Goal: Task Accomplishment & Management: Use online tool/utility

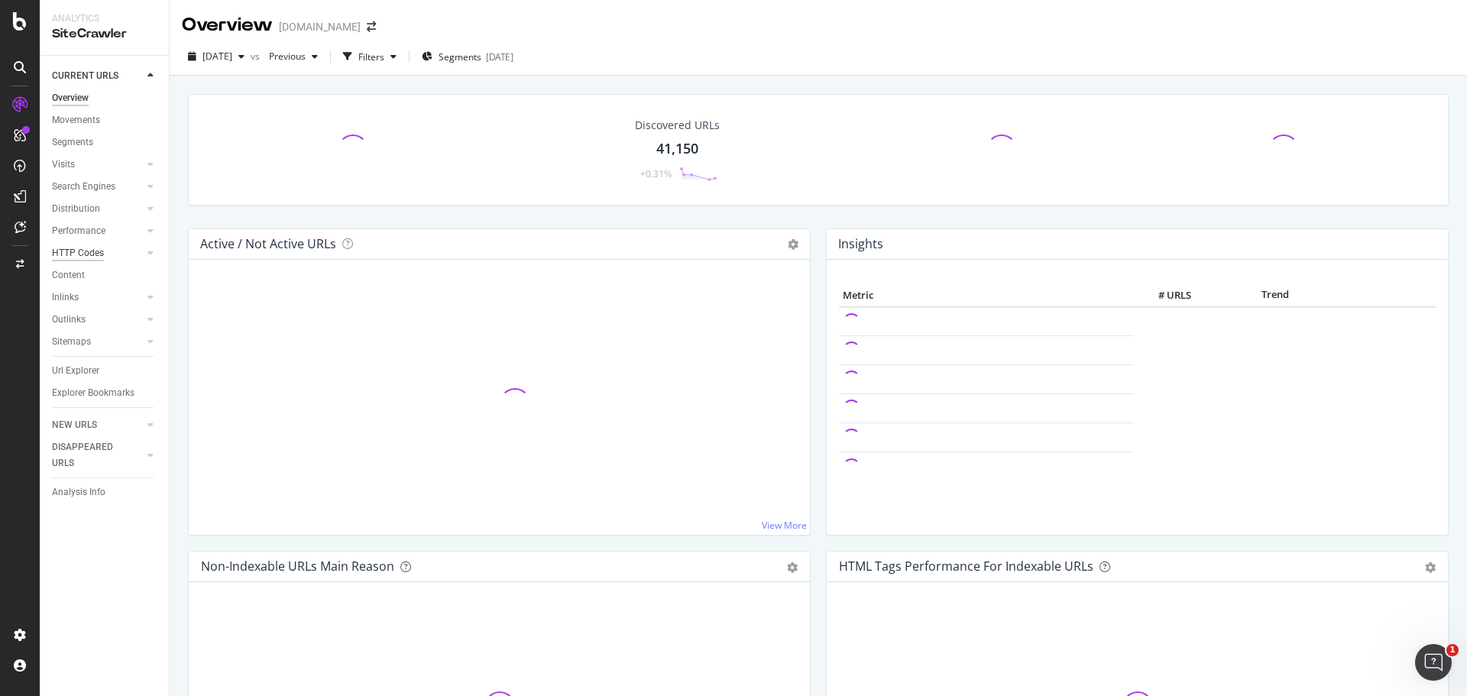
click at [76, 246] on div "HTTP Codes" at bounding box center [78, 253] width 52 height 16
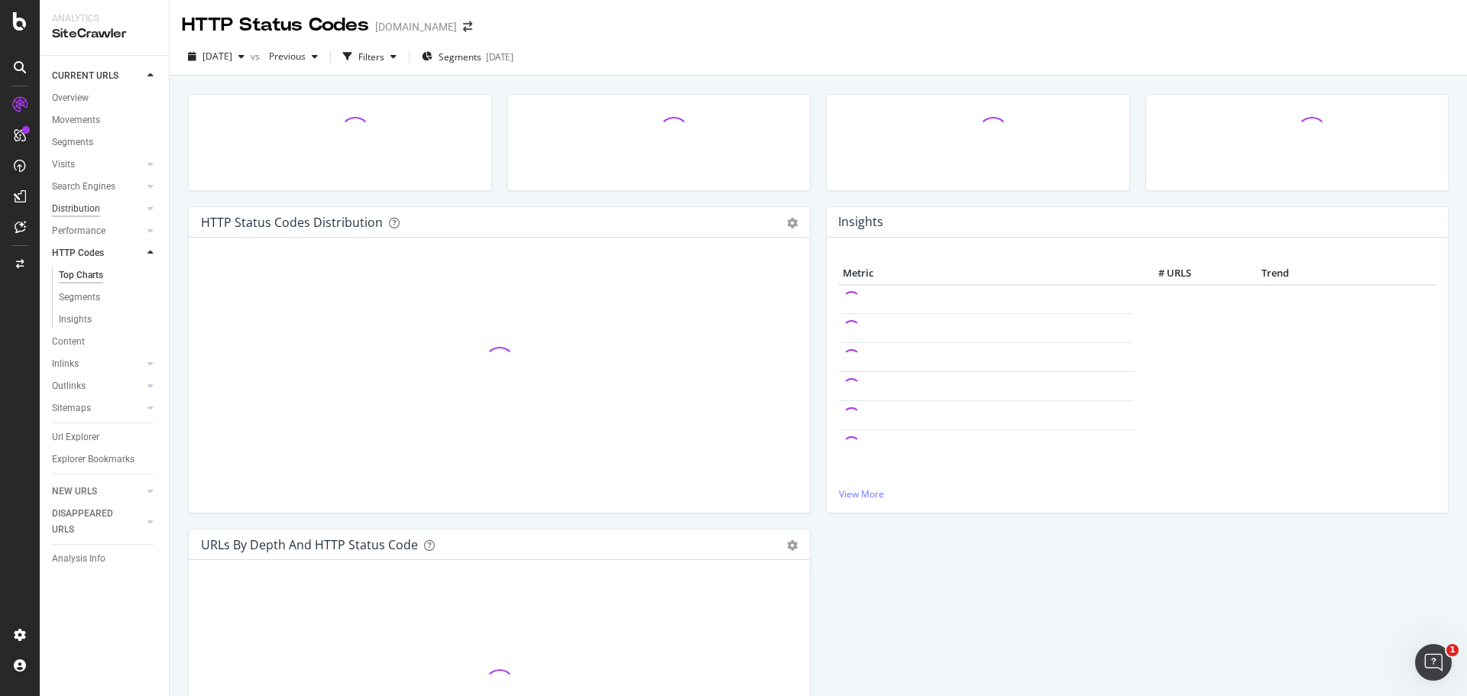
click at [91, 206] on div "Distribution" at bounding box center [76, 209] width 48 height 16
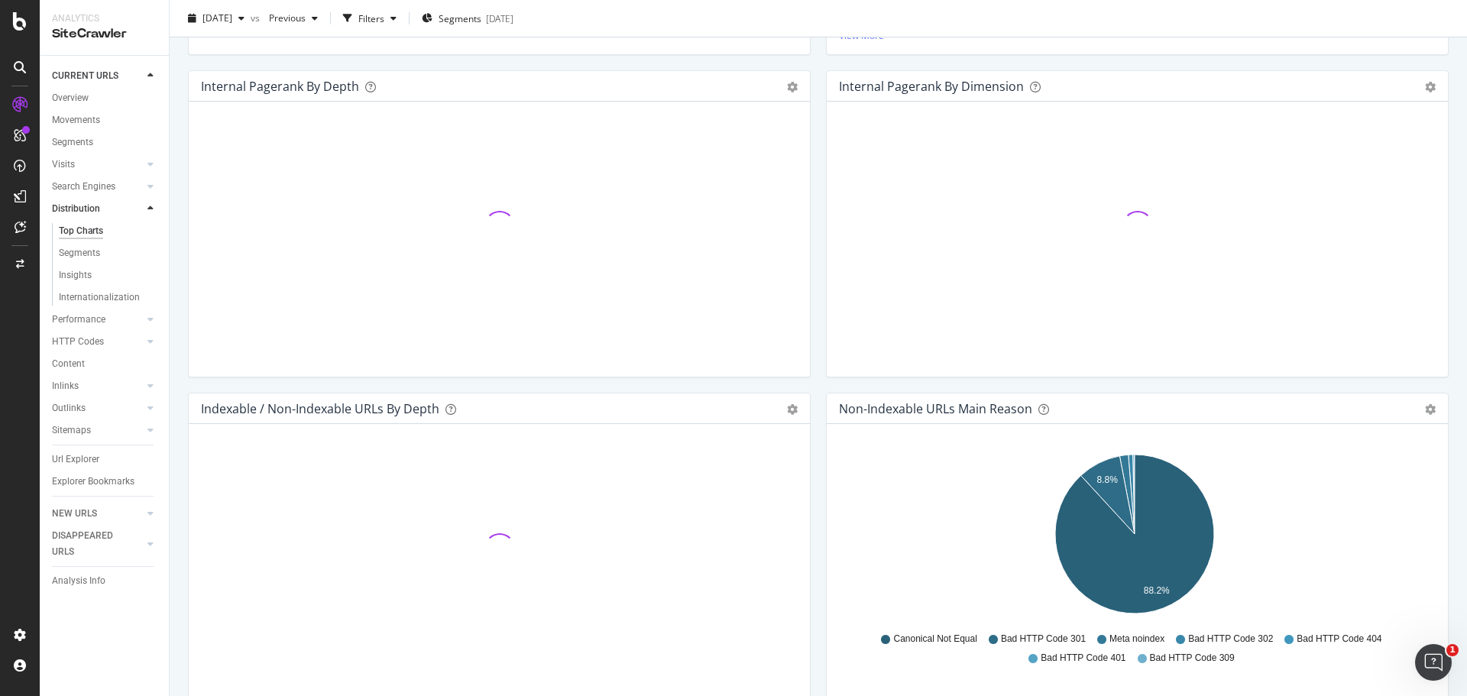
scroll to position [153, 0]
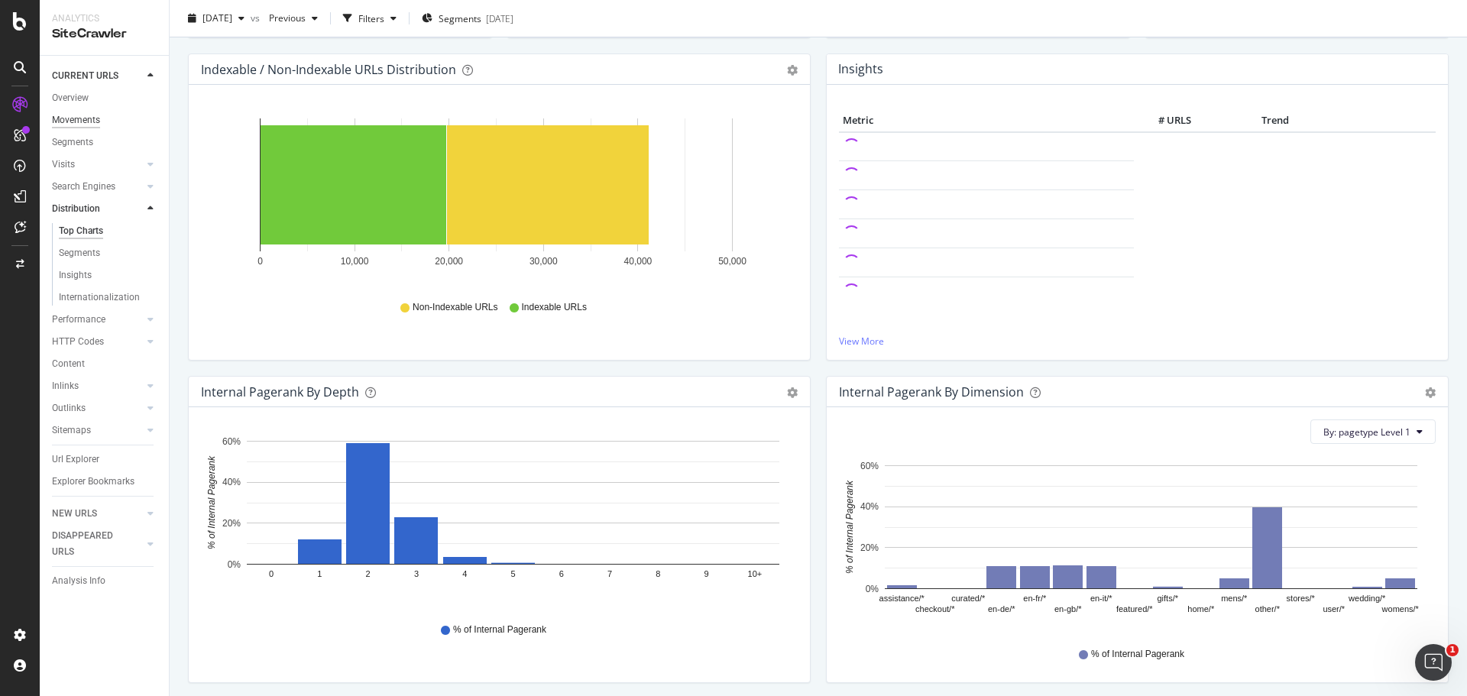
click at [86, 118] on div "Movements" at bounding box center [76, 120] width 48 height 16
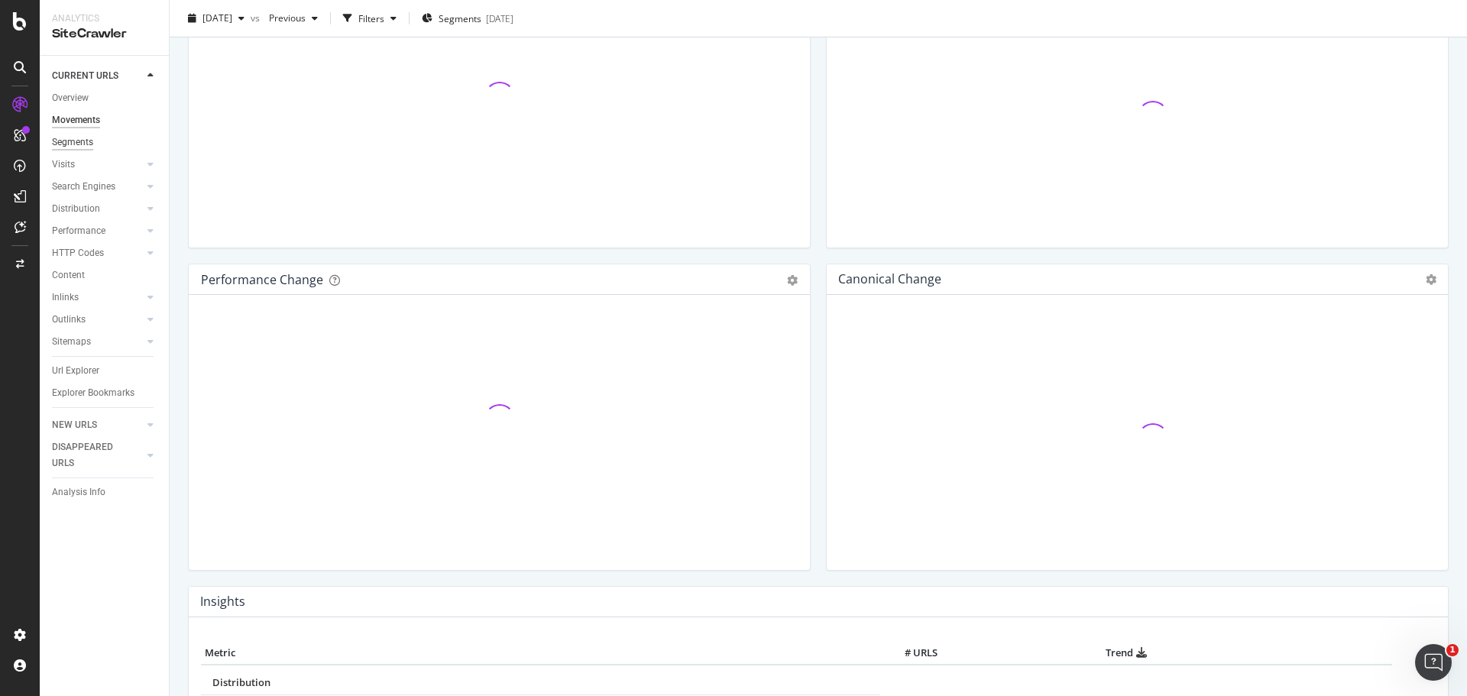
click at [76, 140] on div "Segments" at bounding box center [72, 142] width 41 height 16
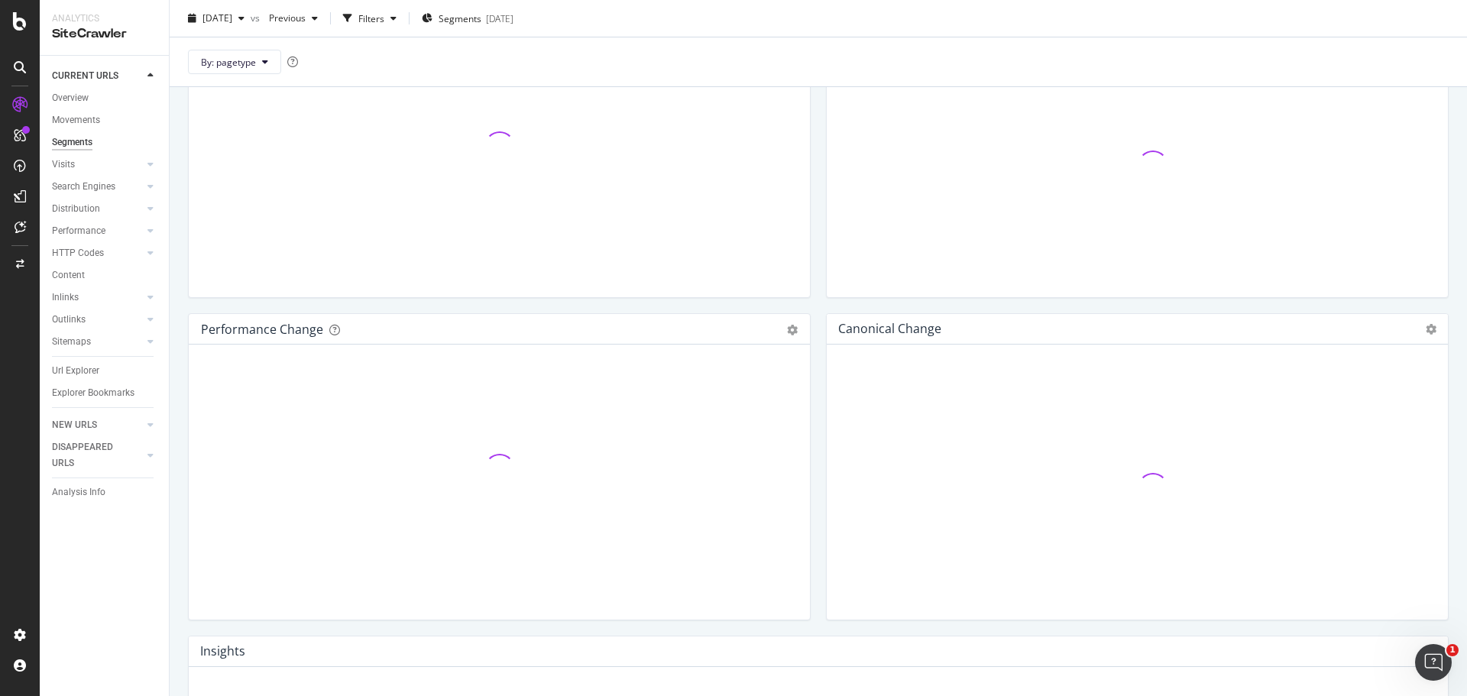
scroll to position [203, 0]
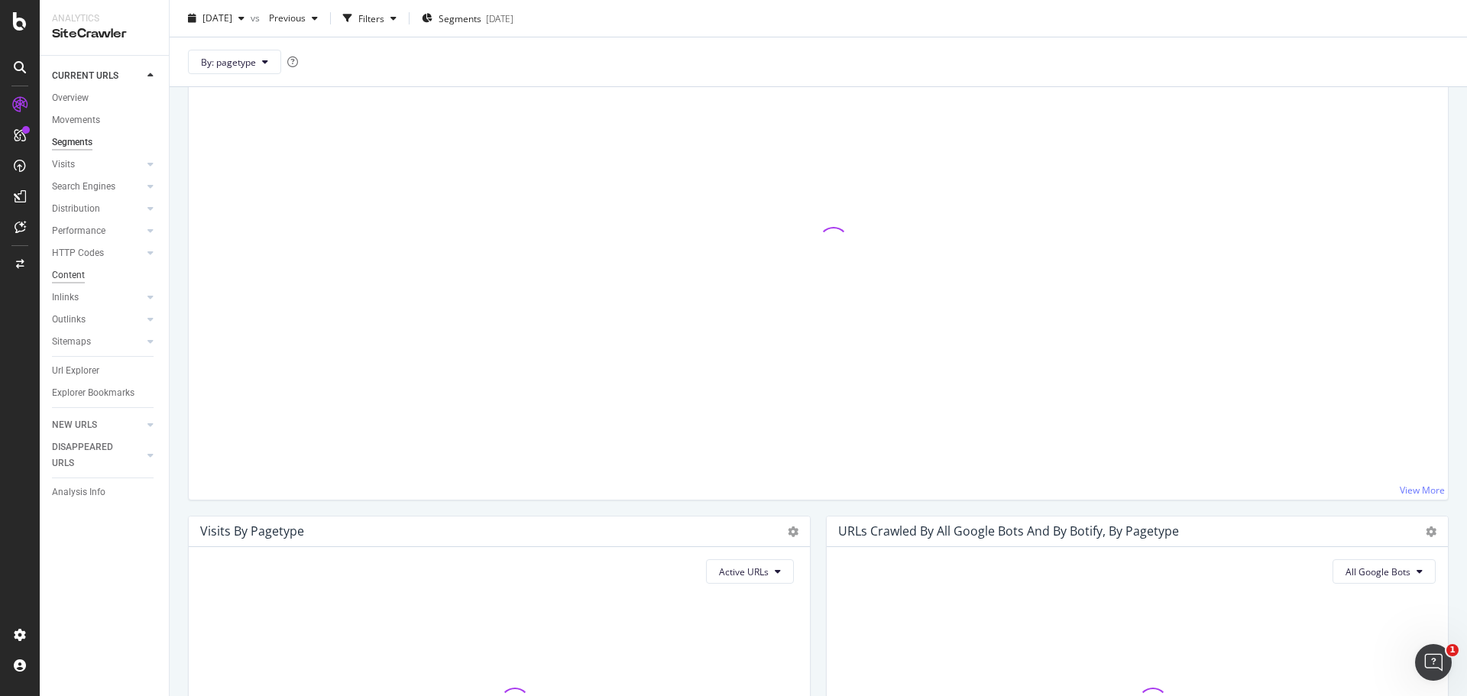
click at [83, 276] on div "Content" at bounding box center [68, 275] width 33 height 16
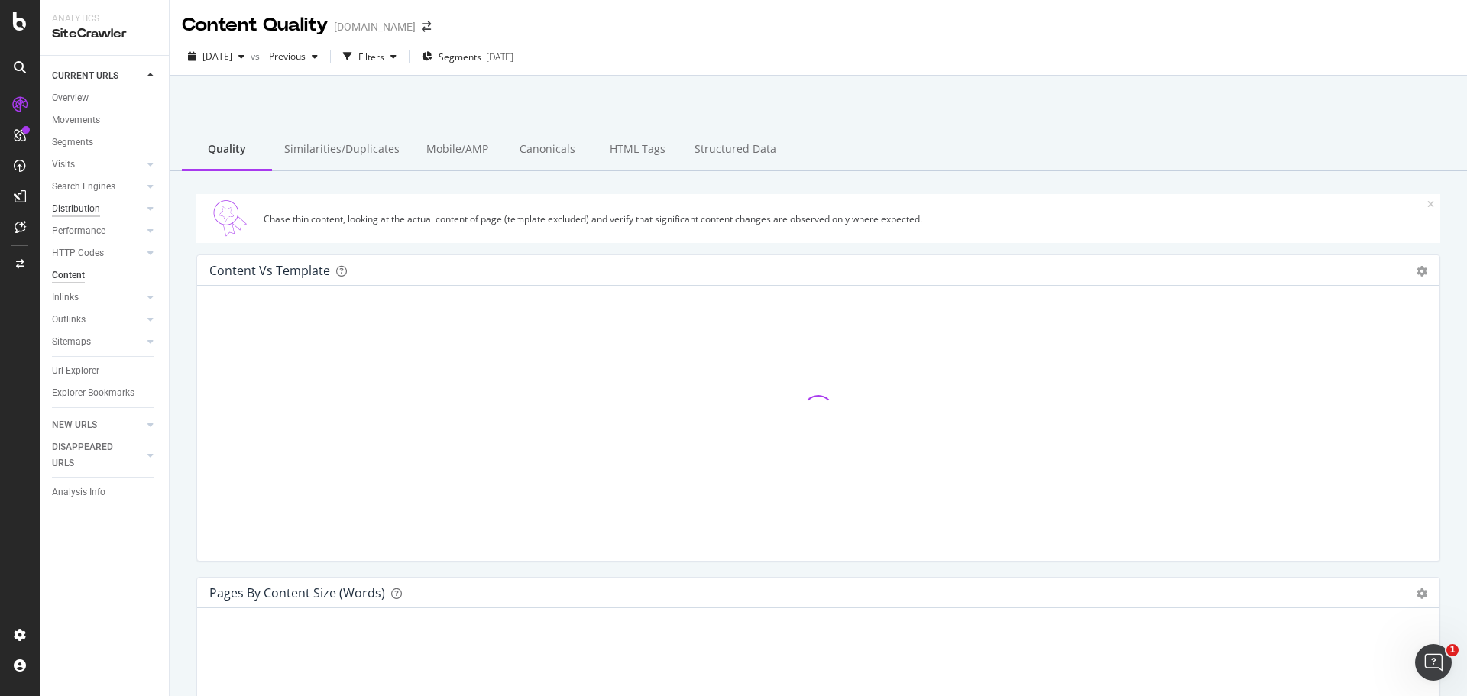
click at [79, 216] on div "Distribution" at bounding box center [76, 209] width 48 height 16
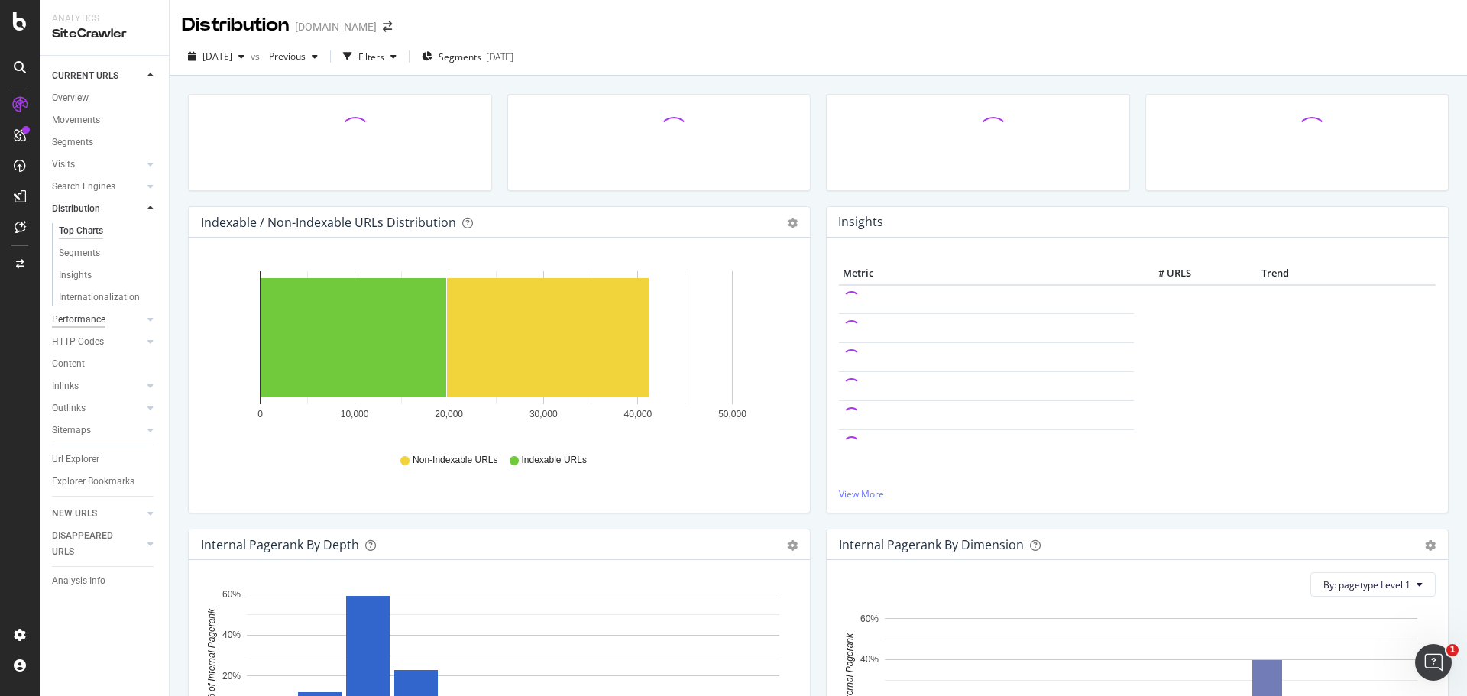
click at [68, 316] on div "Performance" at bounding box center [78, 320] width 53 height 16
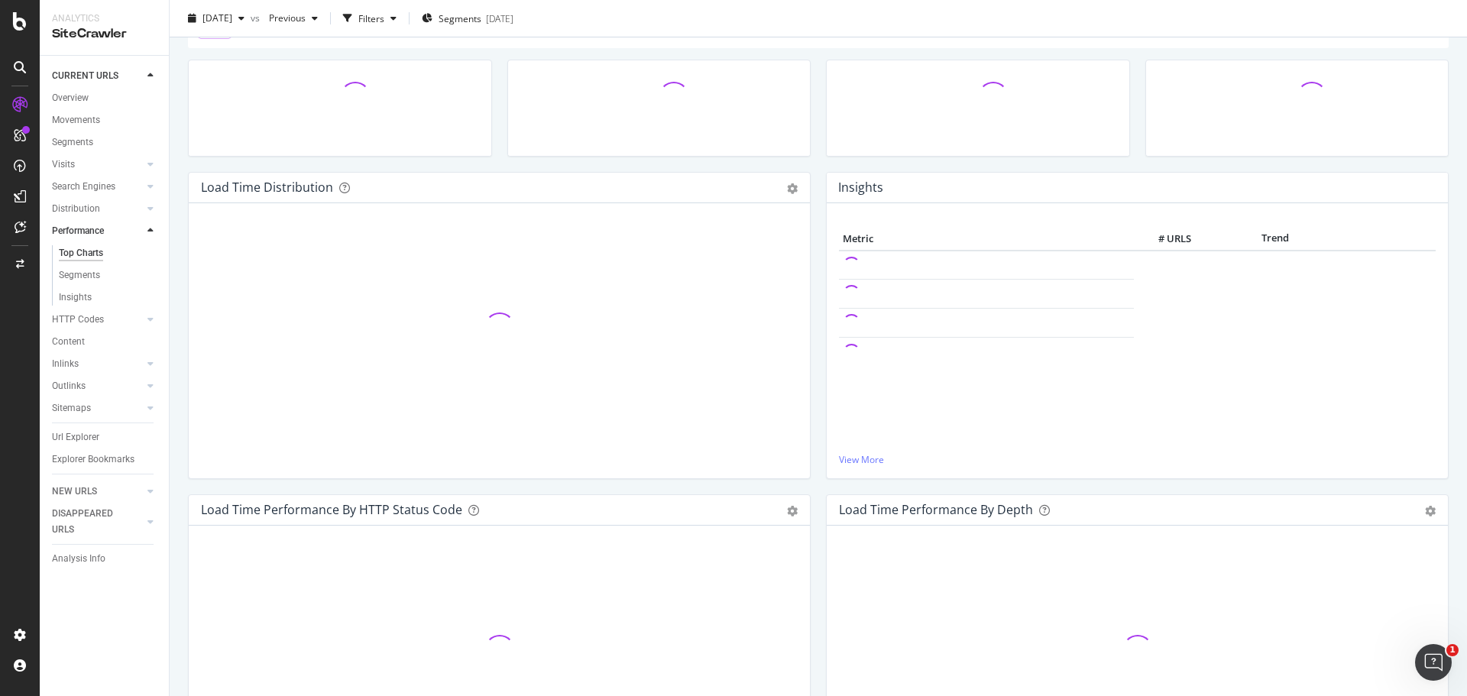
scroll to position [76, 0]
click at [147, 319] on icon at bounding box center [150, 319] width 6 height 9
click at [151, 340] on div at bounding box center [150, 341] width 15 height 15
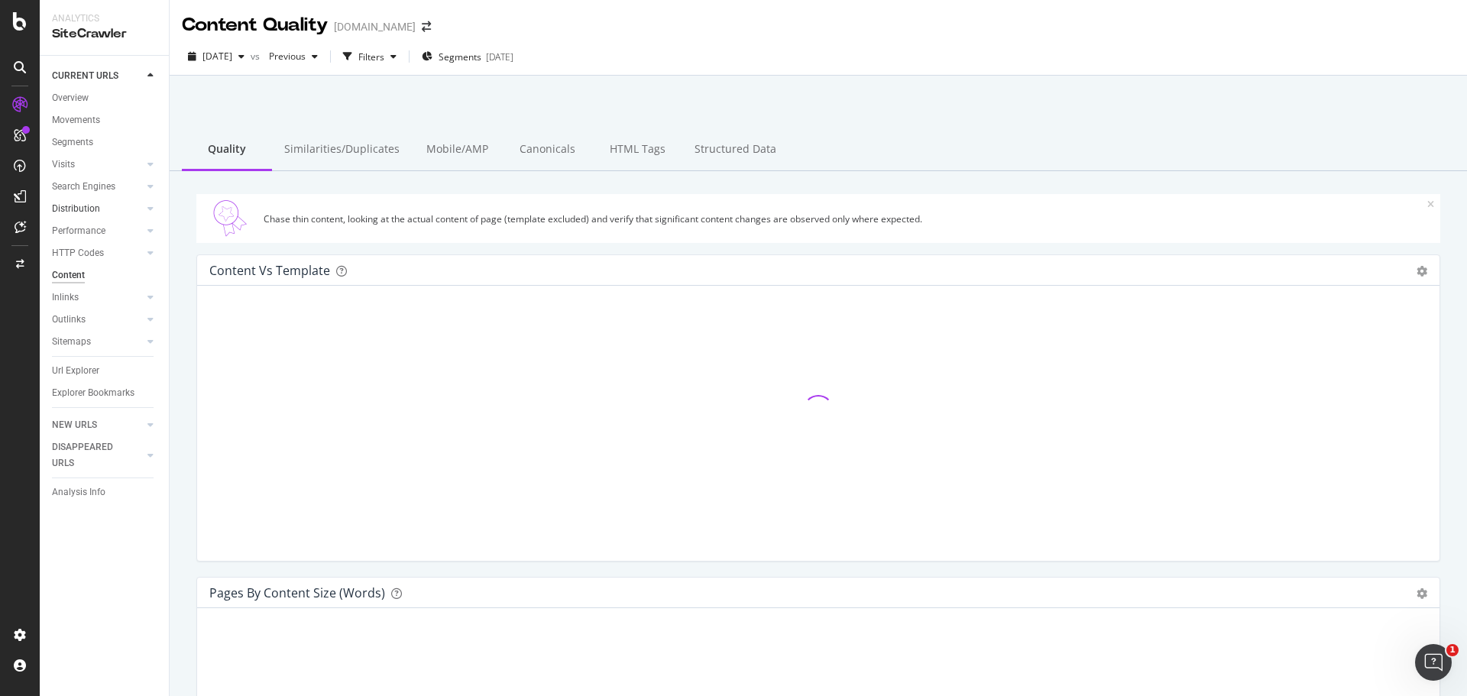
click at [142, 206] on div at bounding box center [135, 208] width 15 height 15
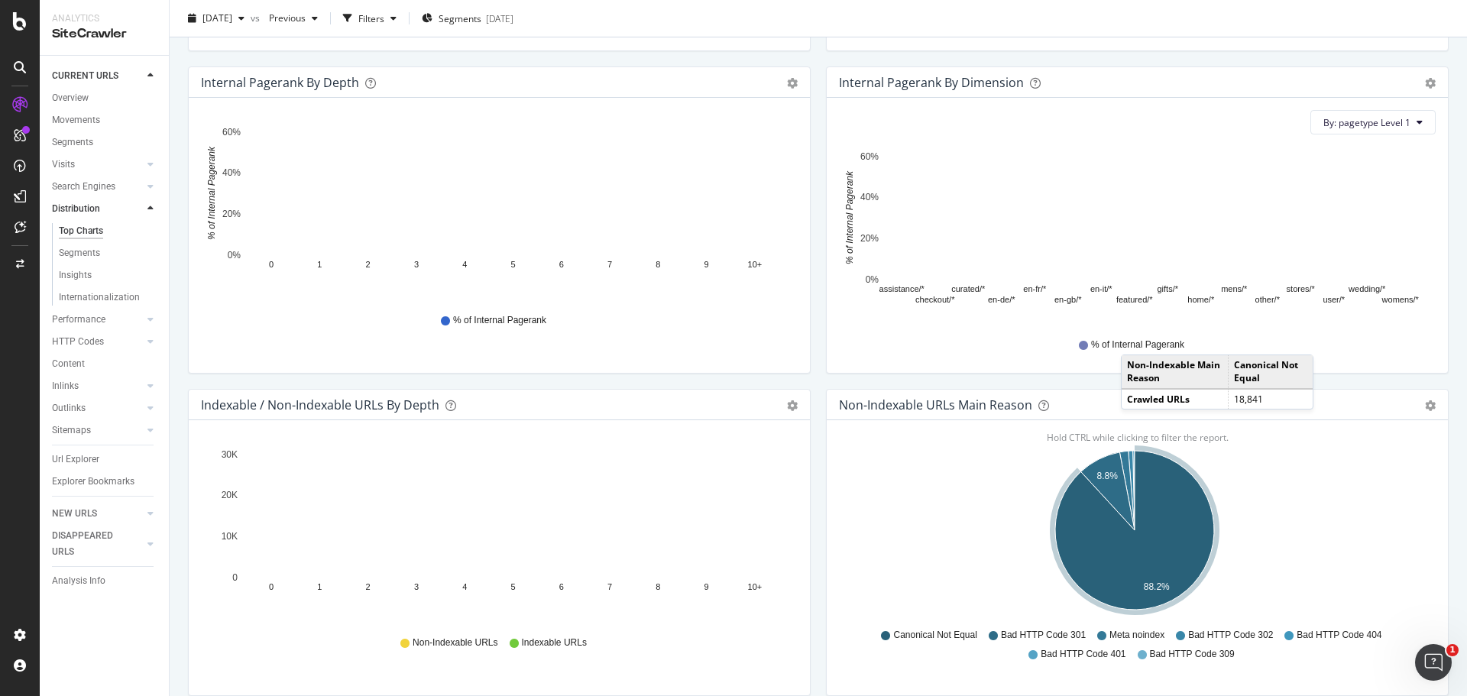
scroll to position [233, 0]
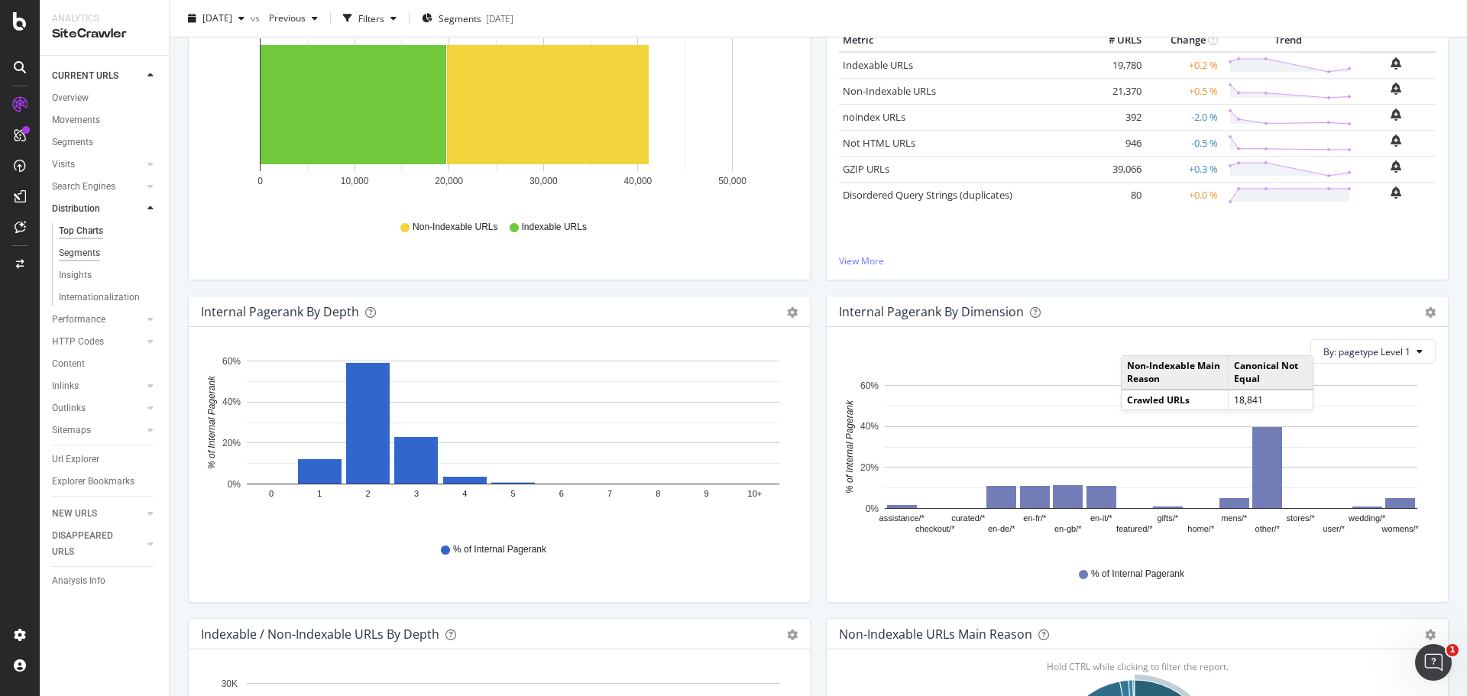
click at [95, 250] on div "Segments" at bounding box center [79, 253] width 41 height 16
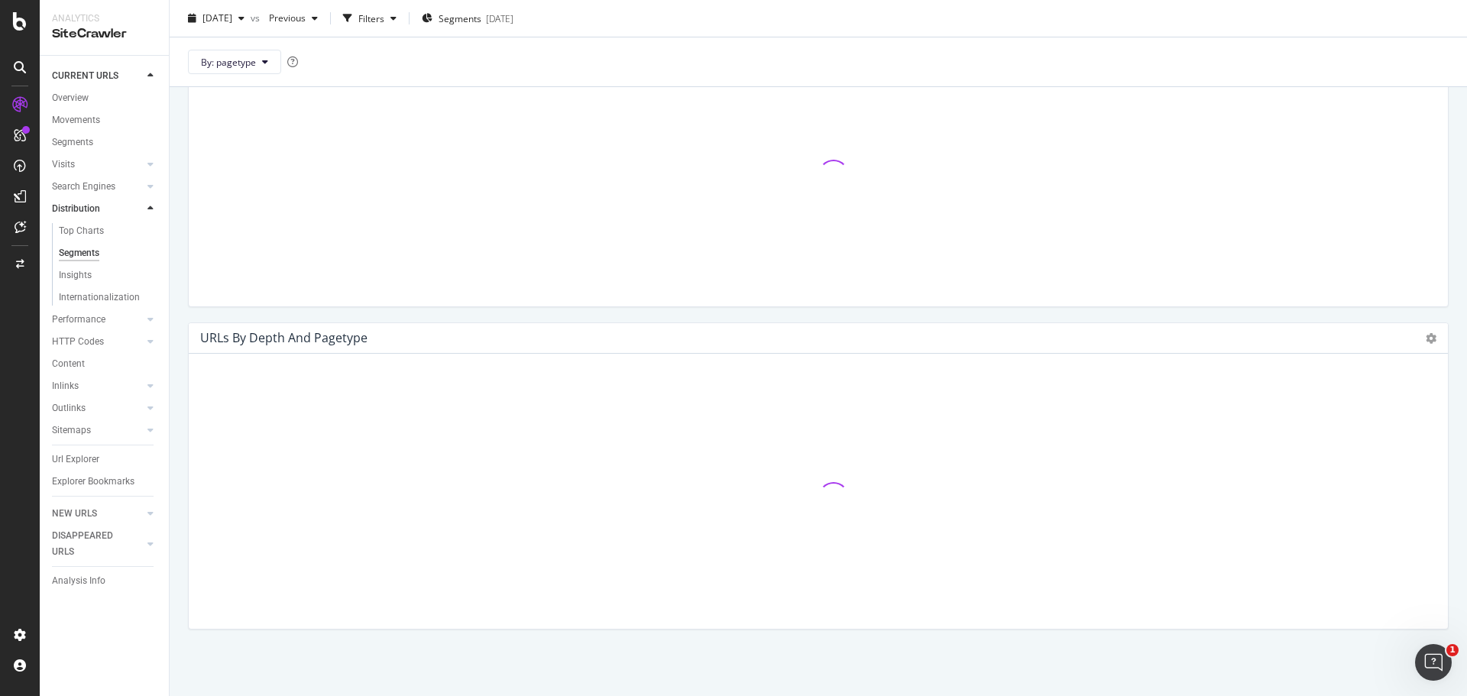
scroll to position [791, 0]
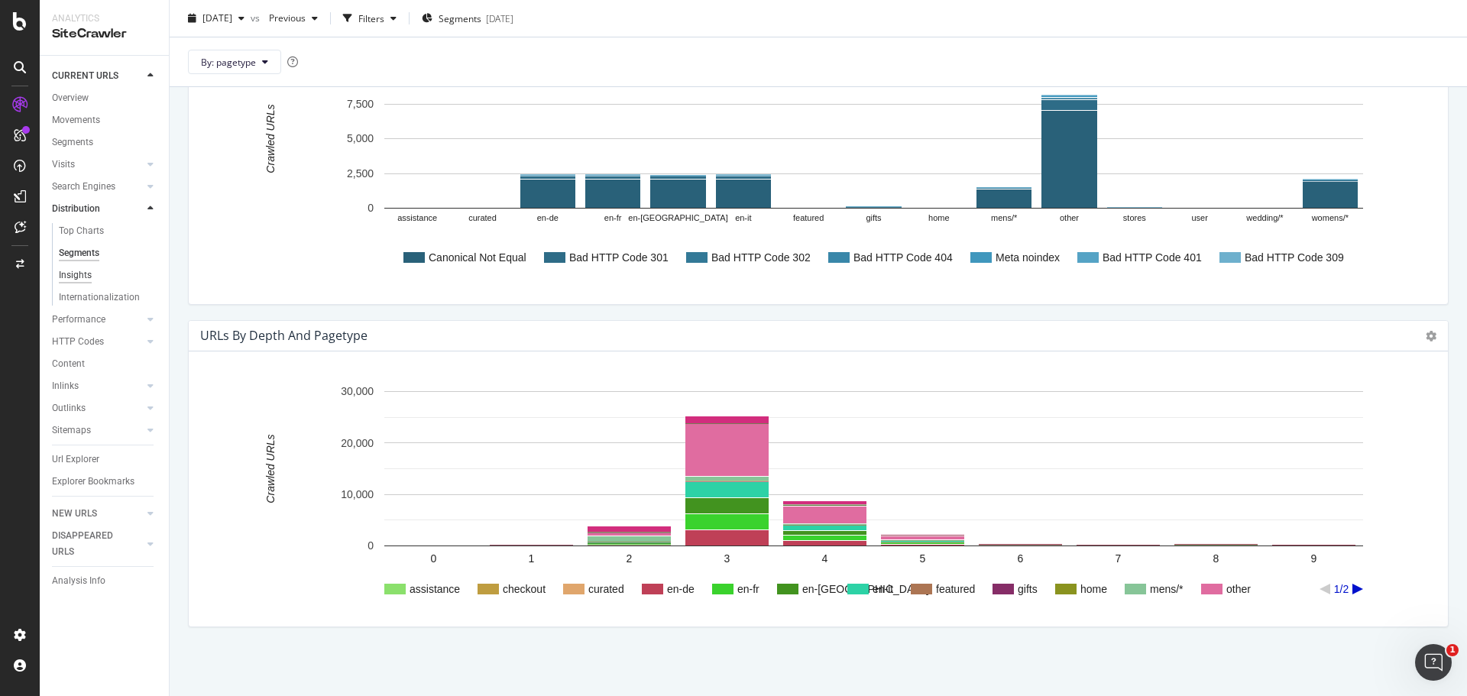
click at [91, 276] on div "Insights" at bounding box center [75, 275] width 33 height 16
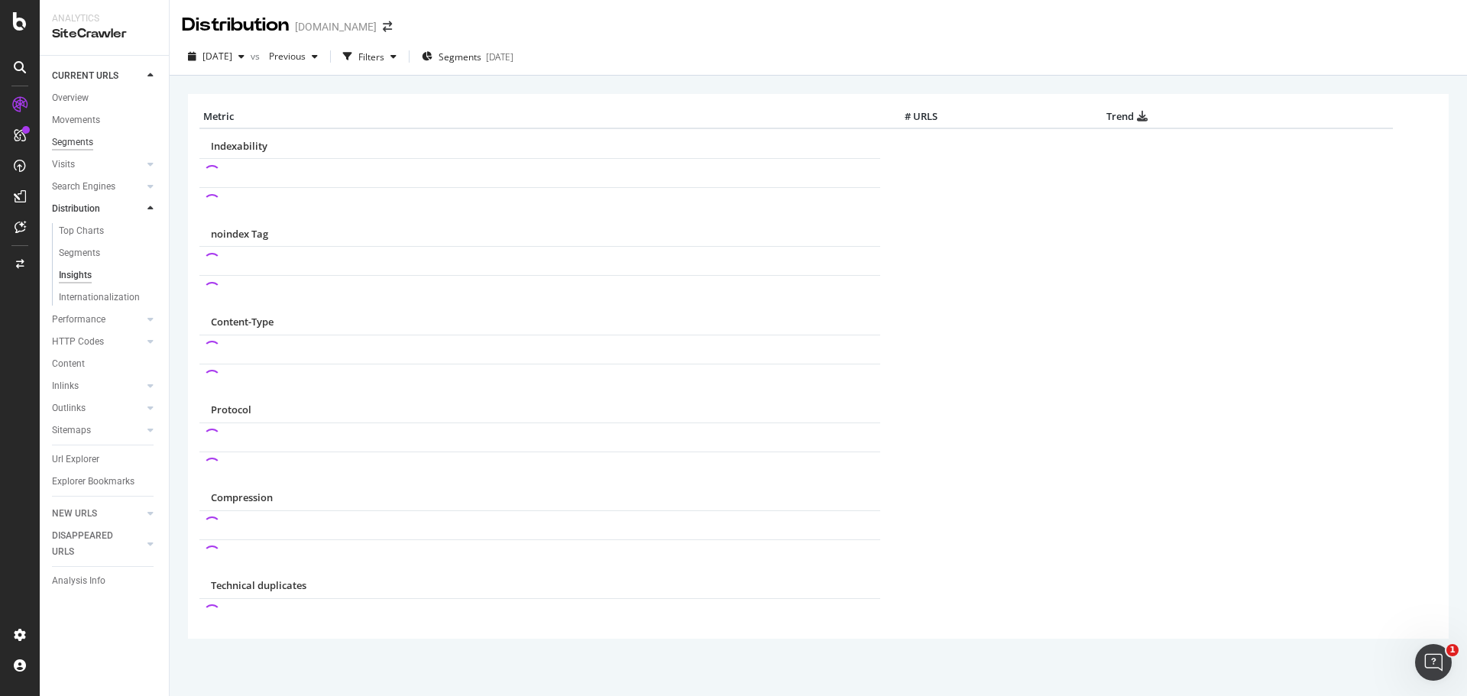
click at [82, 149] on div "Segments" at bounding box center [72, 142] width 41 height 16
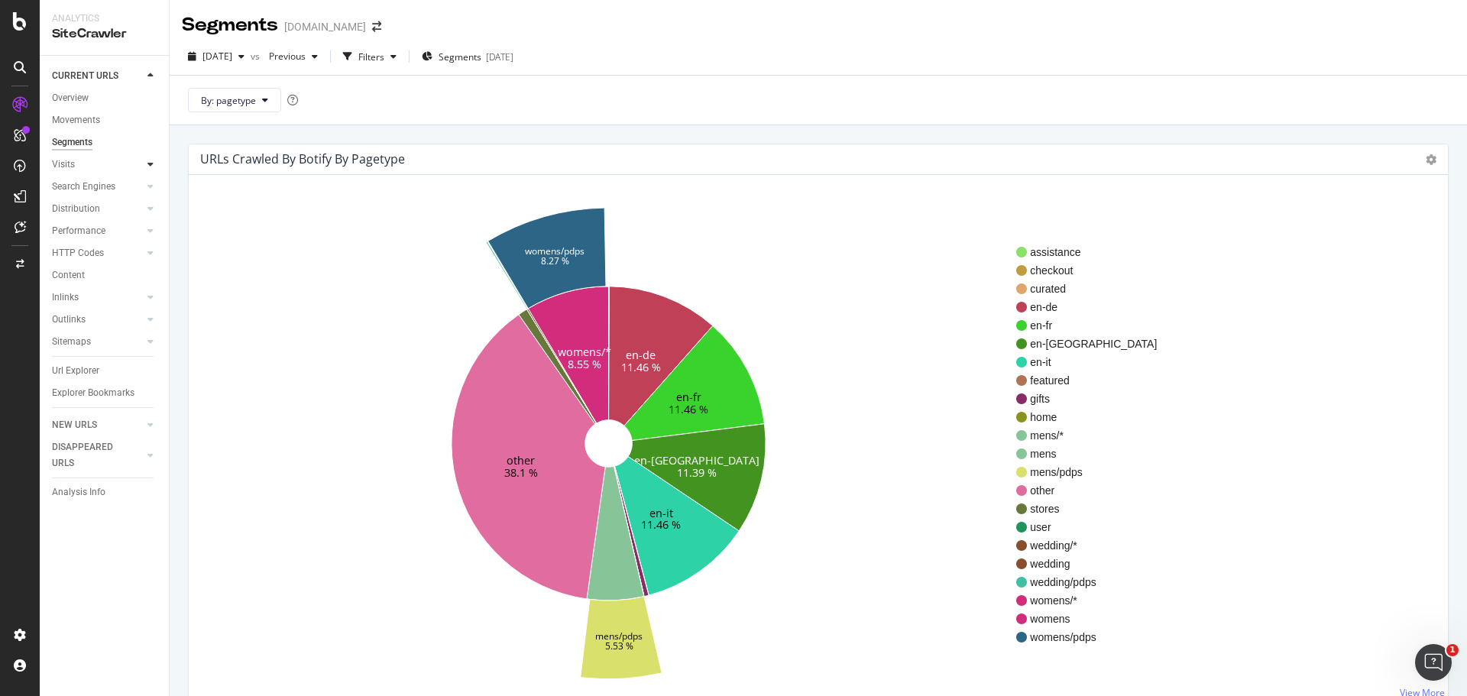
click at [148, 160] on icon at bounding box center [150, 164] width 6 height 9
click at [147, 226] on div at bounding box center [150, 230] width 15 height 15
click at [77, 115] on div "Movements" at bounding box center [76, 120] width 48 height 16
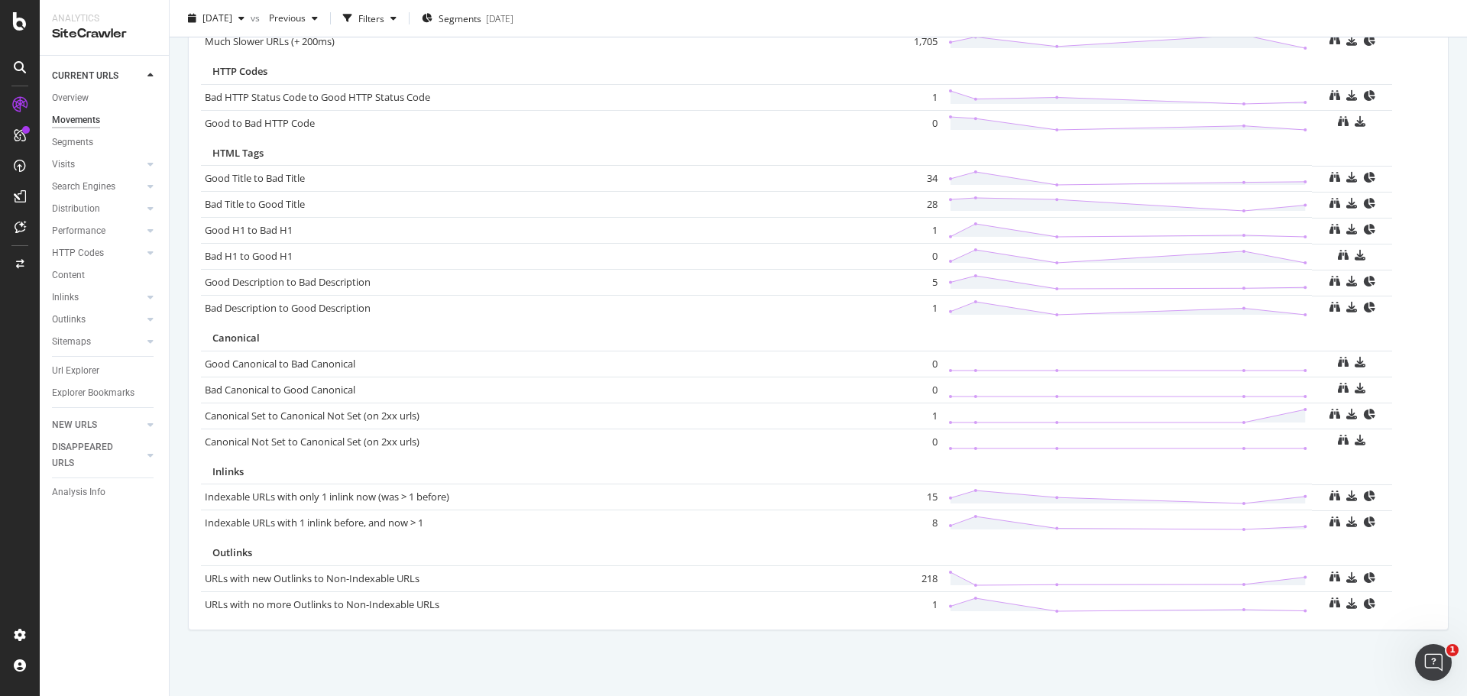
scroll to position [930, 0]
click at [85, 99] on div "Overview" at bounding box center [70, 98] width 37 height 16
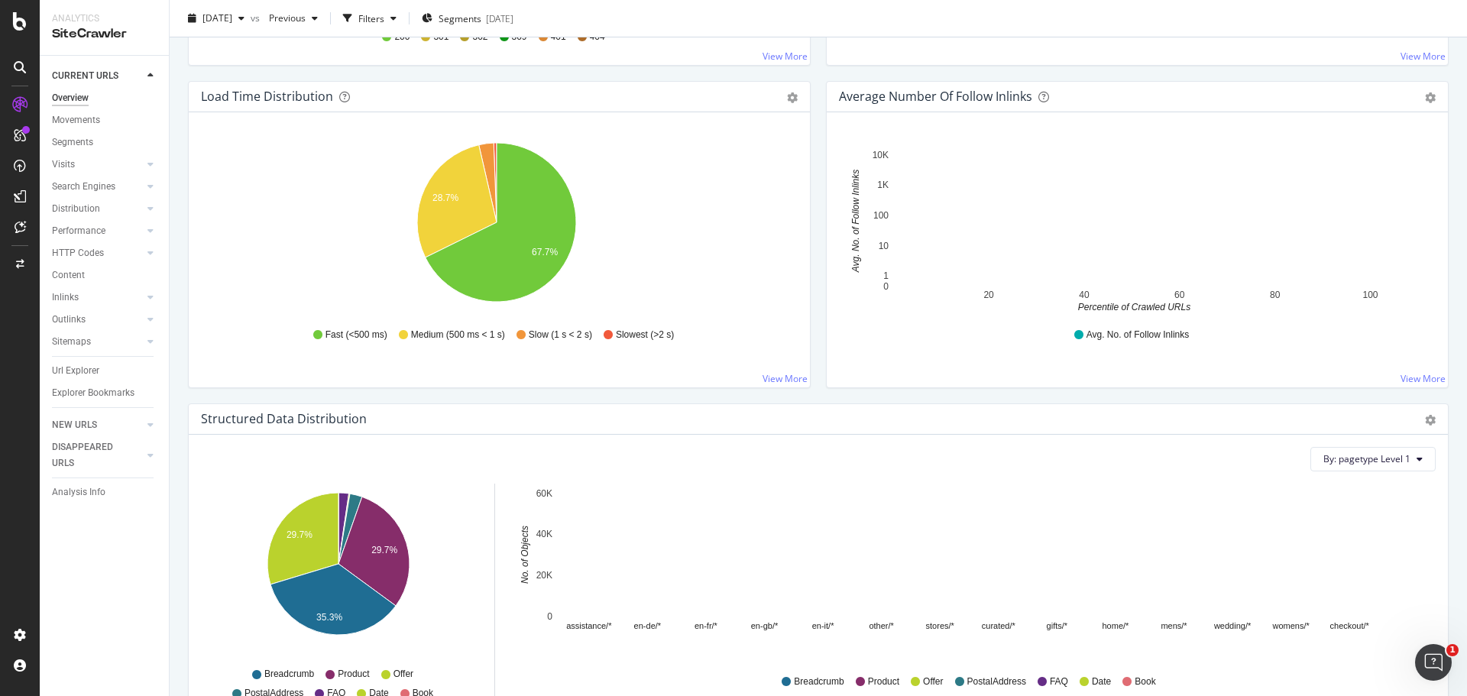
scroll to position [909, 0]
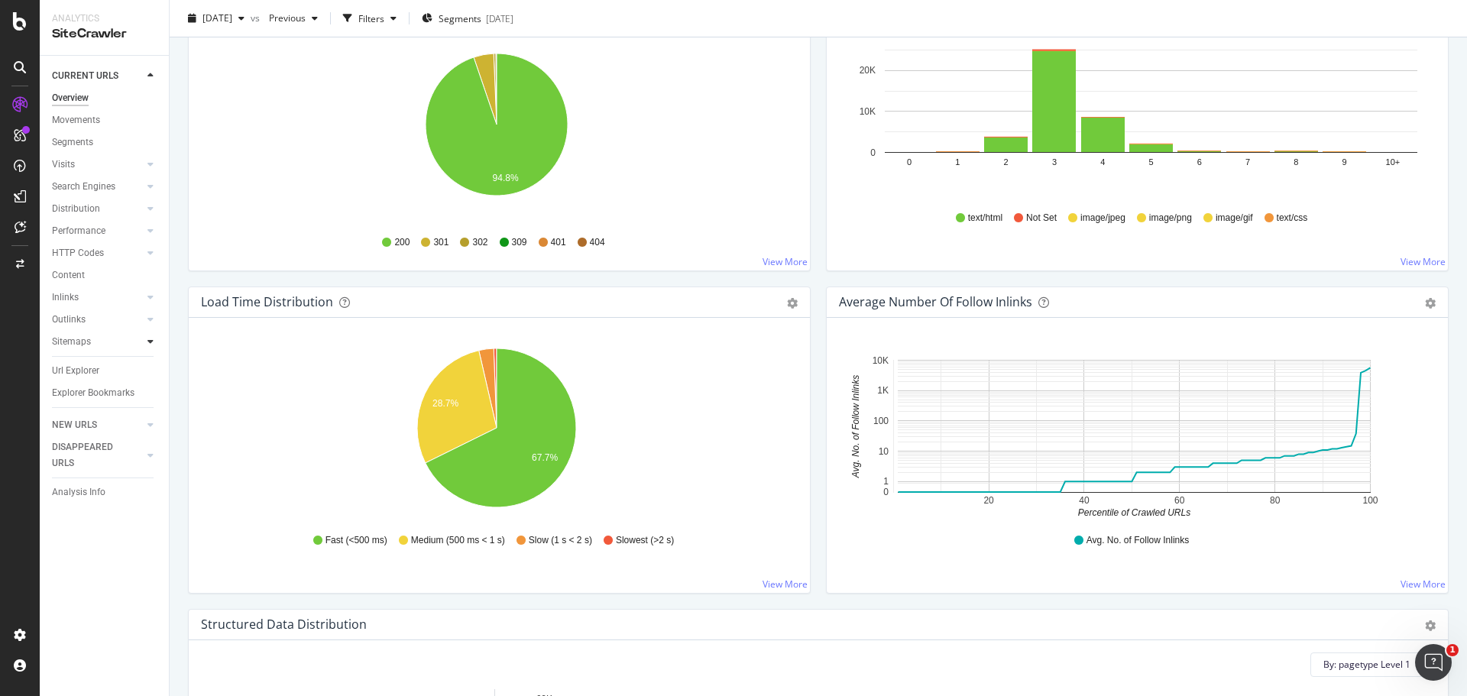
click at [152, 342] on icon at bounding box center [150, 341] width 6 height 9
click at [154, 320] on div at bounding box center [150, 319] width 15 height 15
click at [151, 294] on icon at bounding box center [150, 297] width 6 height 9
click at [153, 253] on icon at bounding box center [150, 252] width 6 height 9
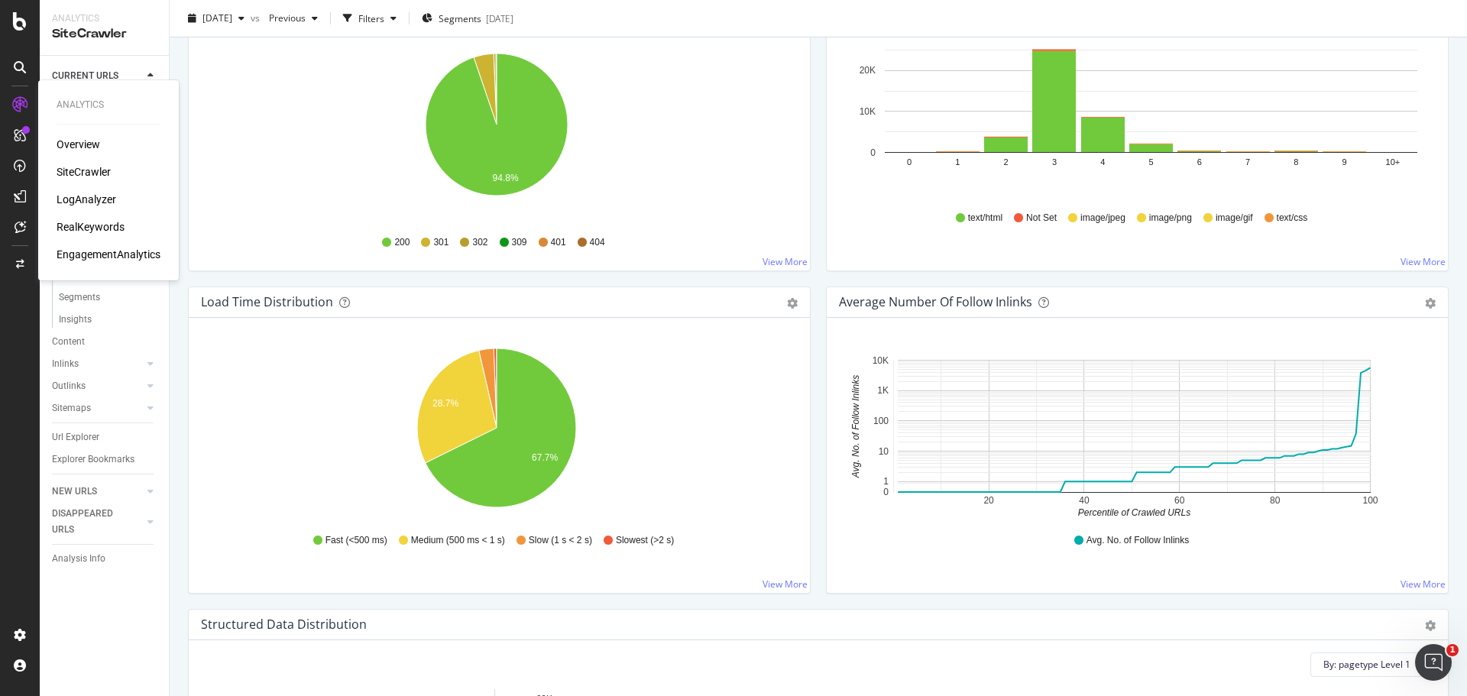
click at [73, 144] on div "Overview" at bounding box center [79, 144] width 44 height 15
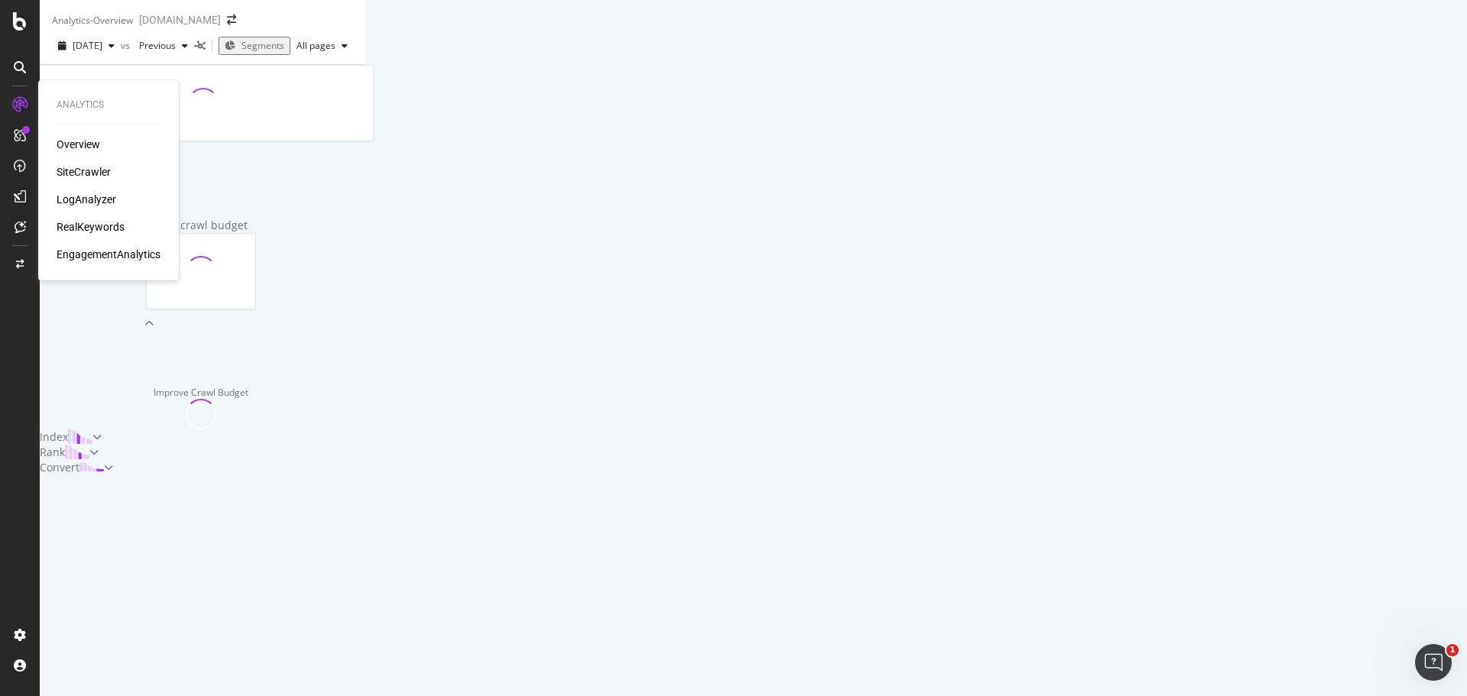
click at [81, 175] on div "SiteCrawler" at bounding box center [84, 171] width 54 height 15
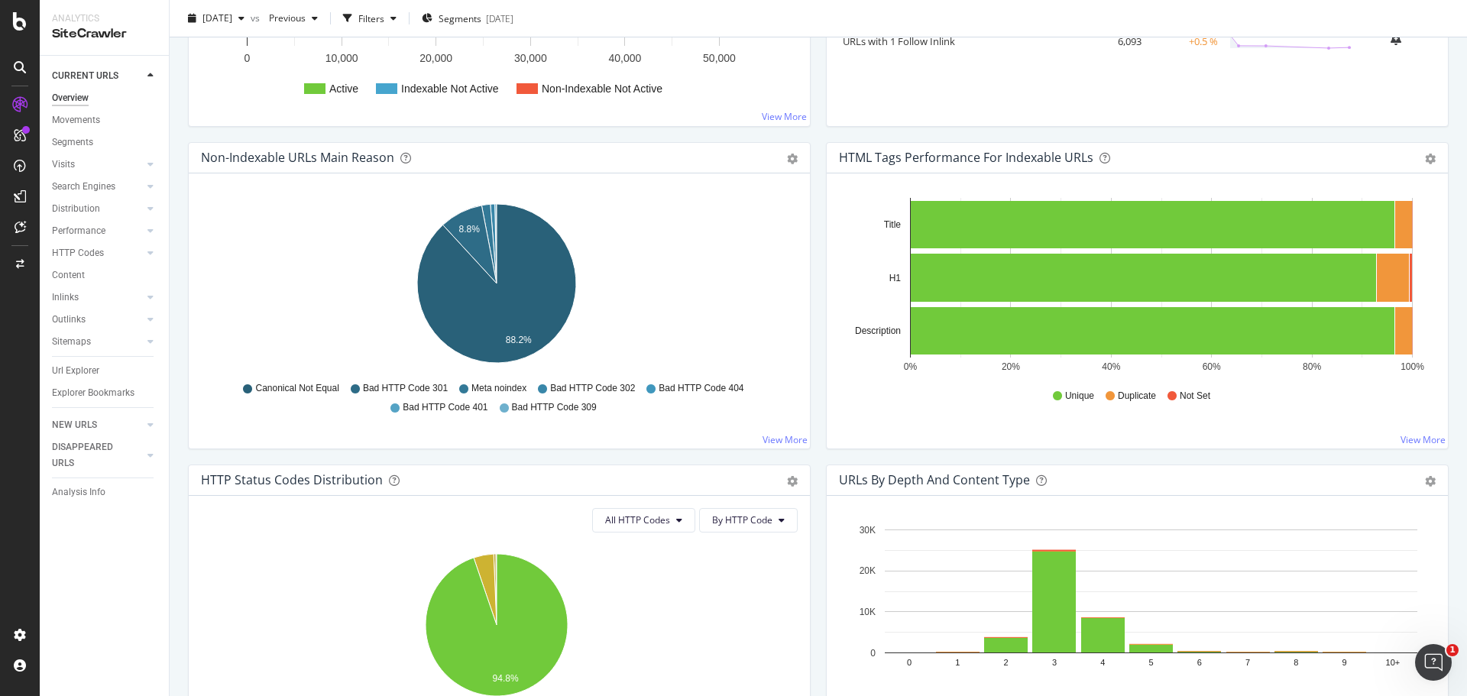
scroll to position [535, 0]
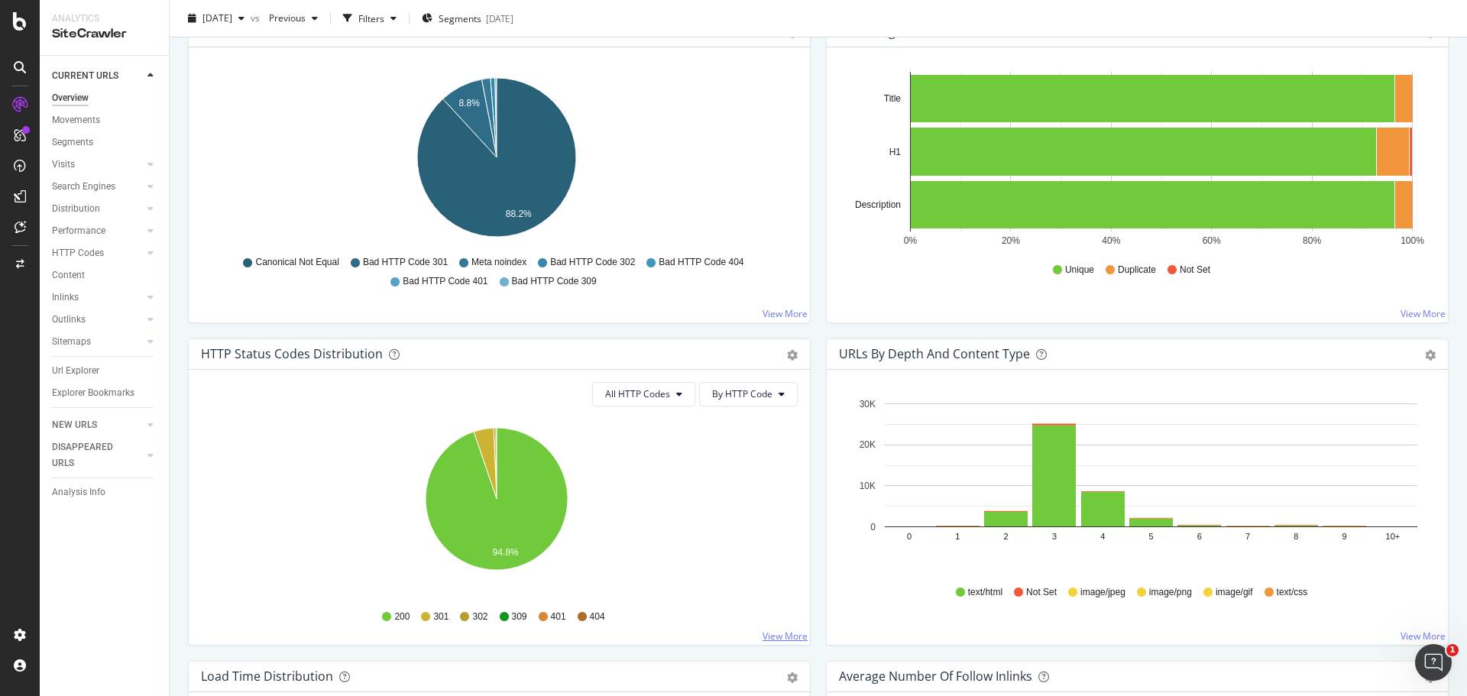
click at [784, 640] on link "View More" at bounding box center [785, 636] width 45 height 13
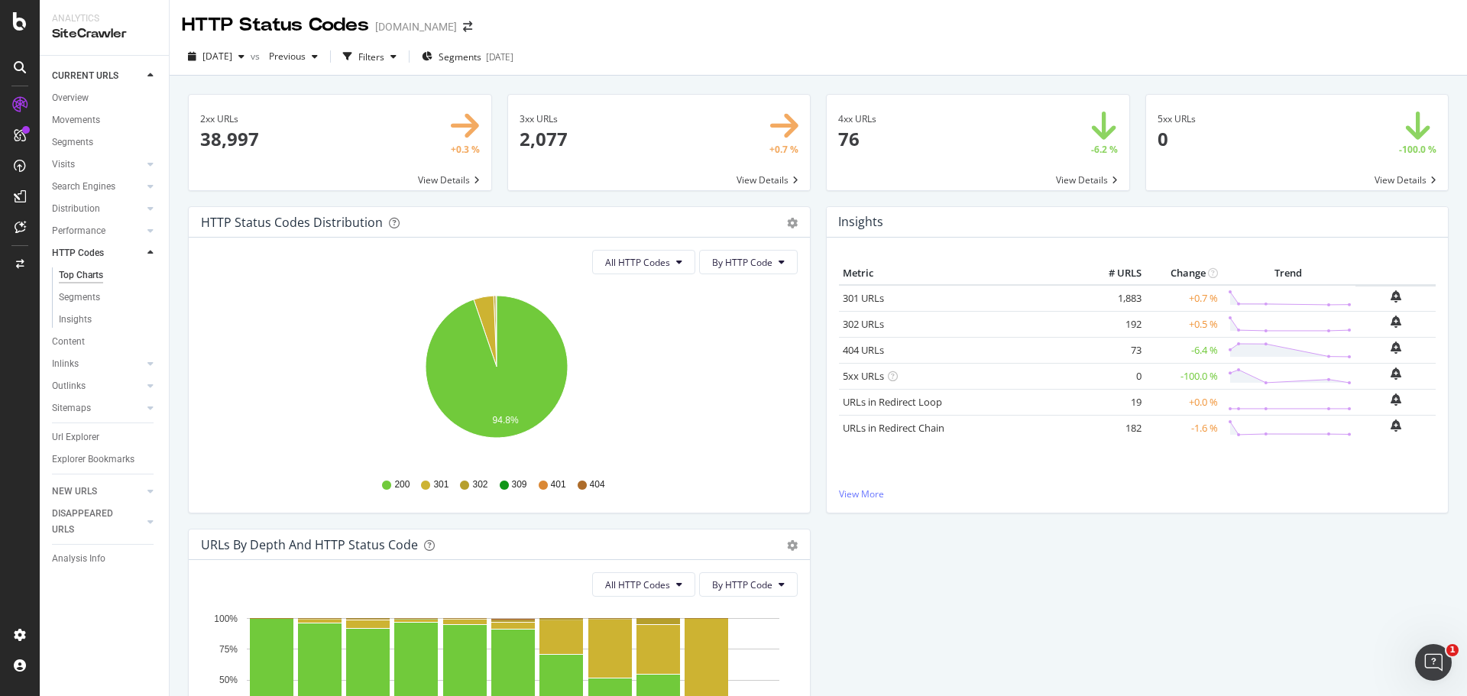
click at [1091, 179] on span at bounding box center [978, 143] width 303 height 96
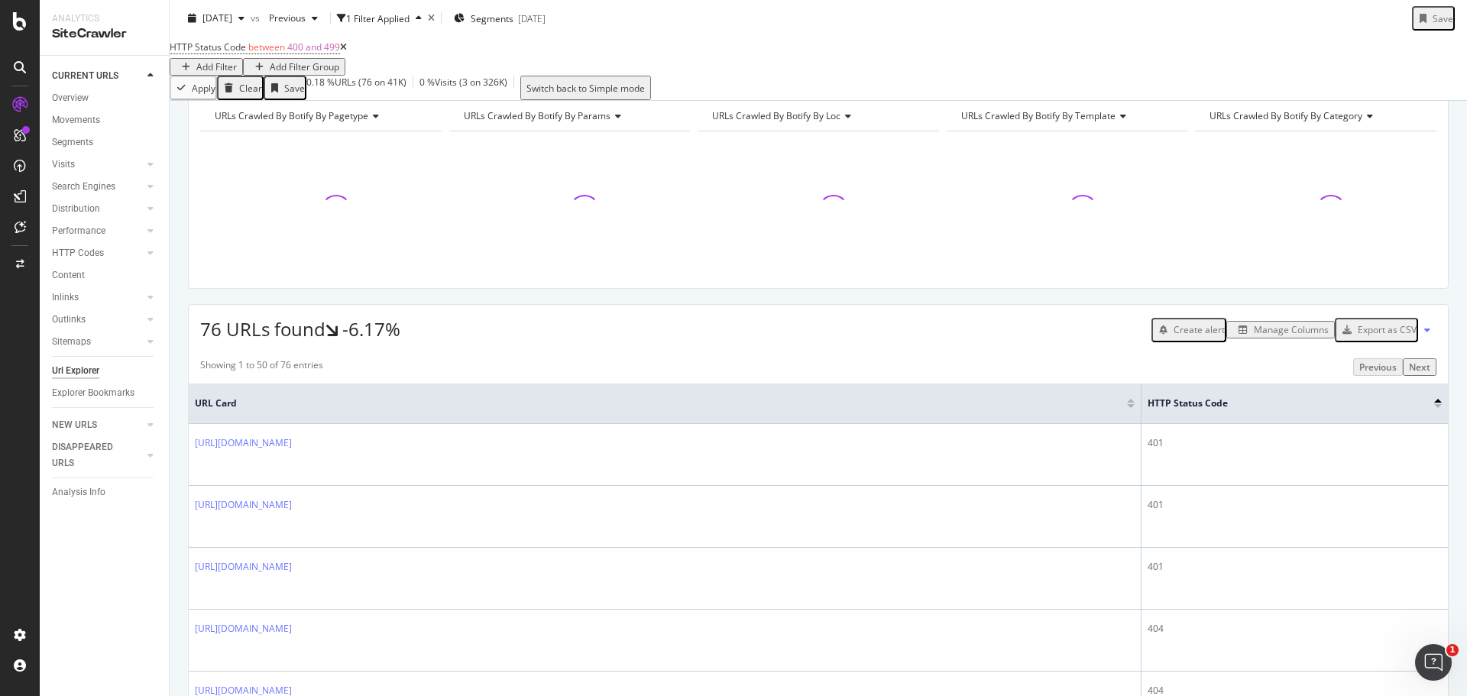
scroll to position [153, 0]
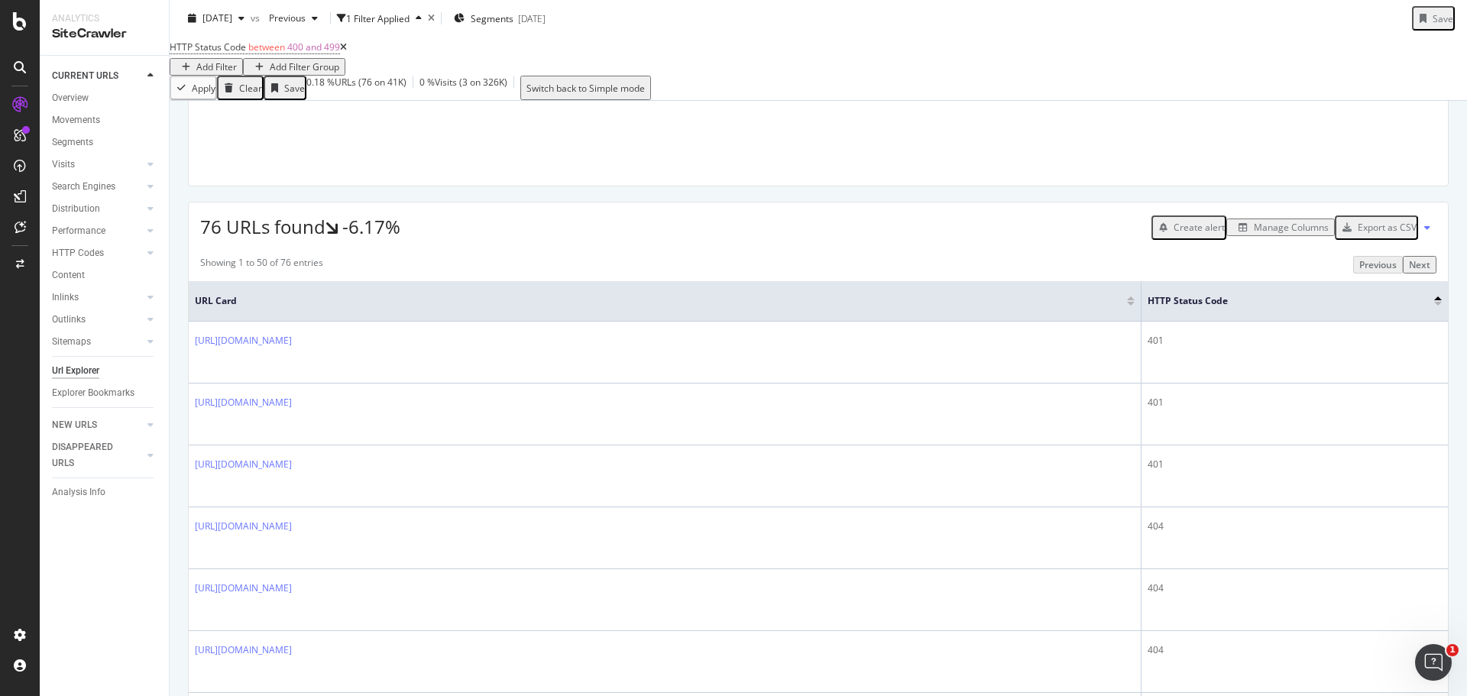
click at [1388, 234] on div "Export as CSV" at bounding box center [1387, 227] width 59 height 13
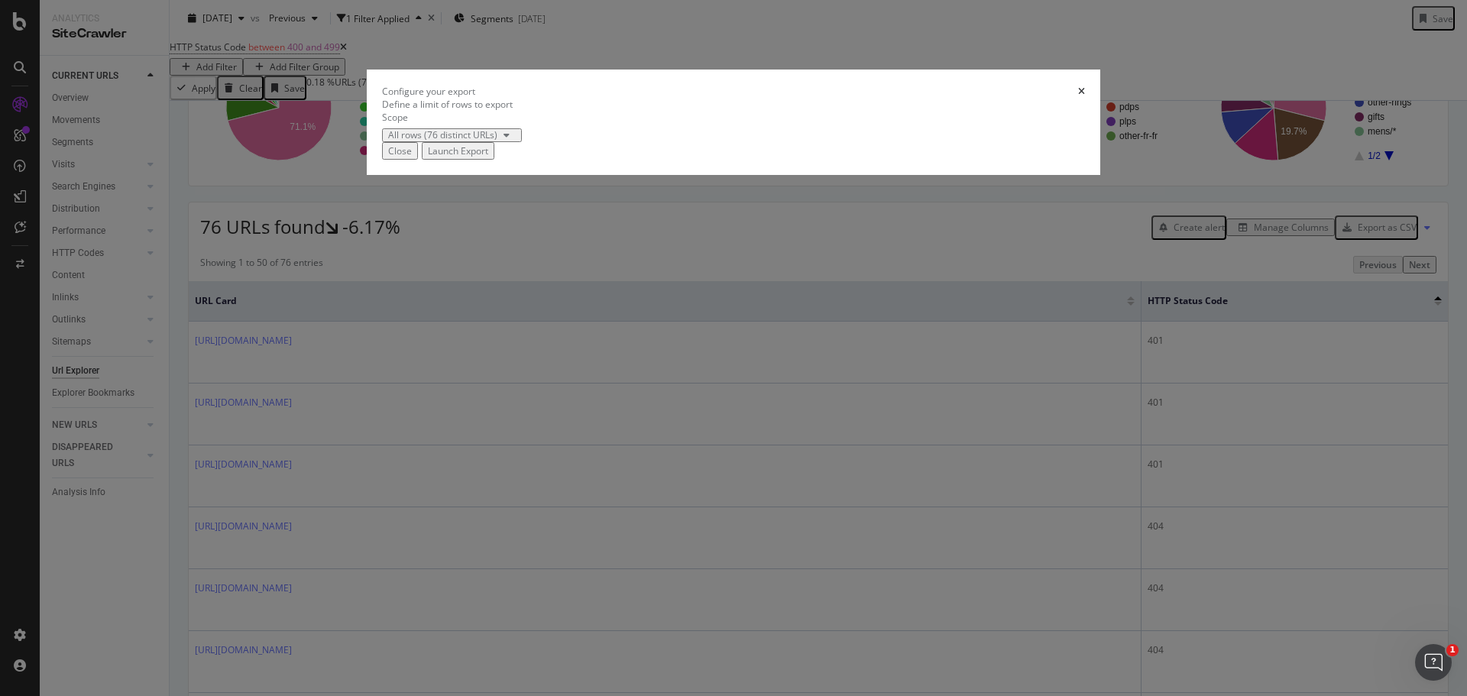
click at [488, 157] on div "Launch Export" at bounding box center [458, 150] width 60 height 13
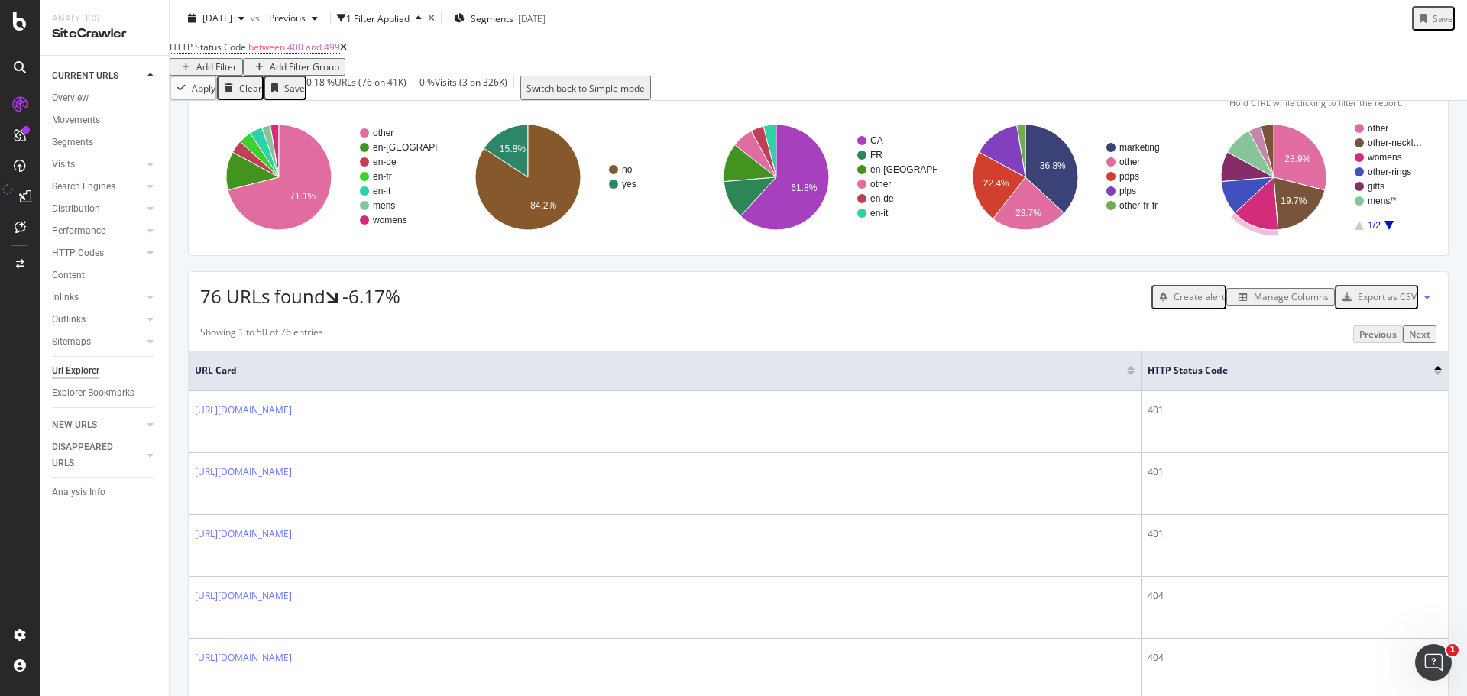
scroll to position [0, 0]
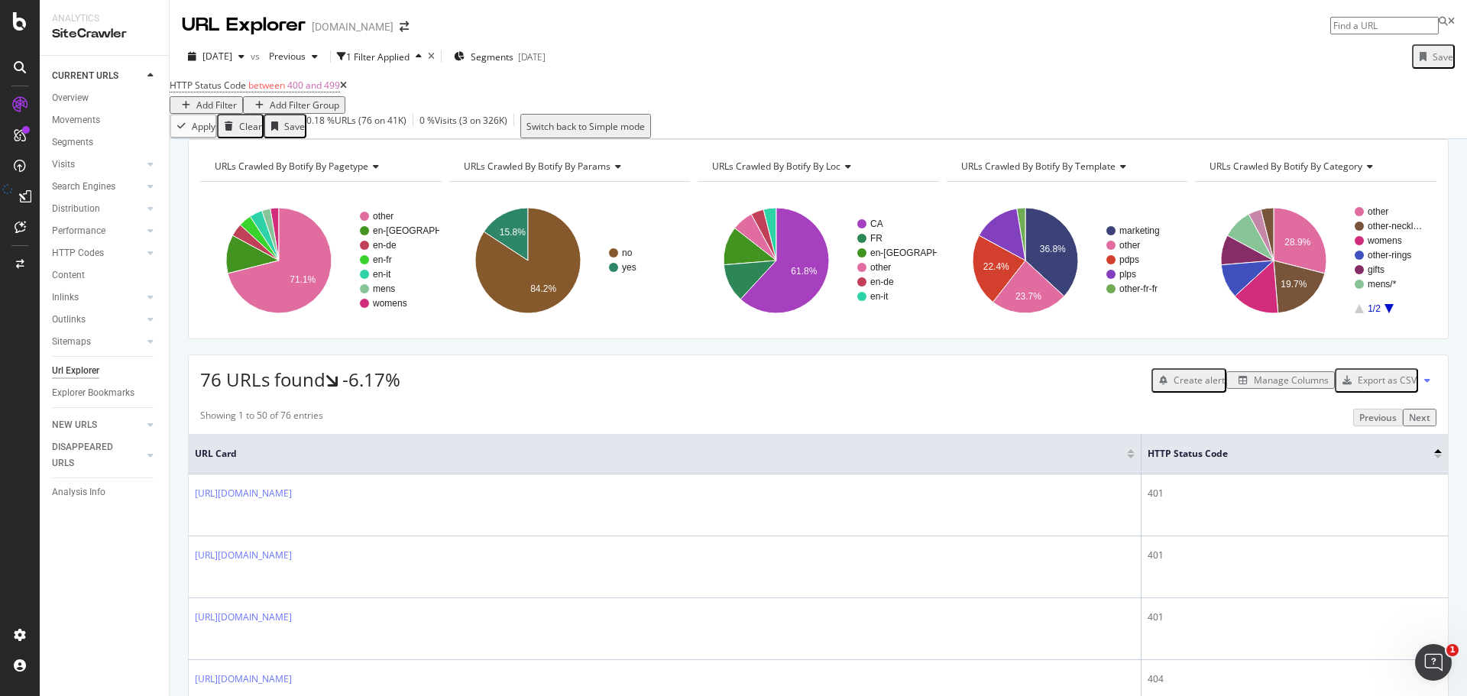
drag, startPoint x: 1217, startPoint y: 4, endPoint x: 19, endPoint y: 193, distance: 1213.2
click at [19, 193] on icon at bounding box center [25, 196] width 12 height 12
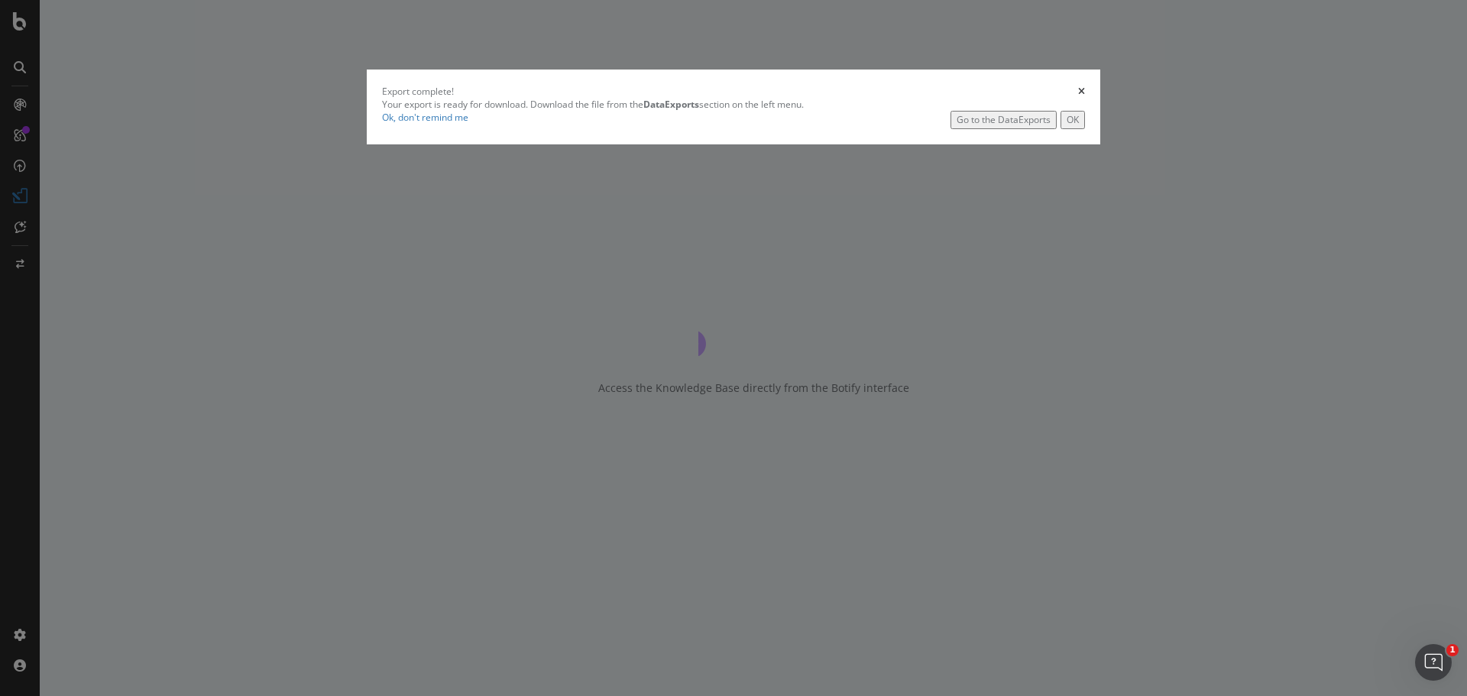
click at [957, 126] on div "Go to the DataExports" at bounding box center [1004, 119] width 94 height 13
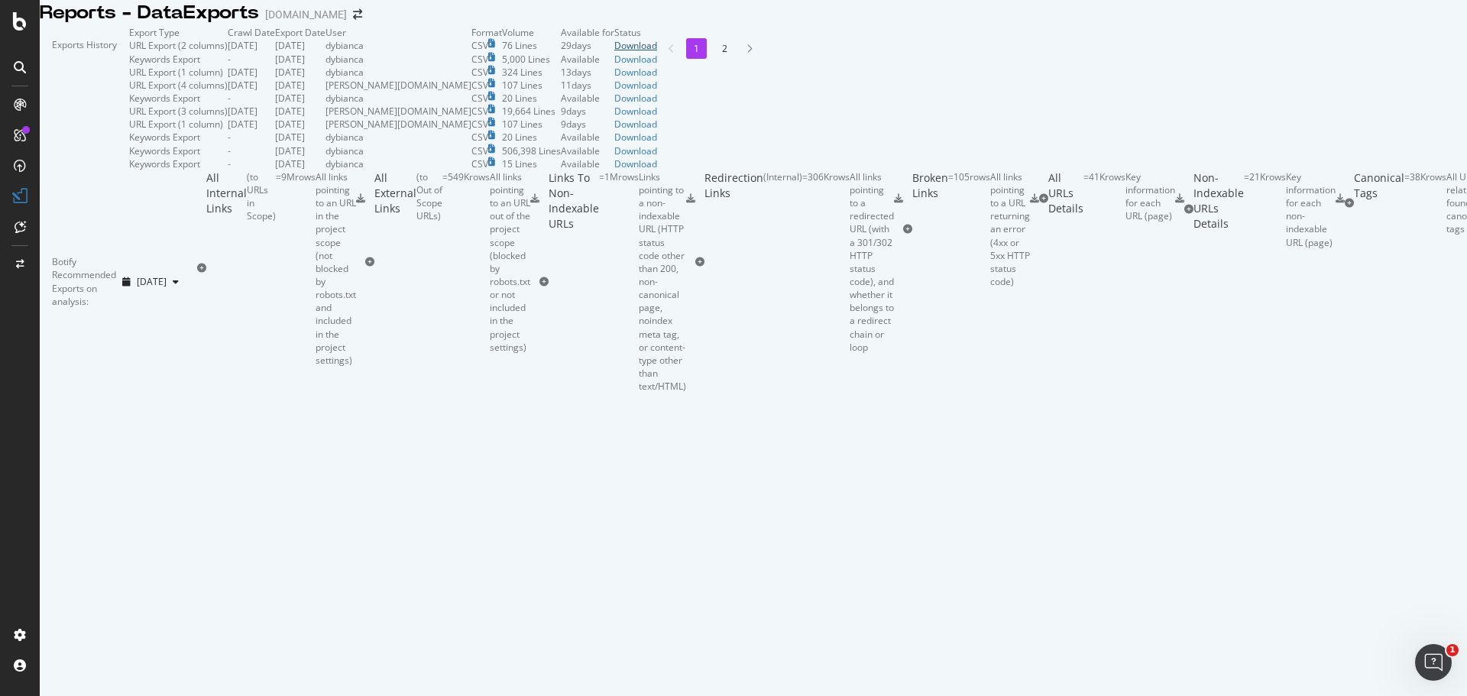
click at [657, 52] on div "Download" at bounding box center [635, 45] width 43 height 13
click at [66, 174] on div "ActionBoard" at bounding box center [87, 174] width 60 height 15
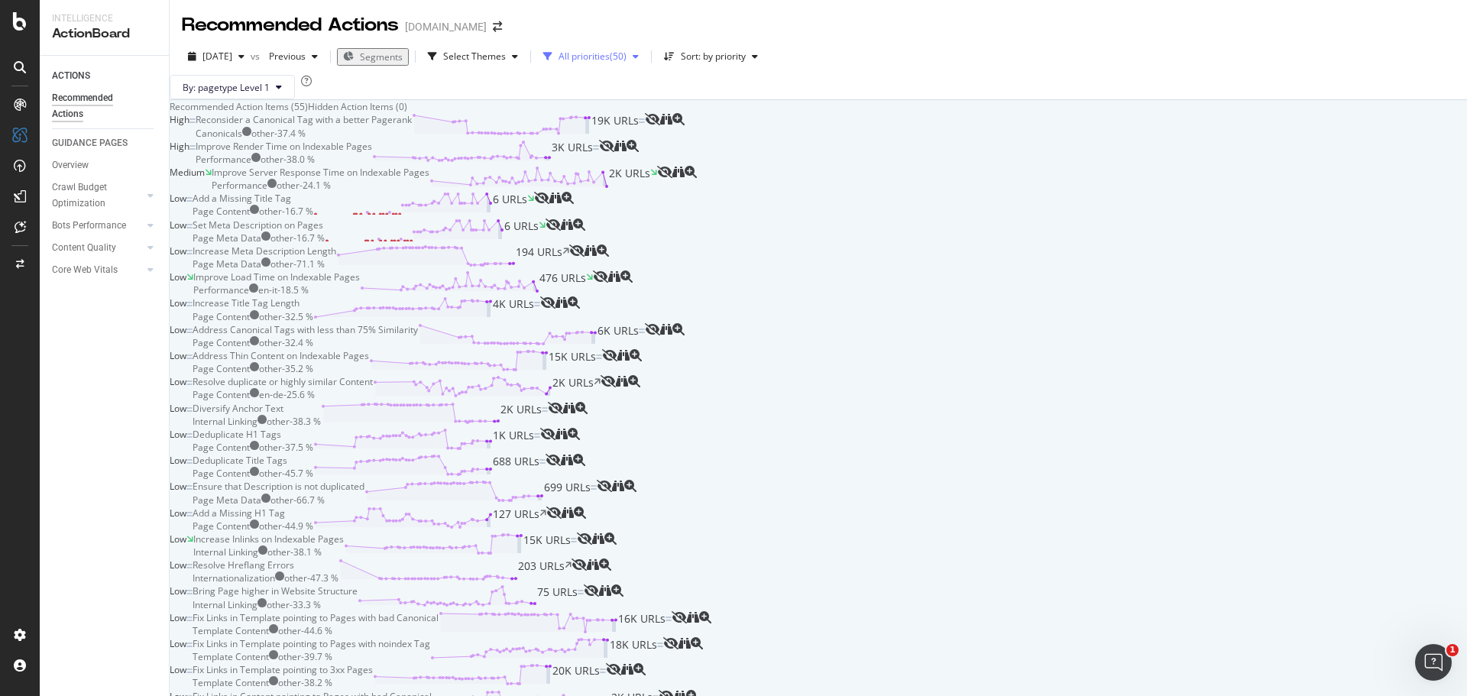
click at [630, 66] on div "All priorities ( 50 )" at bounding box center [591, 56] width 108 height 23
click at [590, 114] on div "High ( 2 )" at bounding box center [609, 119] width 68 height 25
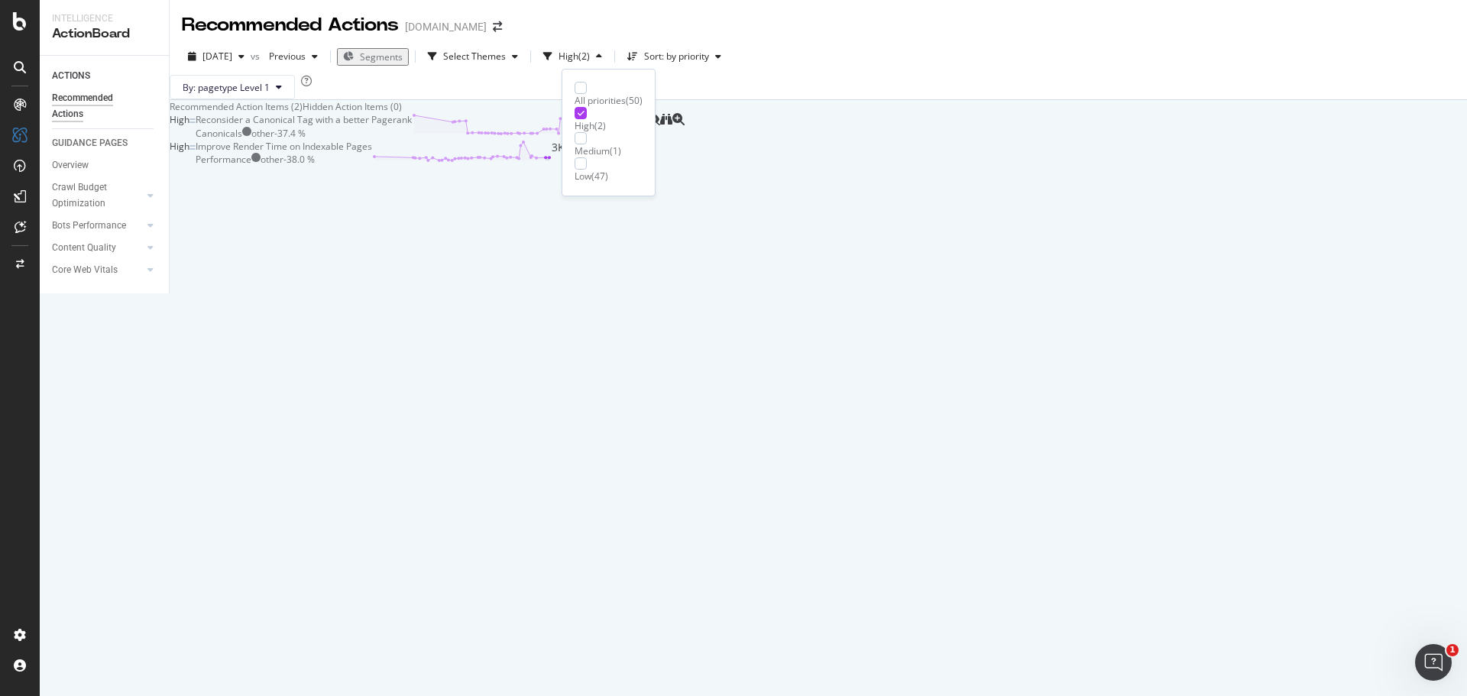
click at [593, 144] on div "Medium" at bounding box center [592, 150] width 35 height 13
click at [584, 165] on div at bounding box center [581, 163] width 12 height 12
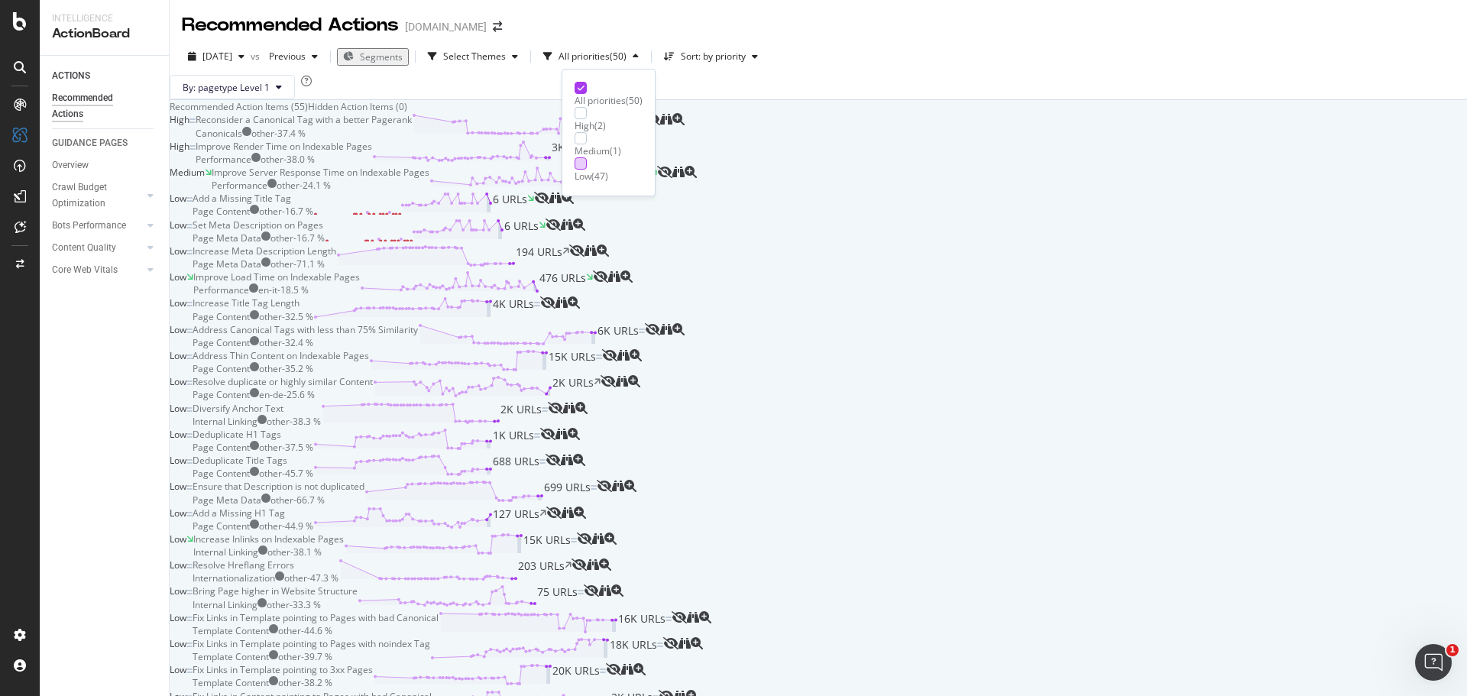
click at [581, 164] on div at bounding box center [581, 163] width 12 height 12
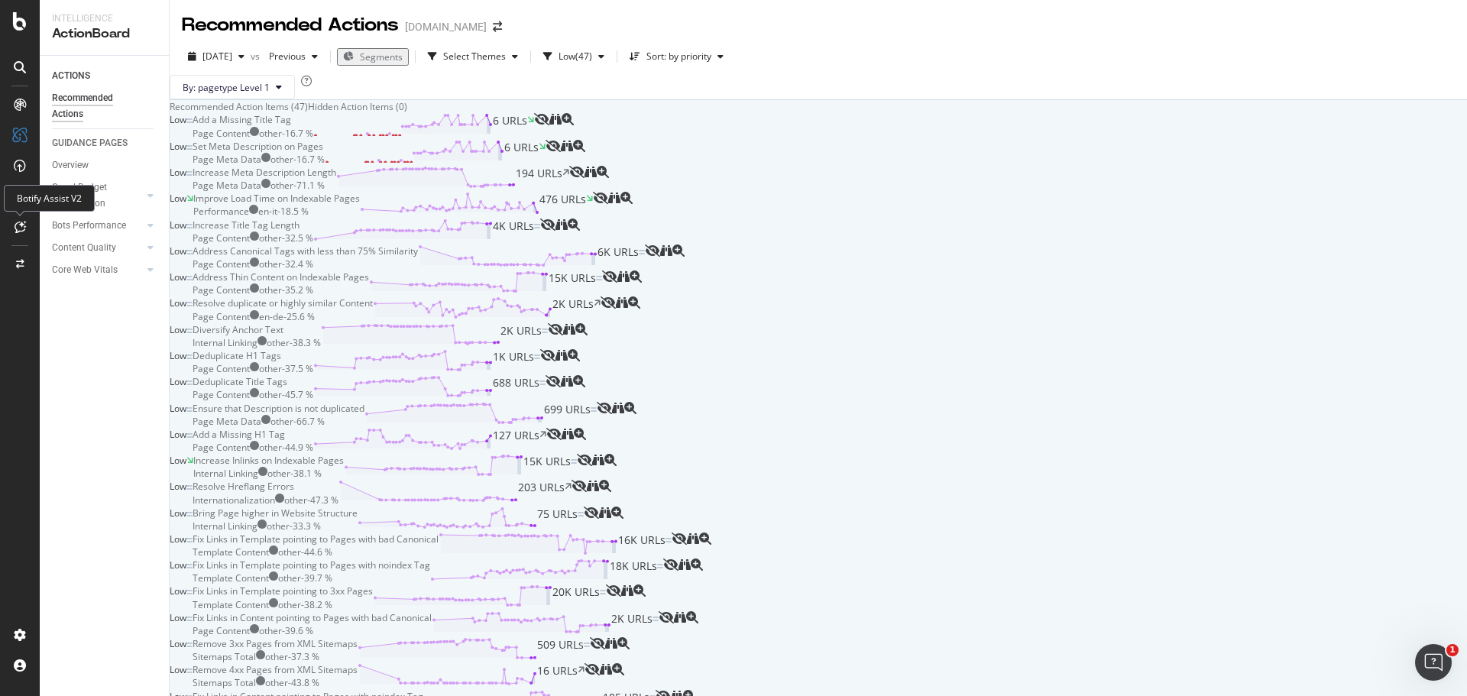
click at [23, 223] on icon at bounding box center [20, 227] width 11 height 12
click at [97, 203] on div "Activation Hub" at bounding box center [92, 205] width 70 height 15
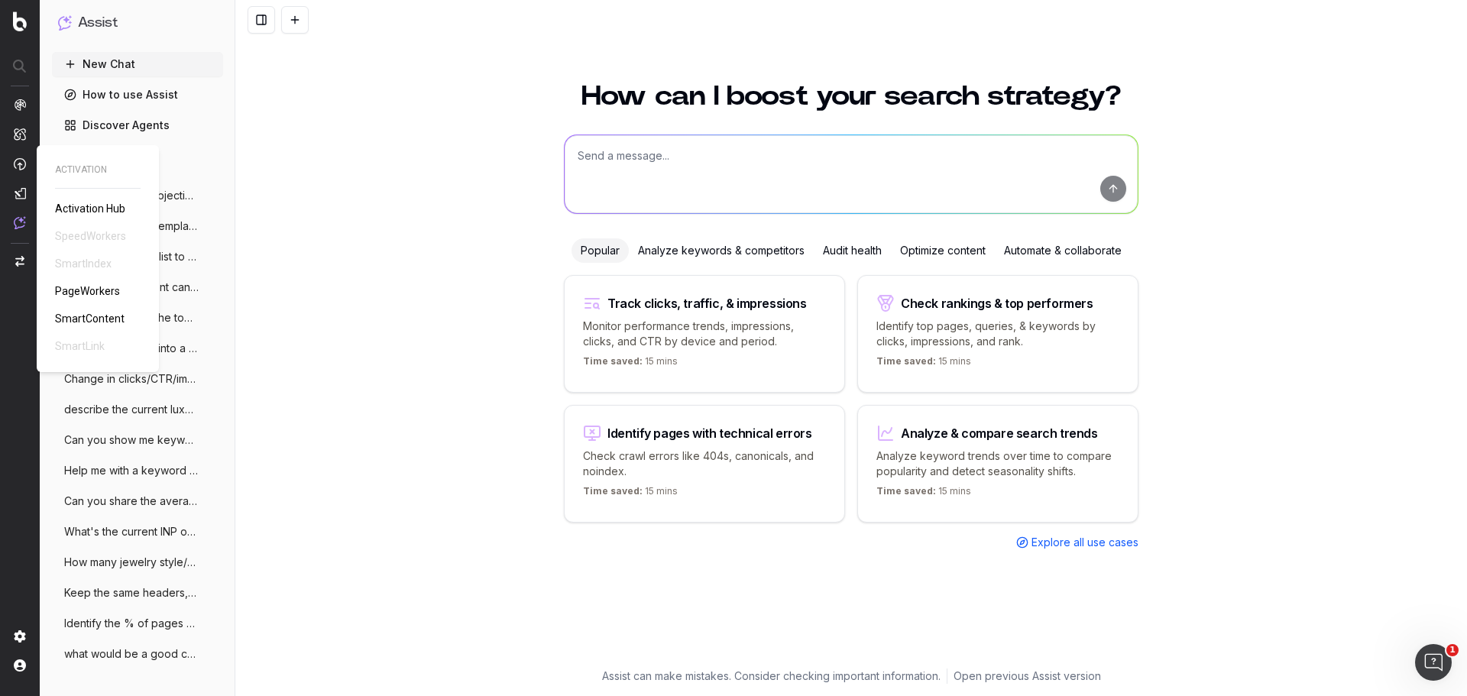
click at [66, 209] on span "Activation Hub" at bounding box center [90, 209] width 70 height 12
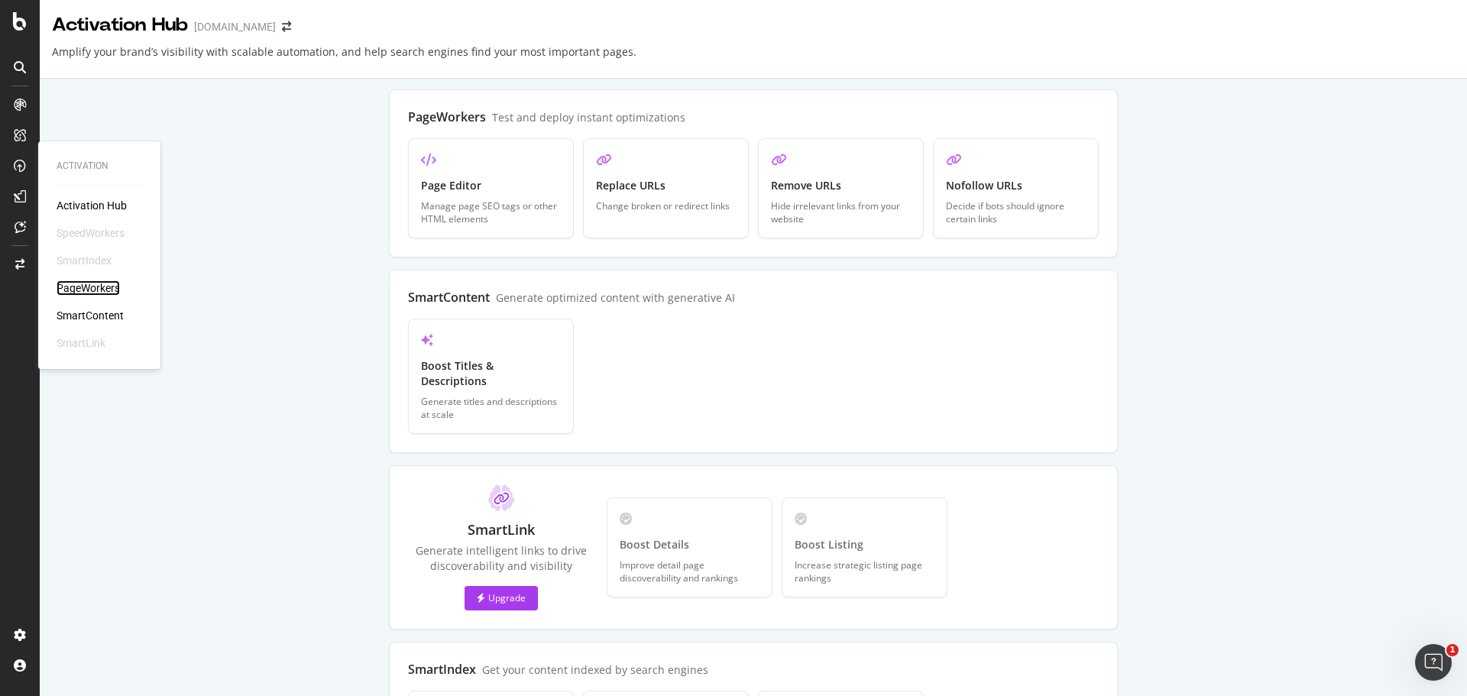
click at [103, 282] on div "PageWorkers" at bounding box center [88, 287] width 63 height 15
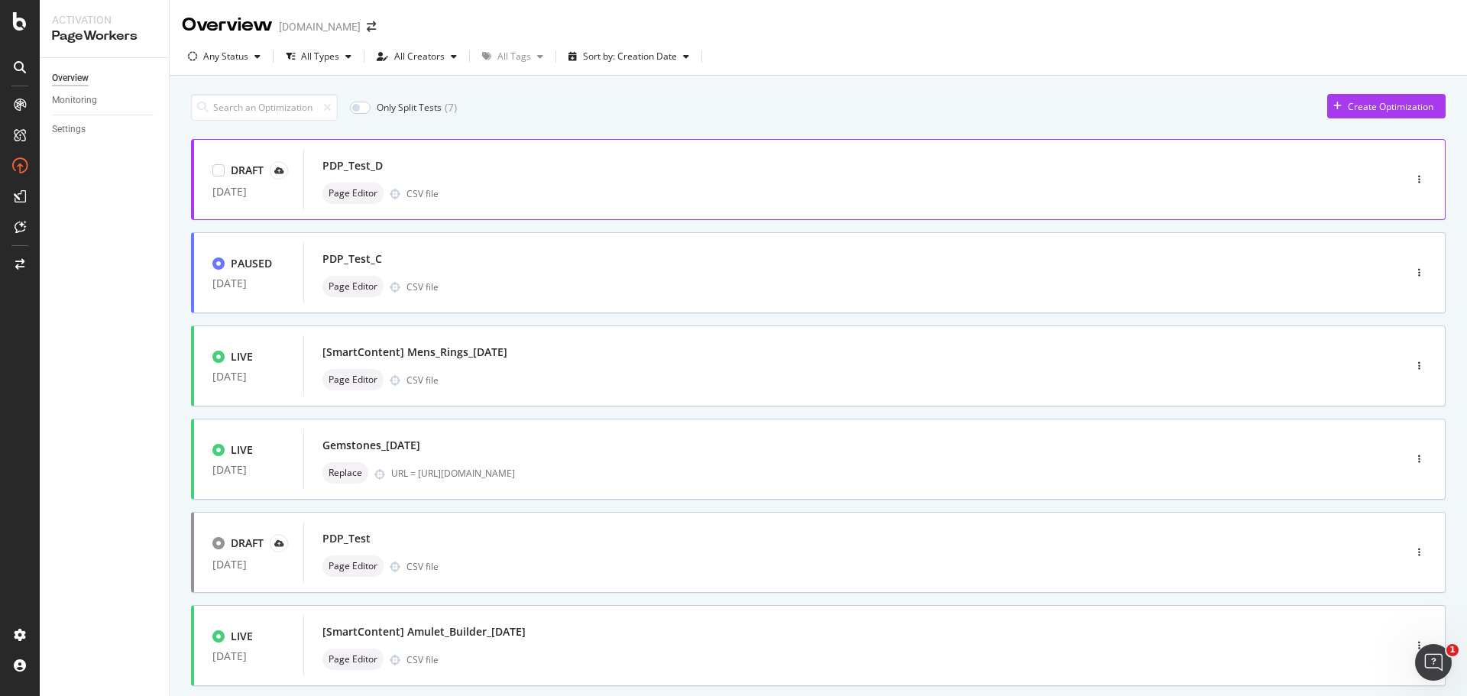
click at [929, 173] on div "PDP_Test_D" at bounding box center [830, 165] width 1016 height 21
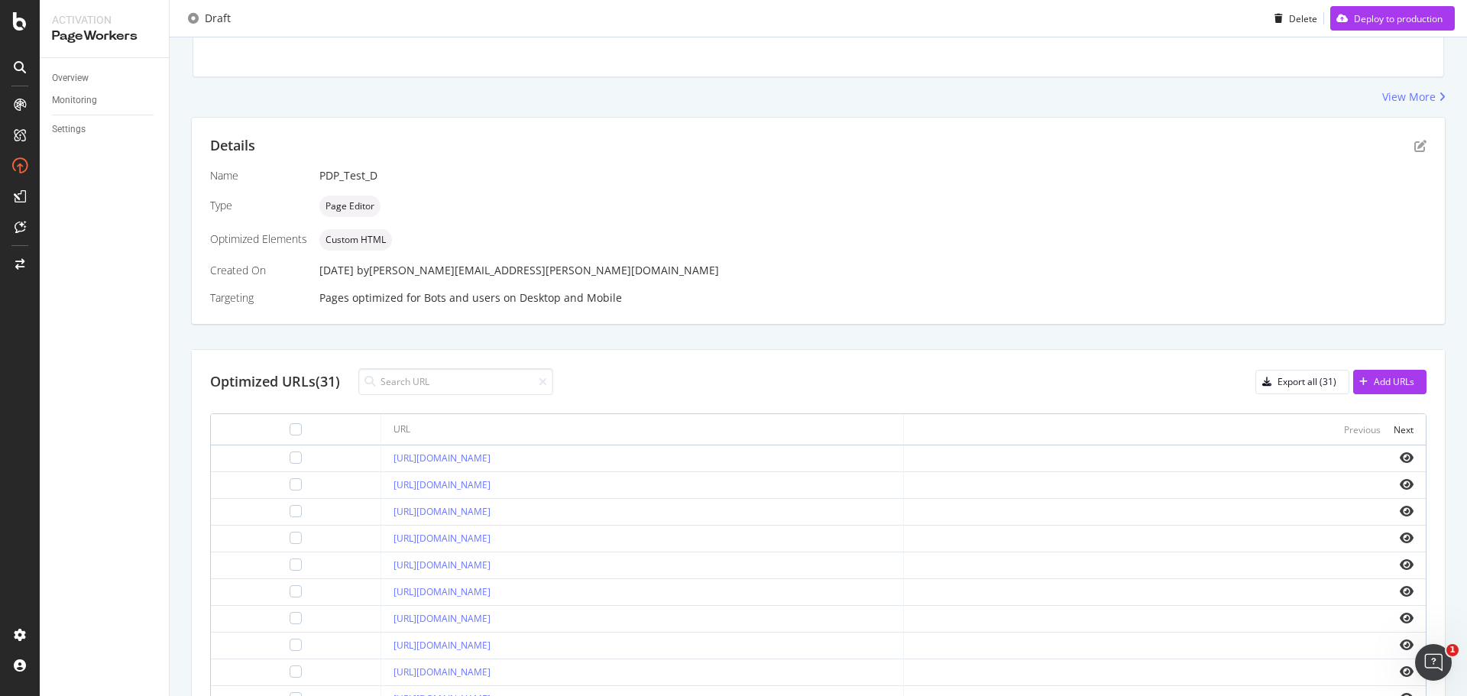
scroll to position [229, 0]
click at [394, 384] on input at bounding box center [455, 377] width 195 height 27
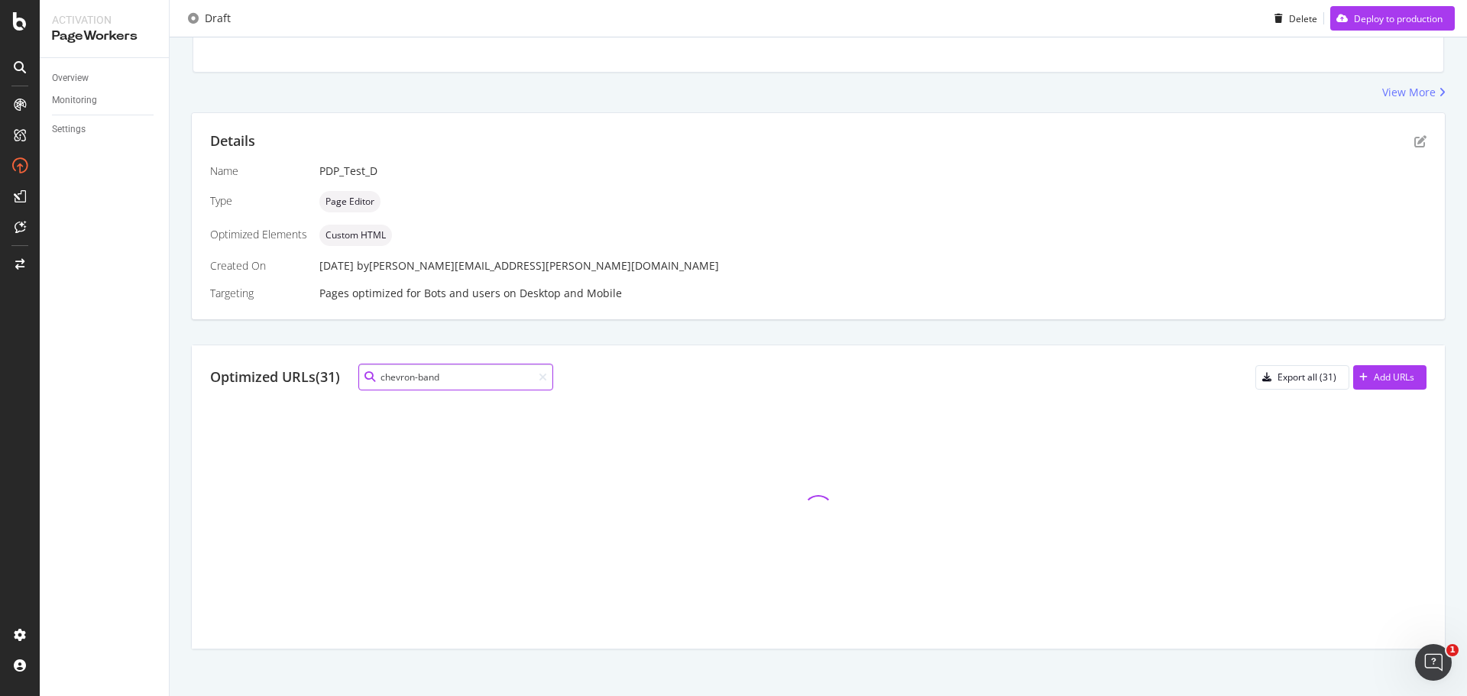
scroll to position [128, 0]
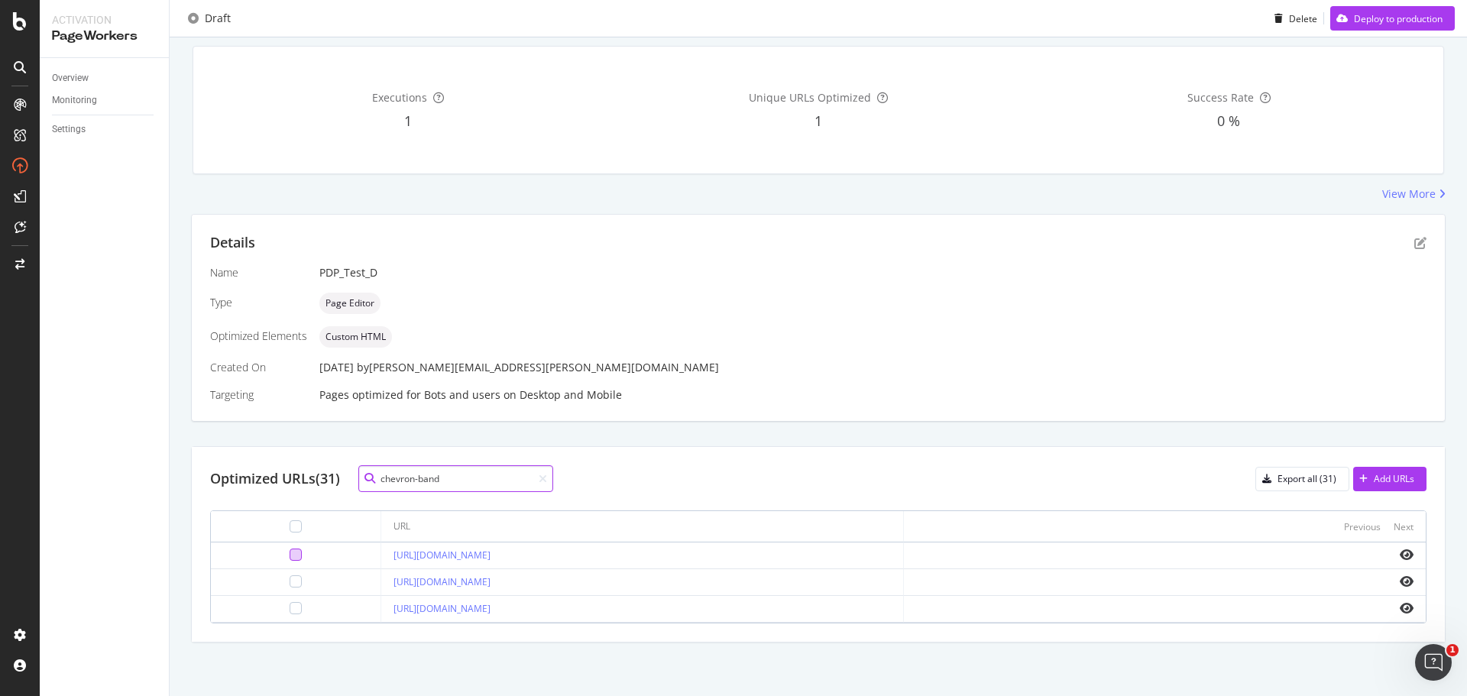
type input "chevron-band"
click at [290, 556] on div at bounding box center [296, 555] width 12 height 12
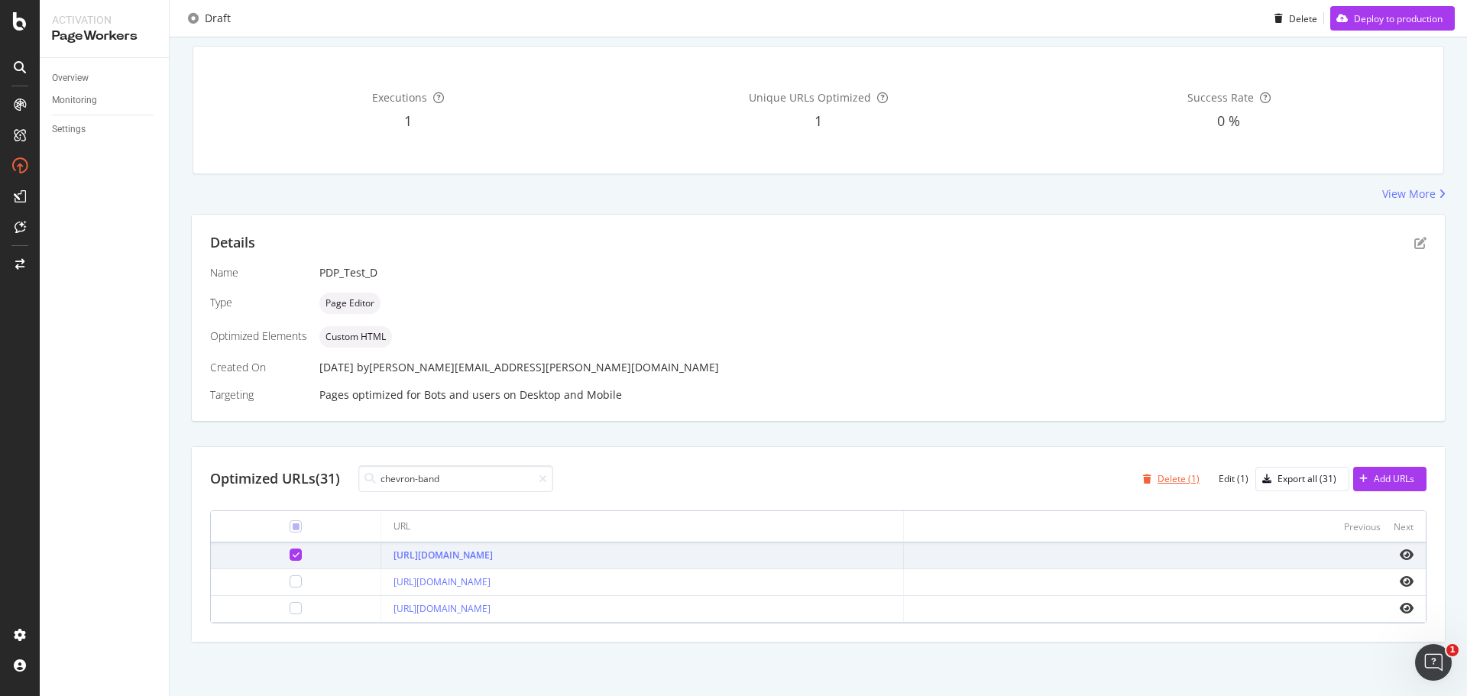
click at [1158, 481] on div "Delete (1)" at bounding box center [1179, 478] width 42 height 13
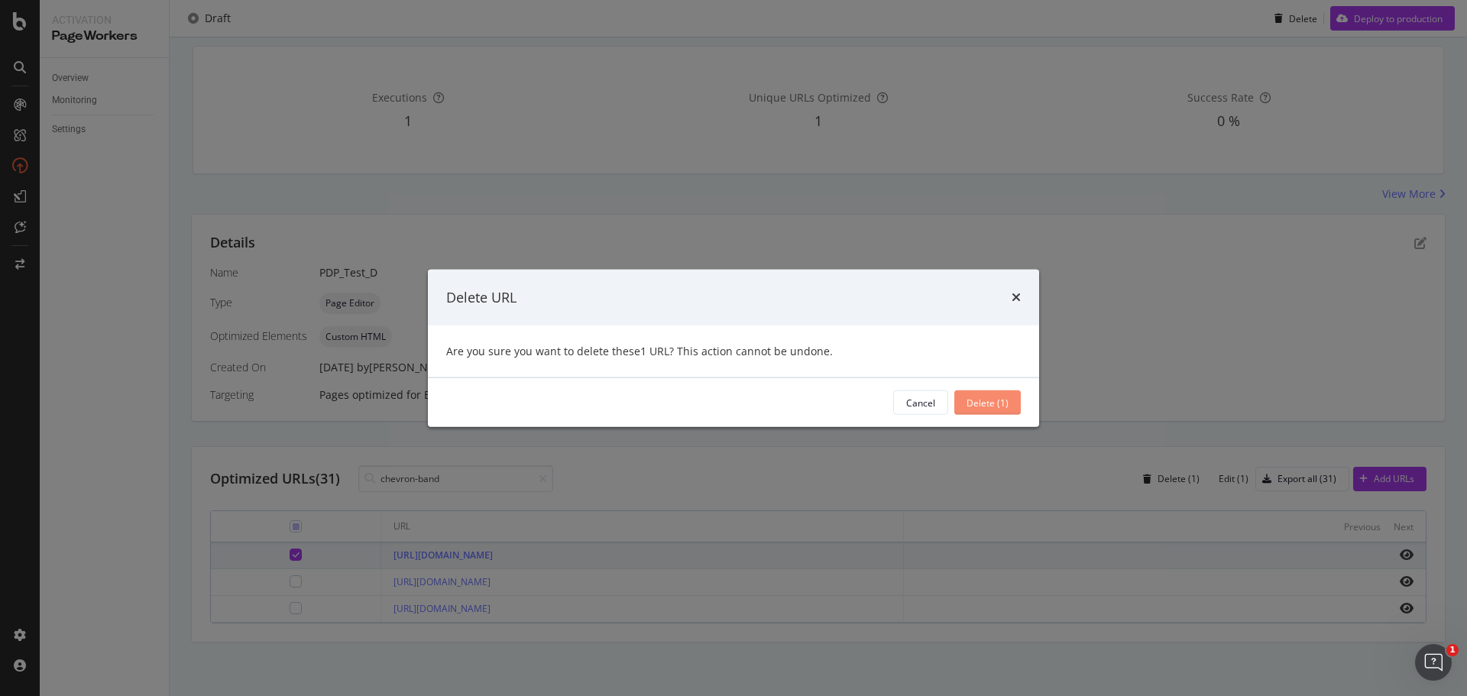
click at [998, 403] on div "Delete (1)" at bounding box center [988, 402] width 42 height 13
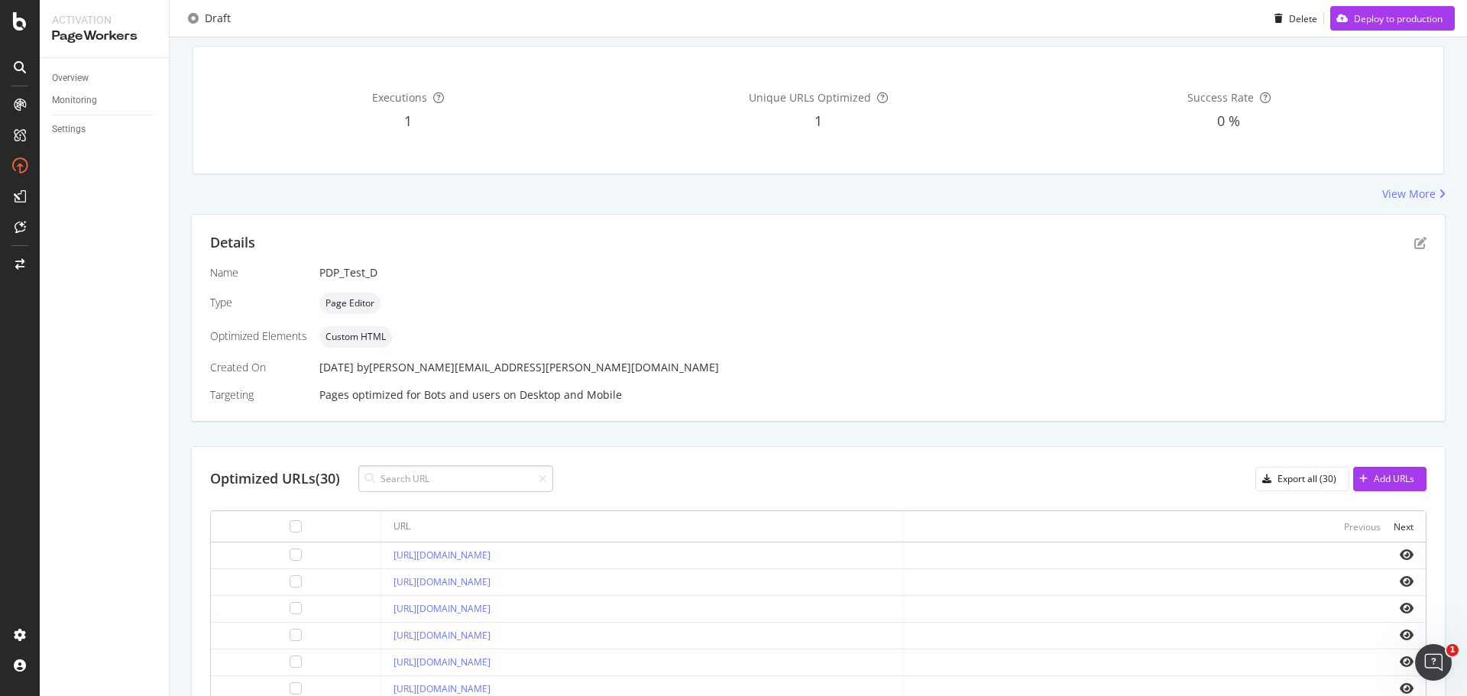
drag, startPoint x: 503, startPoint y: 462, endPoint x: 494, endPoint y: 477, distance: 17.2
click at [503, 462] on div "Optimized URLs (30) Export all (30) Add URLs URL Previous Next https://www.davi…" at bounding box center [818, 705] width 1253 height 516
click at [494, 477] on input at bounding box center [455, 478] width 195 height 27
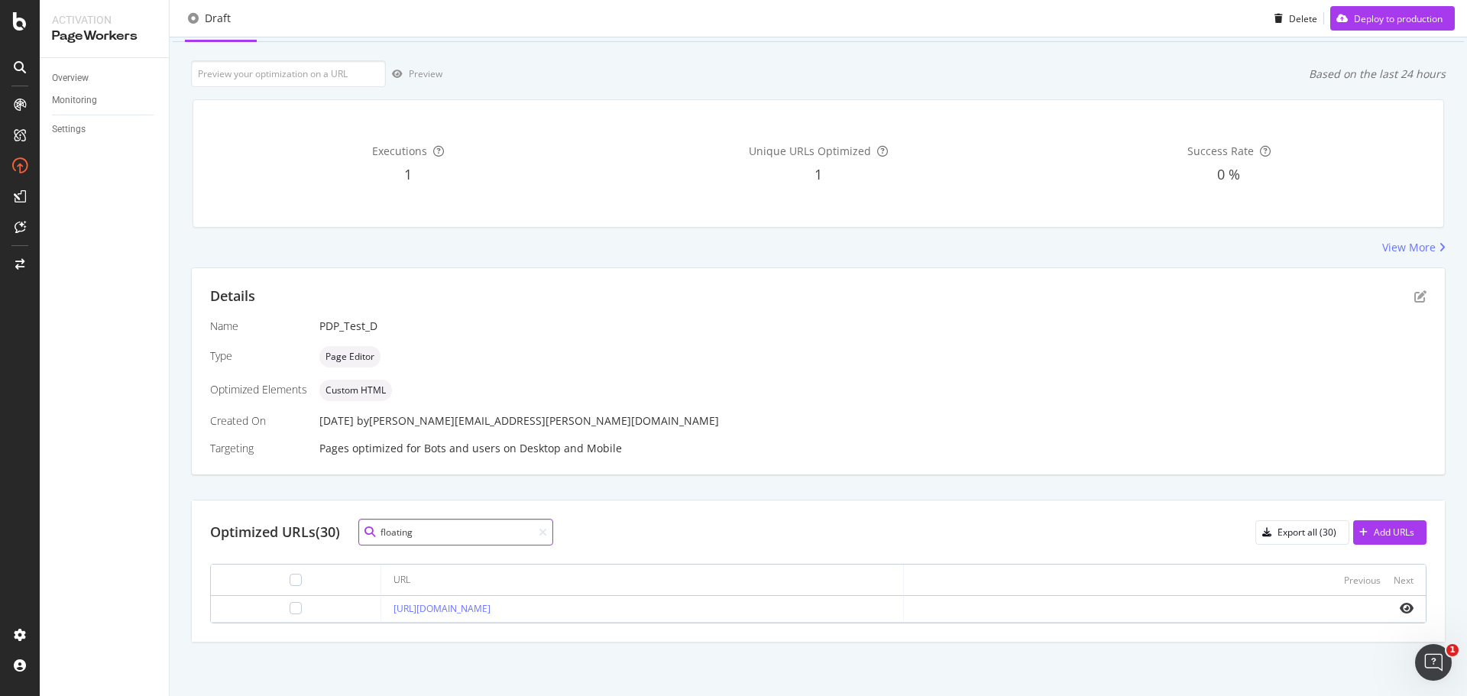
scroll to position [74, 0]
type input "floating"
click at [290, 611] on div at bounding box center [296, 608] width 12 height 12
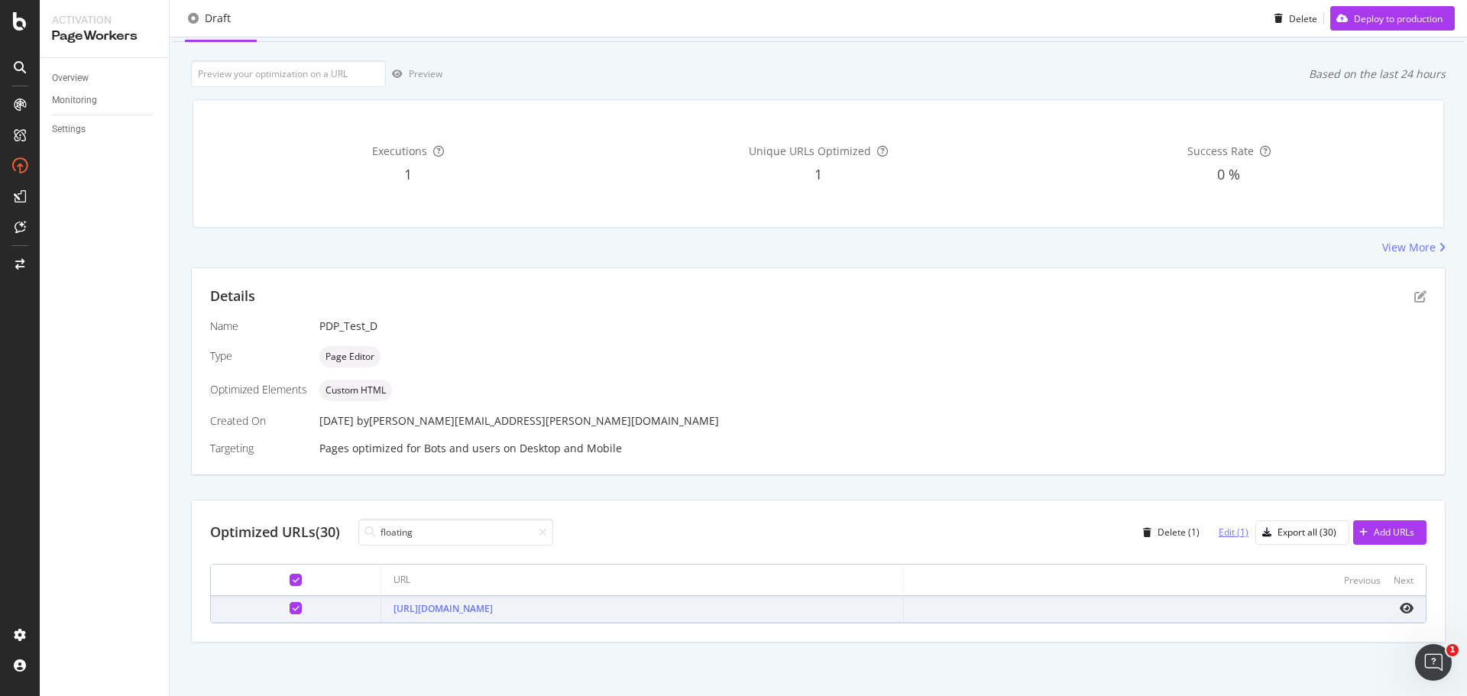
click at [1219, 532] on div "Edit (1)" at bounding box center [1234, 532] width 30 height 13
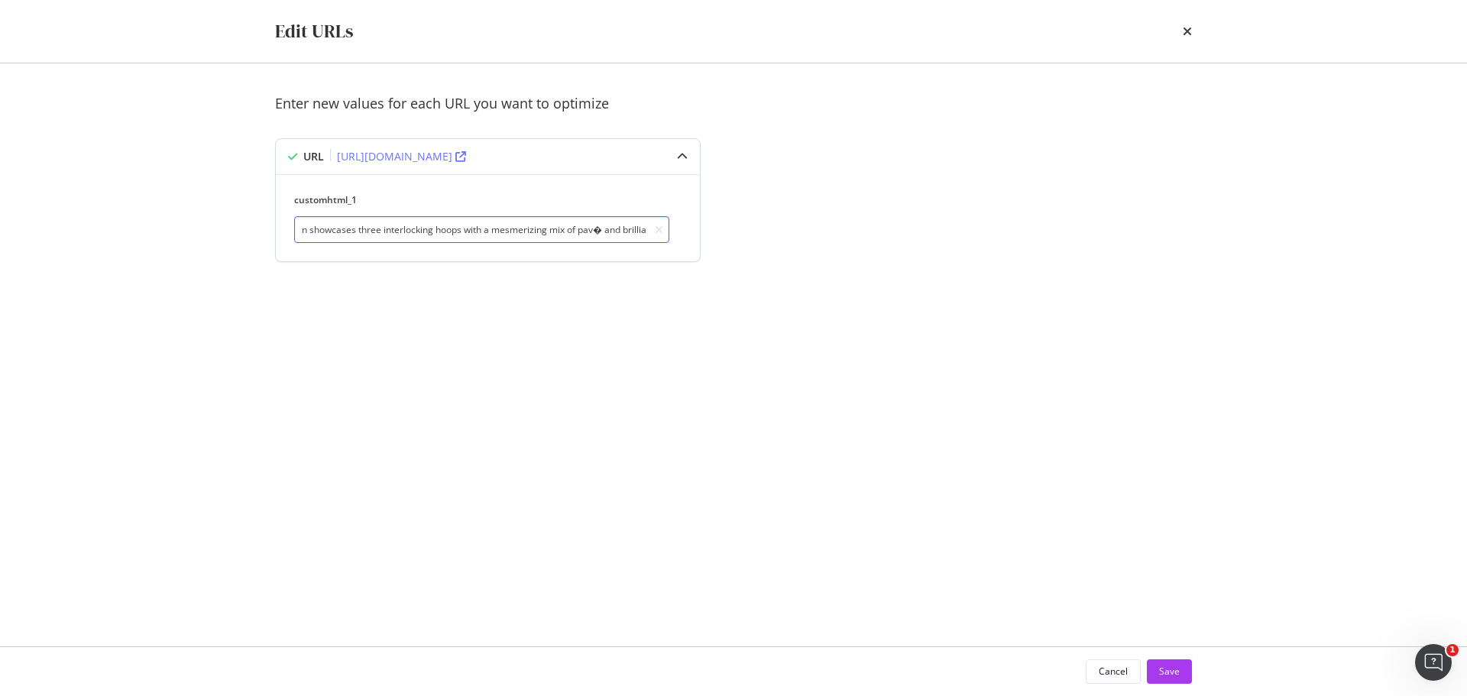
scroll to position [0, 691]
drag, startPoint x: 428, startPoint y: 226, endPoint x: 620, endPoint y: 217, distance: 192.0
click at [620, 217] on input "These Floating Diamonds Drop Earrings exalt the beauty and brilliance of hand-s…" at bounding box center [481, 229] width 375 height 27
click at [591, 226] on input "These Floating Diamonds Drop Earrings exalt the beauty and brilliance of hand-s…" at bounding box center [481, 229] width 375 height 27
click at [575, 228] on input "These Floating Diamonds Drop Earrings exalt the beauty and brilliance of hand-s…" at bounding box center [481, 229] width 375 height 27
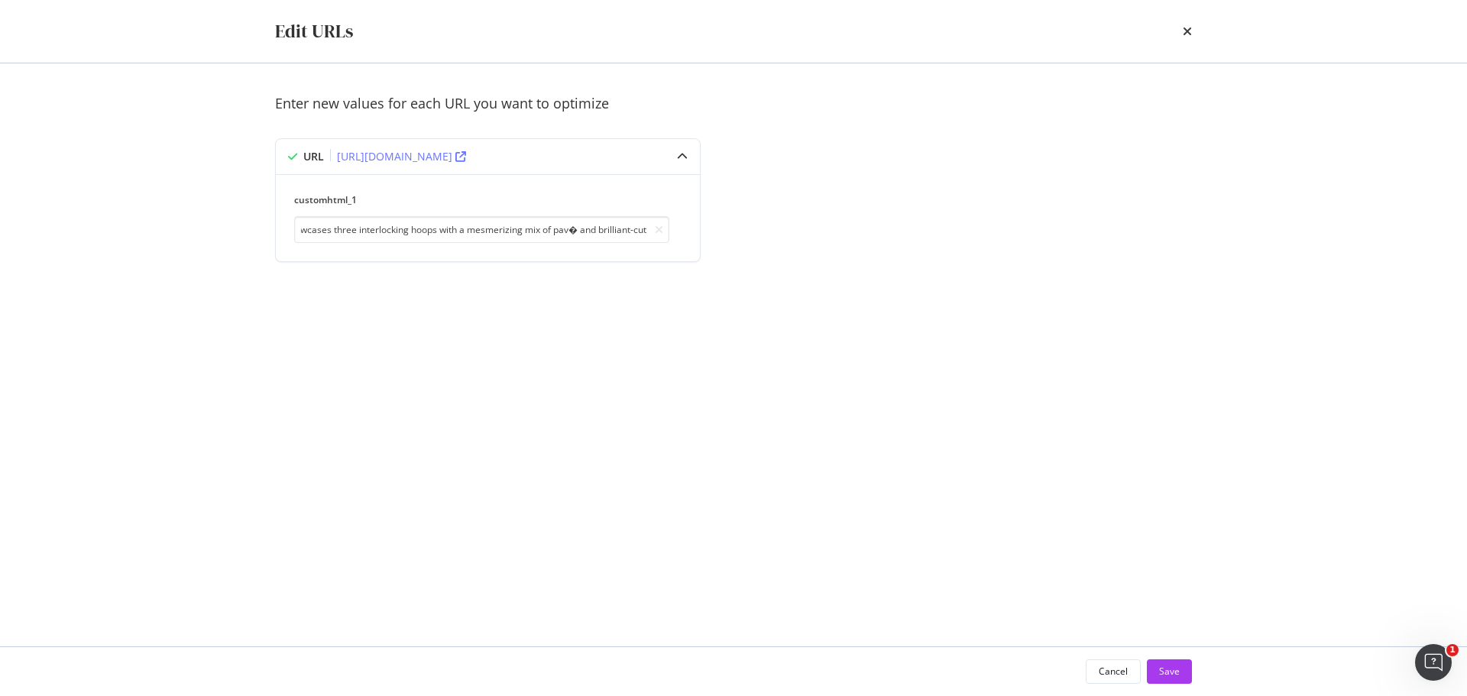
scroll to position [0, 0]
click at [455, 232] on input "These Floating Diamonds Drop Earrings exalt the beauty and brilliance of hand-s…" at bounding box center [481, 229] width 375 height 27
drag, startPoint x: 456, startPoint y: 230, endPoint x: 606, endPoint y: 233, distance: 149.8
click at [606, 233] on input "These Floating Diamonds Drop Earrings exalt the beauty and brilliance of hand-s…" at bounding box center [481, 229] width 375 height 27
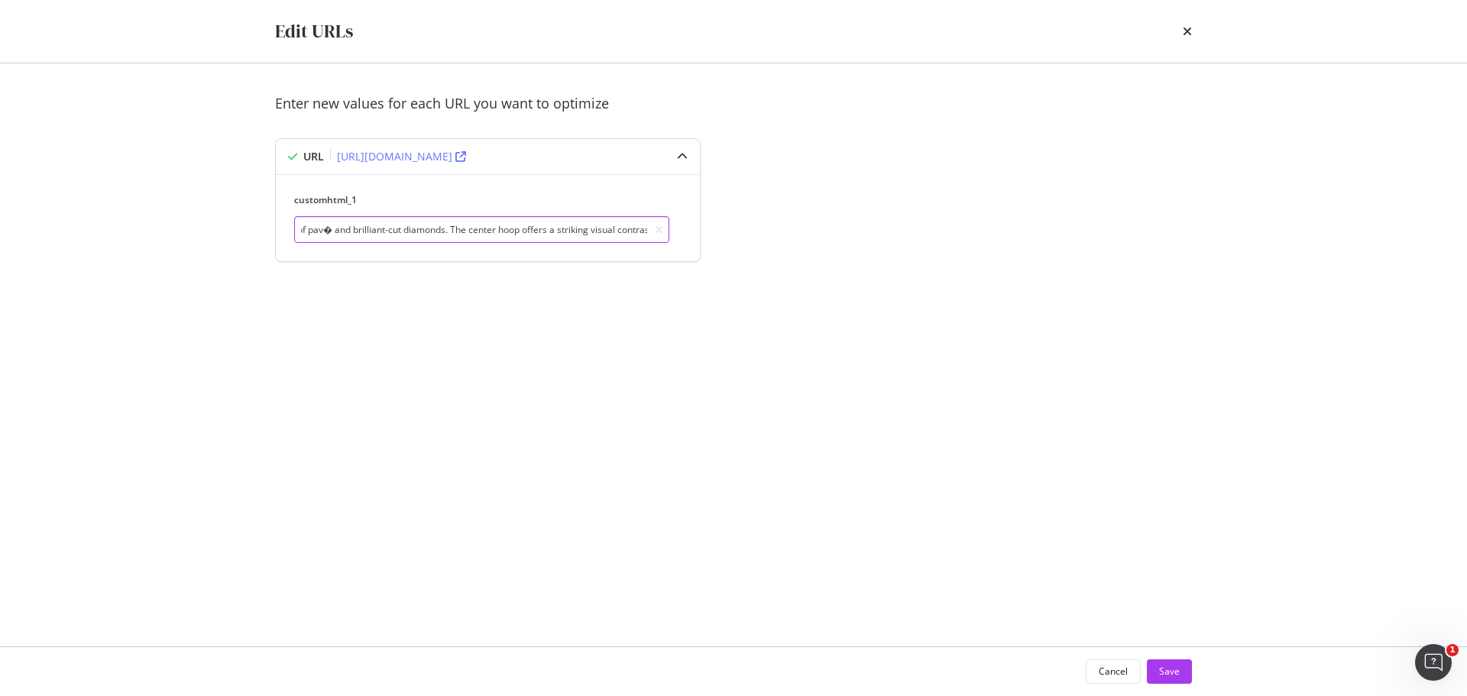
click at [326, 227] on input "These Floating Diamonds Drop Earrings exalt the beauty and brilliance of hand-s…" at bounding box center [481, 229] width 375 height 27
click at [335, 224] on input "These Floating Diamonds Drop Earrings exalt the beauty and brilliance of hand-s…" at bounding box center [481, 229] width 375 height 27
paste input "é"
type input "These Floating Diamonds Drop Earrings exalt the beauty and brilliance of hand-s…"
click at [1165, 672] on div "Save" at bounding box center [1169, 671] width 21 height 13
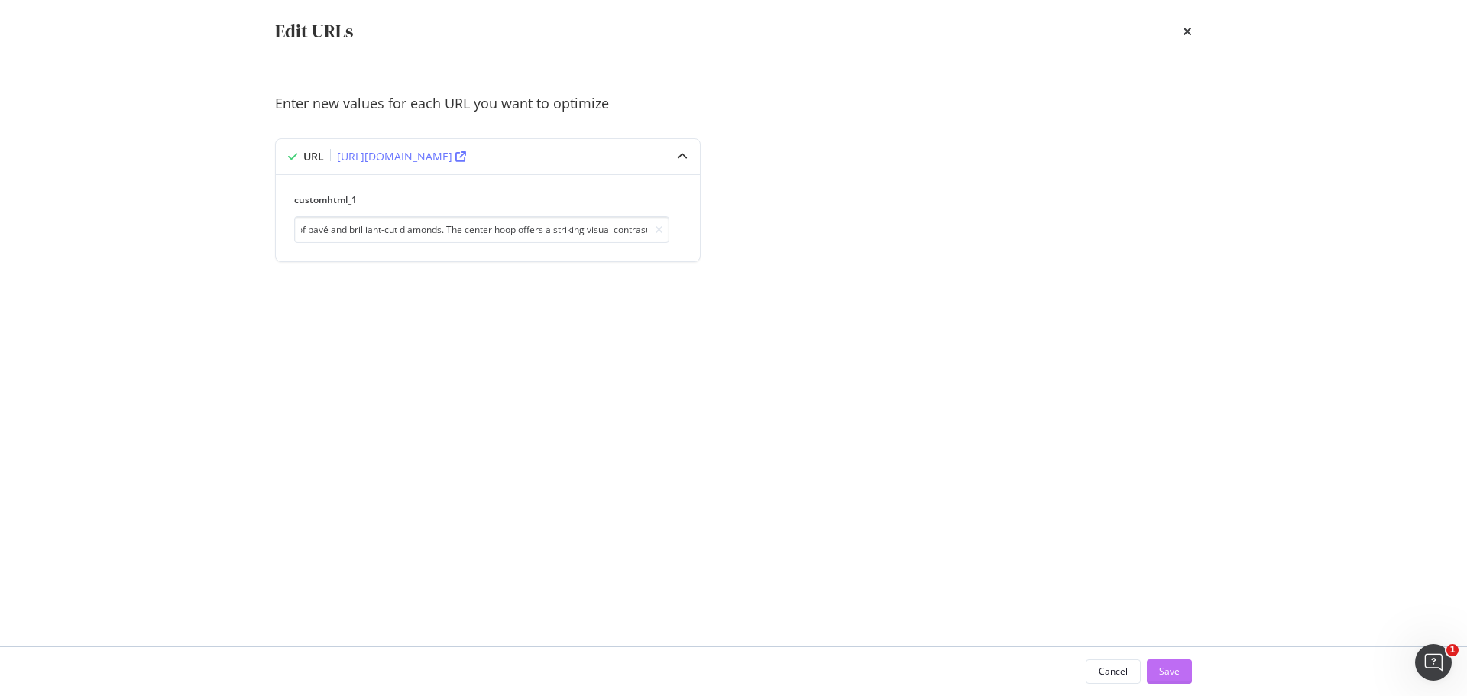
scroll to position [0, 0]
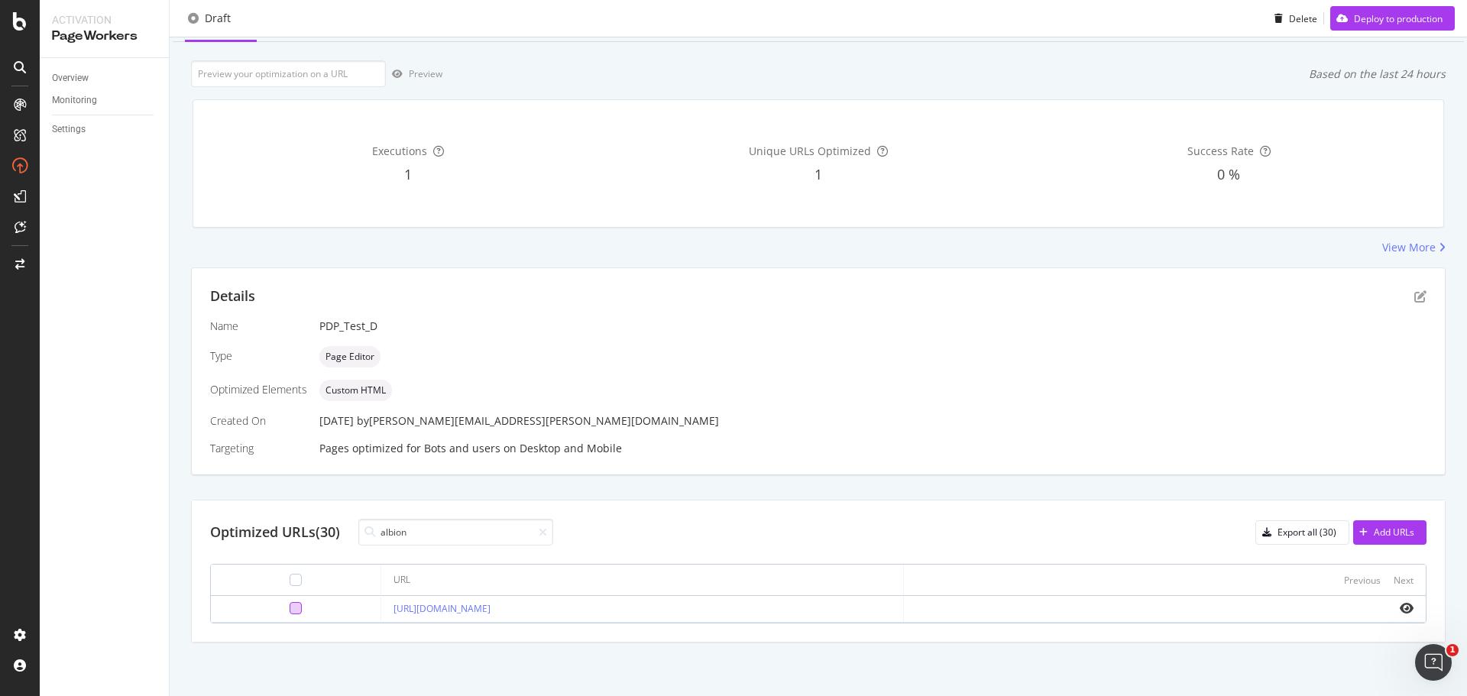
type input "albion"
click at [290, 609] on div at bounding box center [296, 608] width 12 height 12
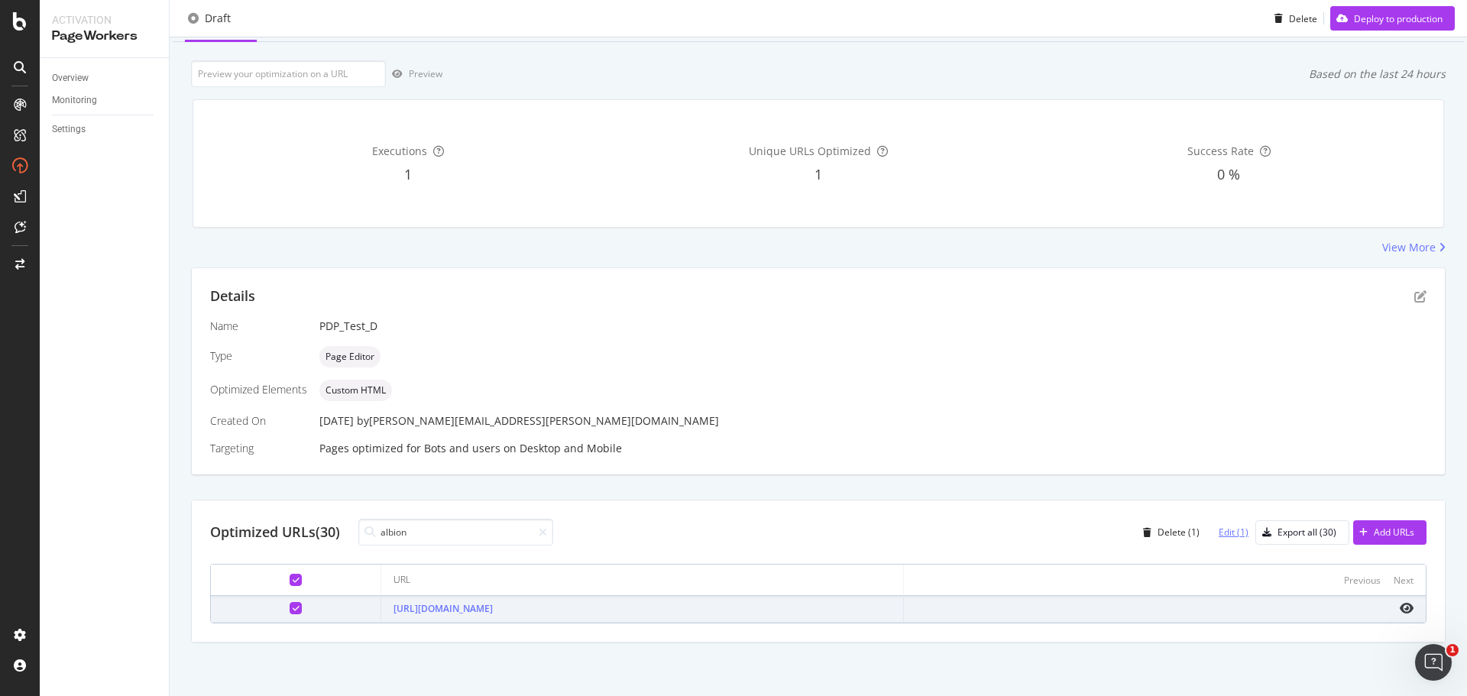
click at [1226, 533] on div "Edit (1)" at bounding box center [1234, 532] width 30 height 13
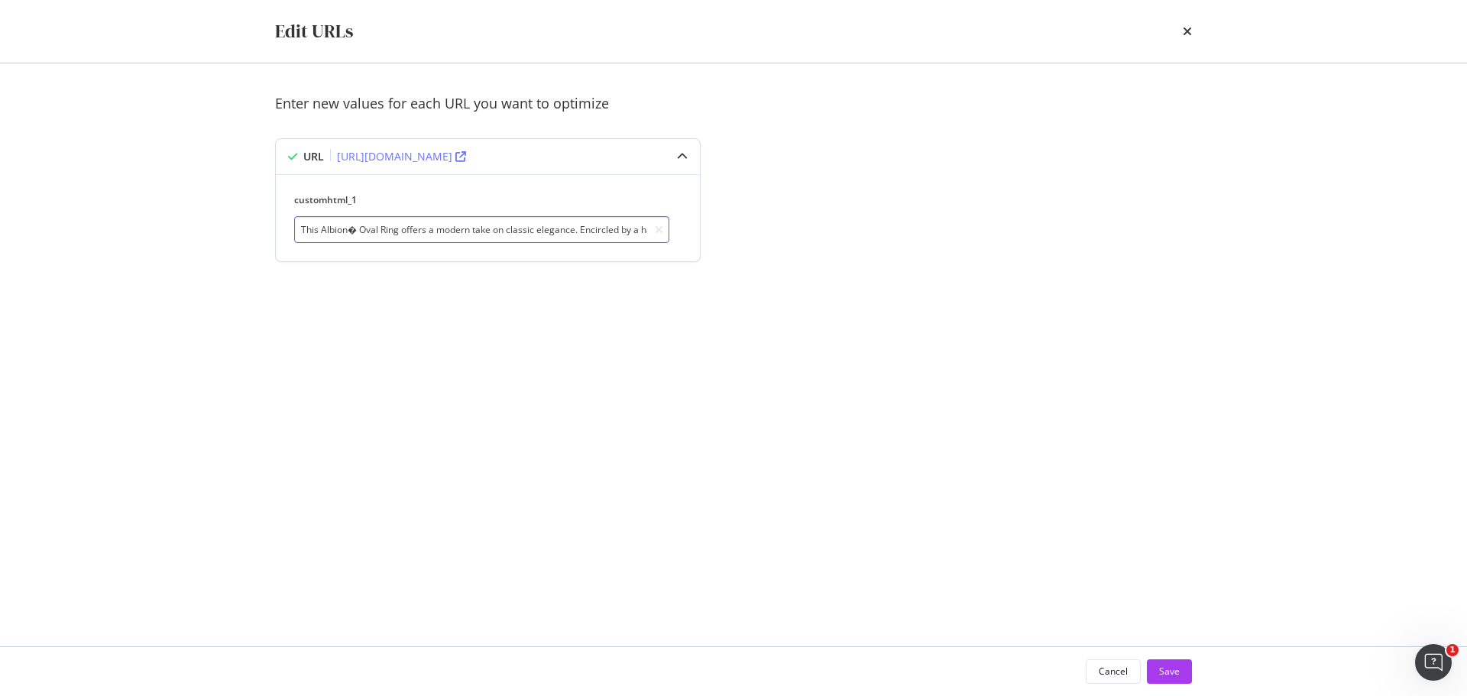
click at [351, 228] on input "This Albion� Oval Ring offers a modern take on classic elegance. Encircled by a…" at bounding box center [481, 229] width 375 height 27
paste input "®"
drag, startPoint x: 471, startPoint y: 228, endPoint x: 644, endPoint y: 217, distance: 173.8
click at [656, 217] on input "This Albion® Oval Ring offers a modern take on classic elegance. Encircled by a…" at bounding box center [481, 229] width 375 height 27
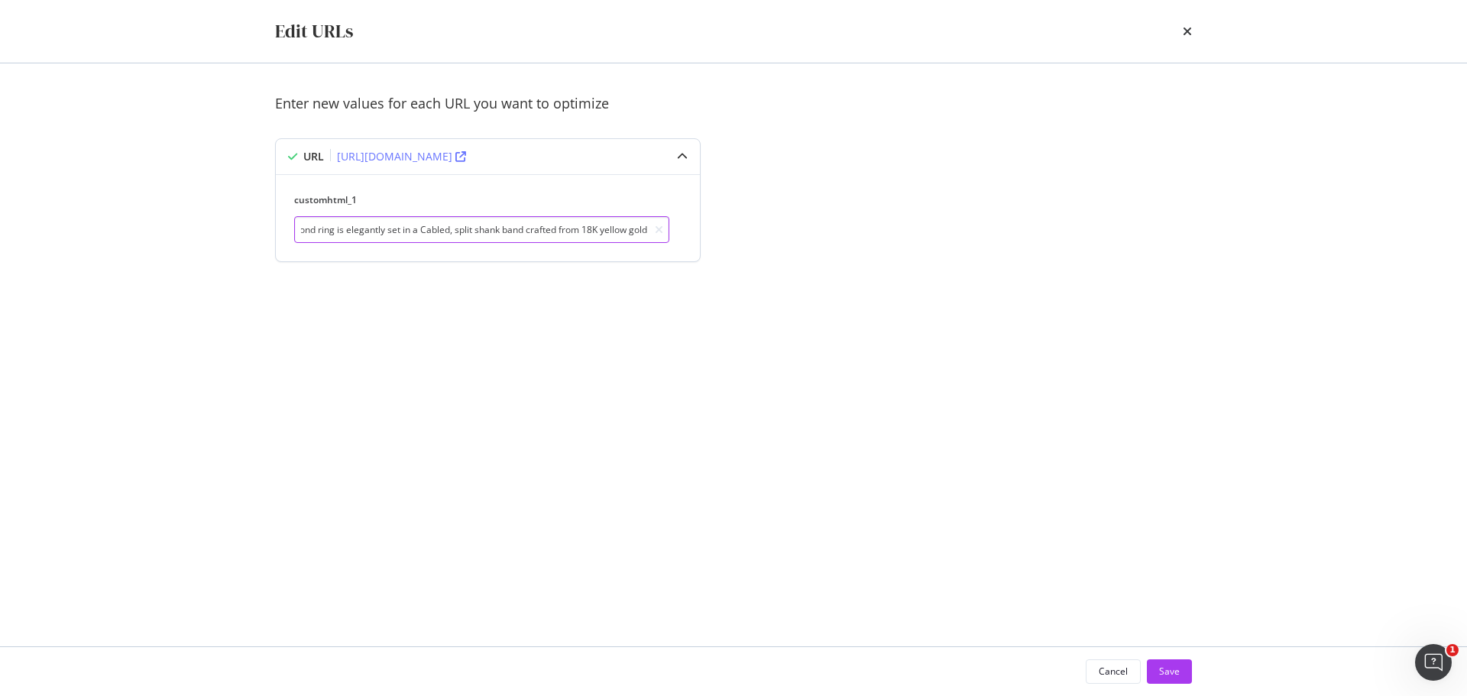
click at [505, 227] on input "This Albion® Oval Ring offers a modern take on classic elegance. Encircled by a…" at bounding box center [481, 229] width 375 height 27
click at [429, 228] on input "This Albion® Oval Ring offers a modern take on classic elegance. Encircled by a…" at bounding box center [481, 229] width 375 height 27
click at [460, 228] on input "This Albion® Oval Ring offers a modern take on classic elegance. Encircled by a…" at bounding box center [481, 229] width 375 height 27
paste input "®"
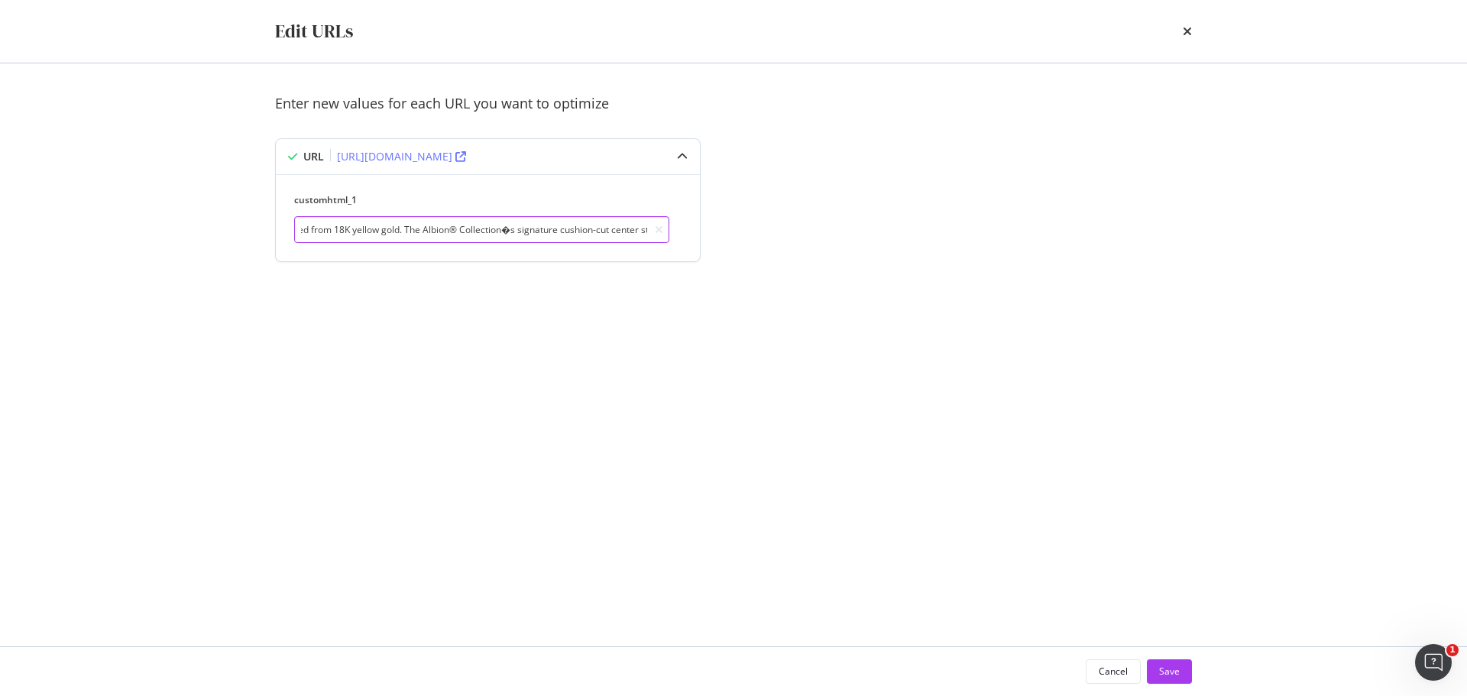
click at [516, 230] on input "This Albion® Oval Ring offers a modern take on classic elegance. Encircled by a…" at bounding box center [481, 229] width 375 height 27
click at [485, 232] on input "This Albion® Oval Ring offers a modern take on classic elegance. Encircled by a…" at bounding box center [481, 229] width 375 height 27
drag, startPoint x: 495, startPoint y: 230, endPoint x: 591, endPoint y: 248, distance: 97.3
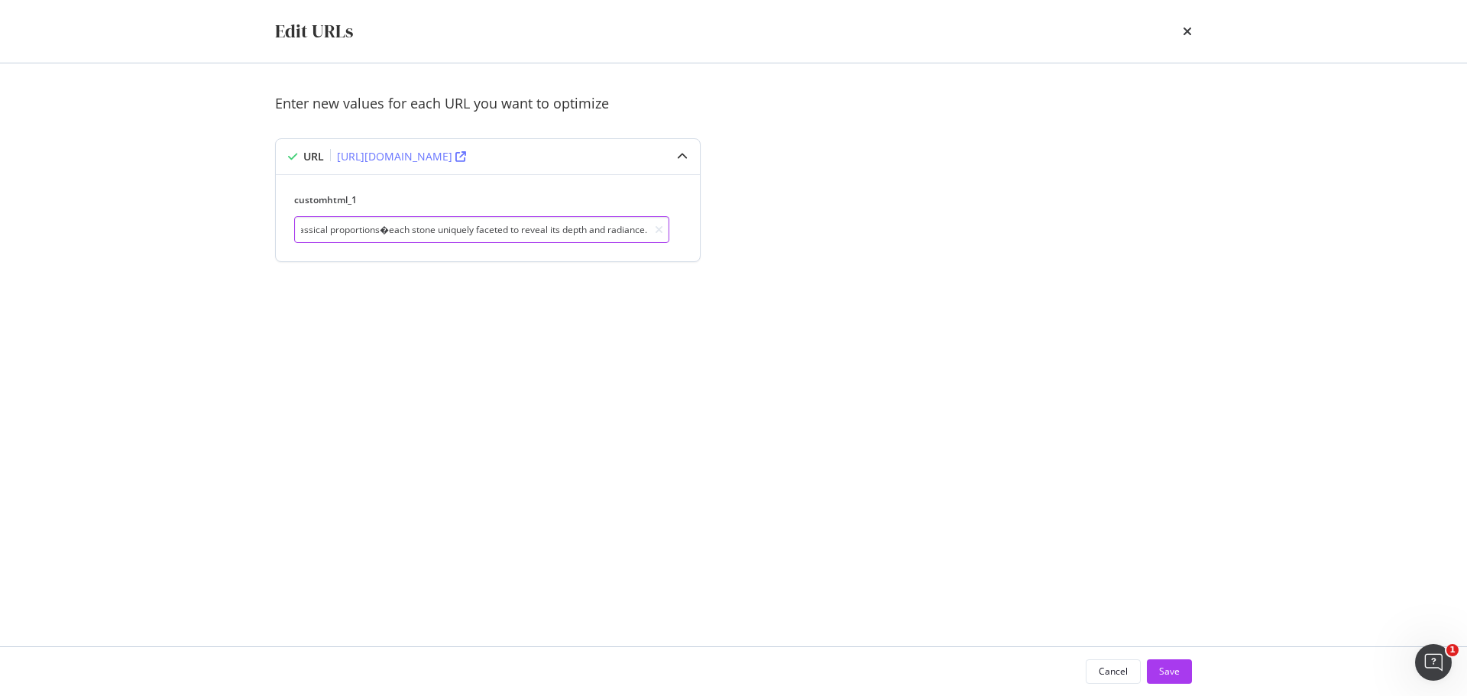
click at [591, 248] on div "customhtml_1 This Albion® Oval Ring offers a modern take on classic elegance. E…" at bounding box center [488, 217] width 424 height 87
click at [483, 219] on input "This Albion® Oval Ring offers a modern take on classic elegance. Encircled by a…" at bounding box center [481, 229] width 375 height 27
click at [548, 230] on input "This Albion® Oval Ring offers a modern take on classic elegance. Encircled by a…" at bounding box center [481, 229] width 375 height 27
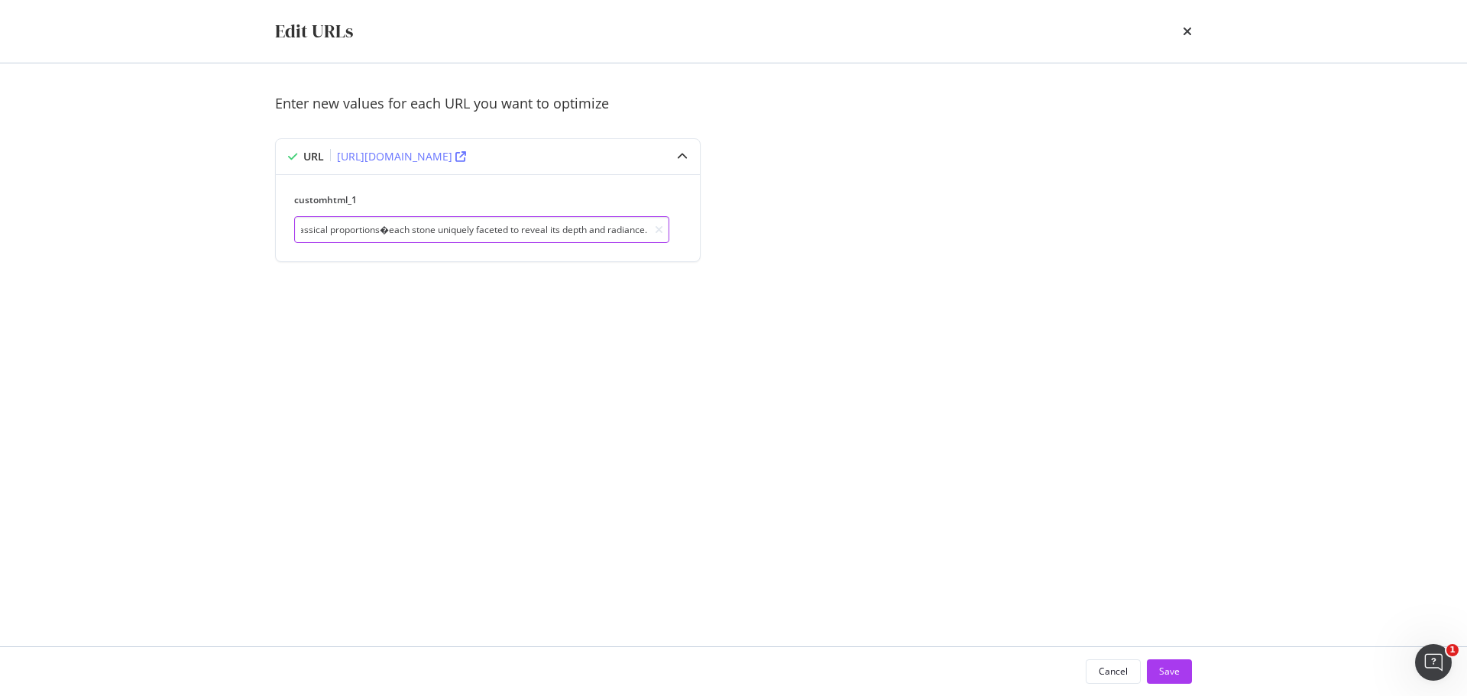
drag, startPoint x: 672, startPoint y: 218, endPoint x: 941, endPoint y: 201, distance: 270.3
click at [1185, 171] on div "Enter new values for each URL you want to optimize URL https://www.davidyurman.…" at bounding box center [733, 196] width 917 height 205
drag, startPoint x: 521, startPoint y: 234, endPoint x: 484, endPoint y: 237, distance: 37.6
click at [520, 234] on input "This Albion® Oval Ring offers a modern take on classic elegance. Encircled by a…" at bounding box center [481, 229] width 375 height 27
click at [410, 230] on input "This Albion® Oval Ring offers a modern take on classic elegance. Encircled by a…" at bounding box center [481, 229] width 375 height 27
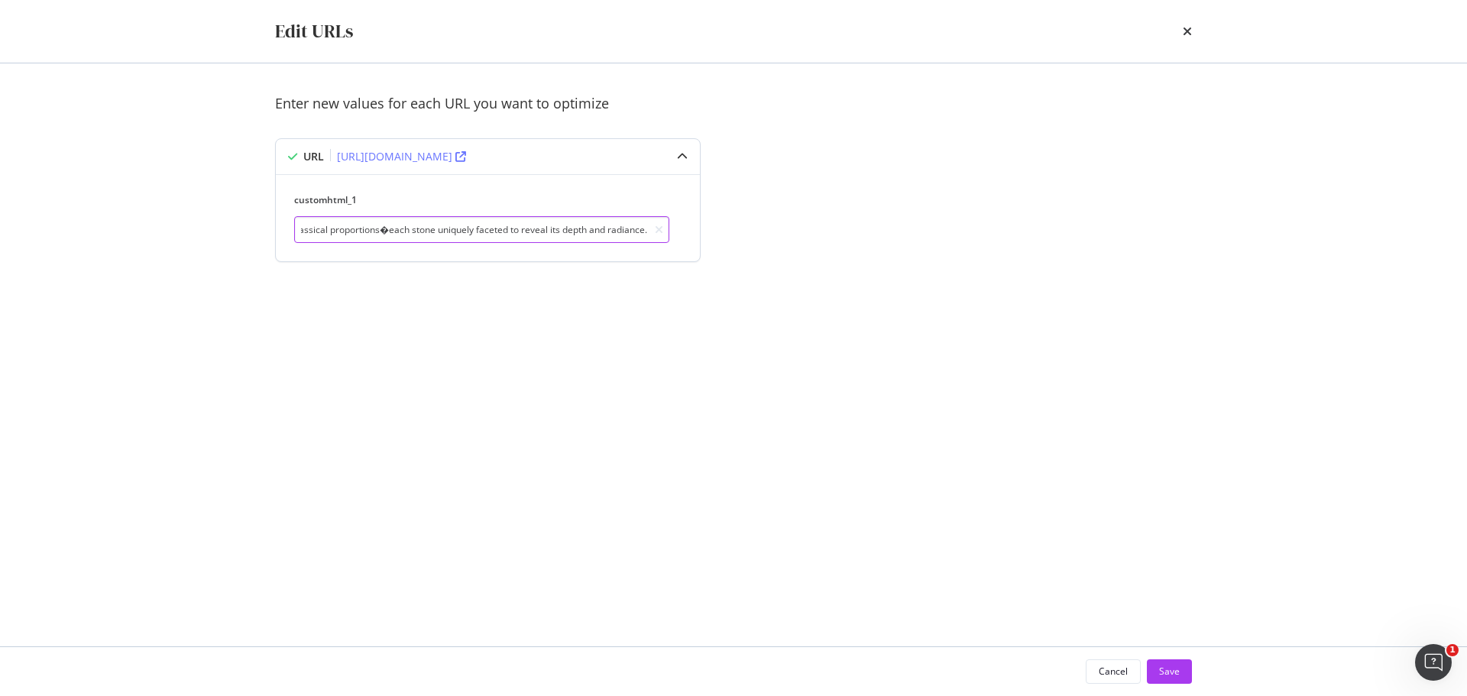
click at [386, 225] on input "This Albion® Oval Ring offers a modern take on classic elegance. Encircled by a…" at bounding box center [481, 229] width 375 height 27
paste input "—"
type input "This Albion® Oval Ring offers a modern take on classic elegance. Encircled by a…"
click at [1175, 672] on div "Save" at bounding box center [1169, 671] width 21 height 13
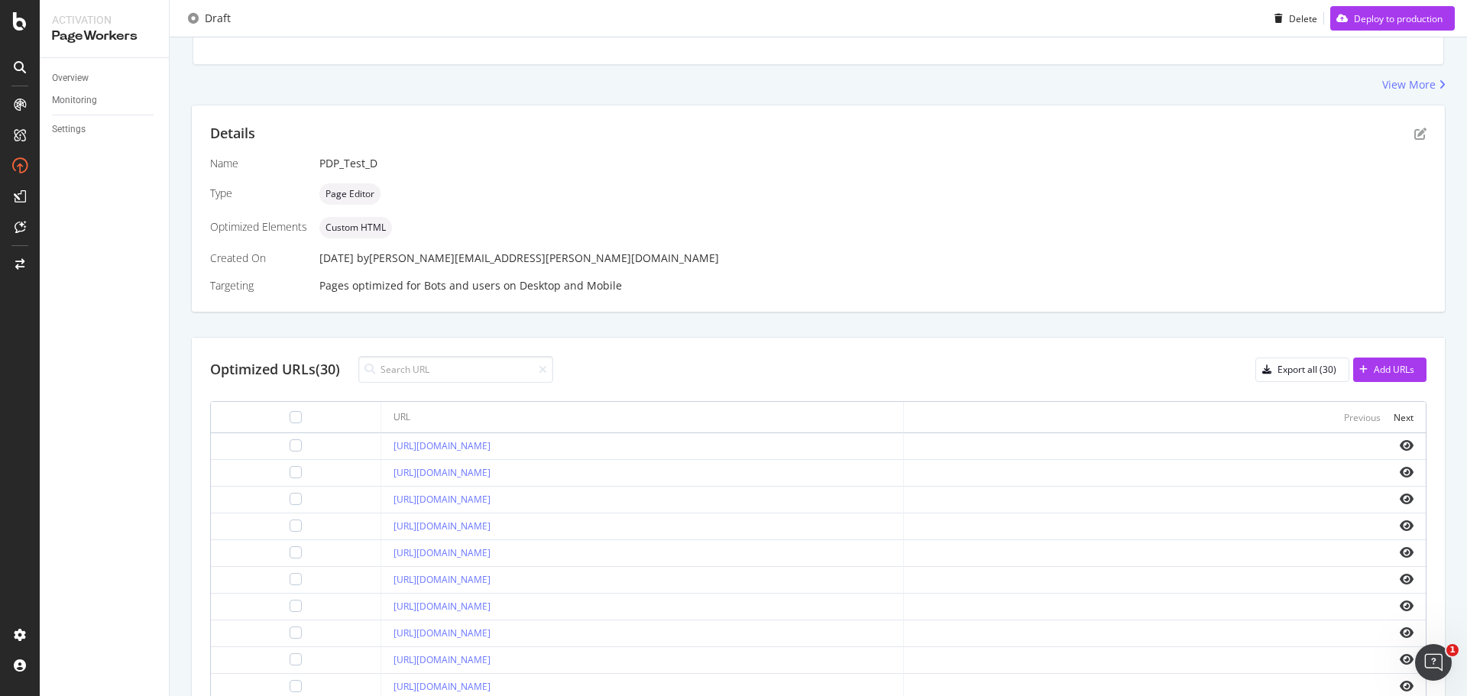
scroll to position [219, 0]
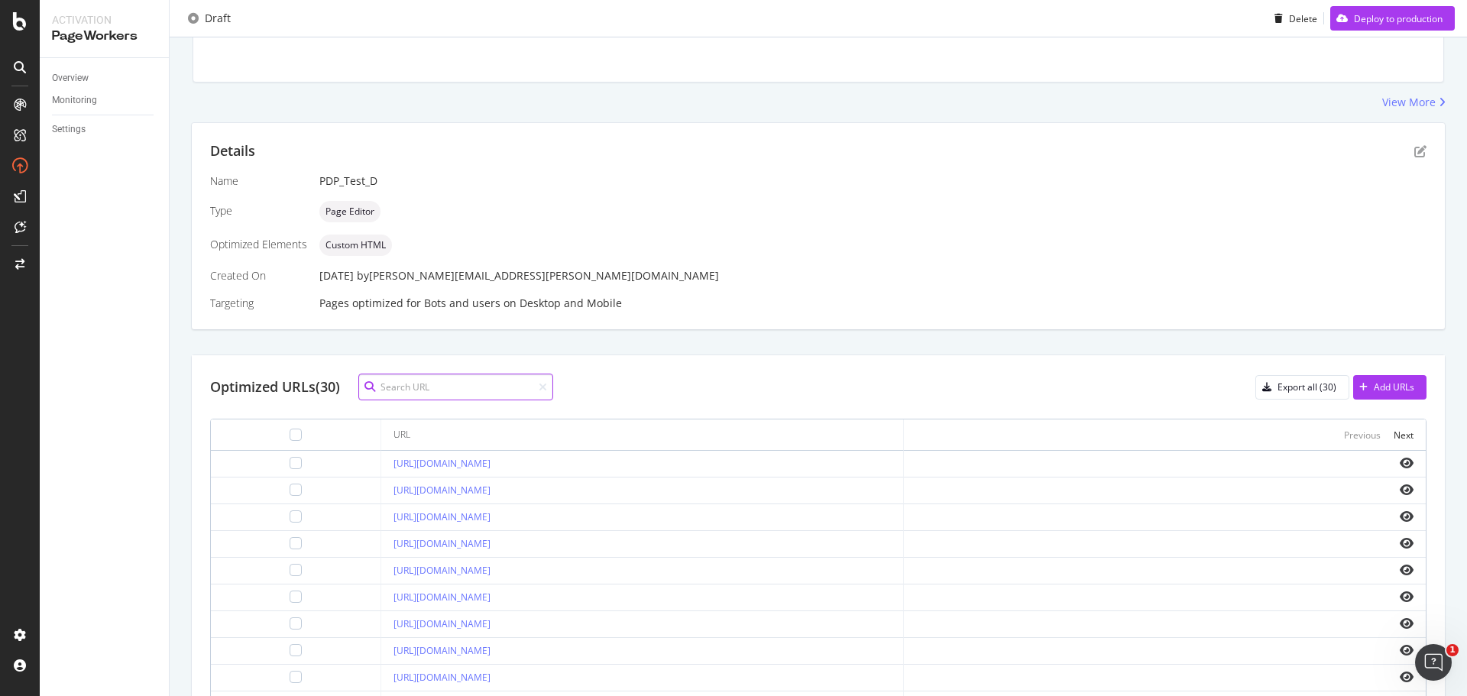
click at [423, 390] on input at bounding box center [455, 387] width 195 height 27
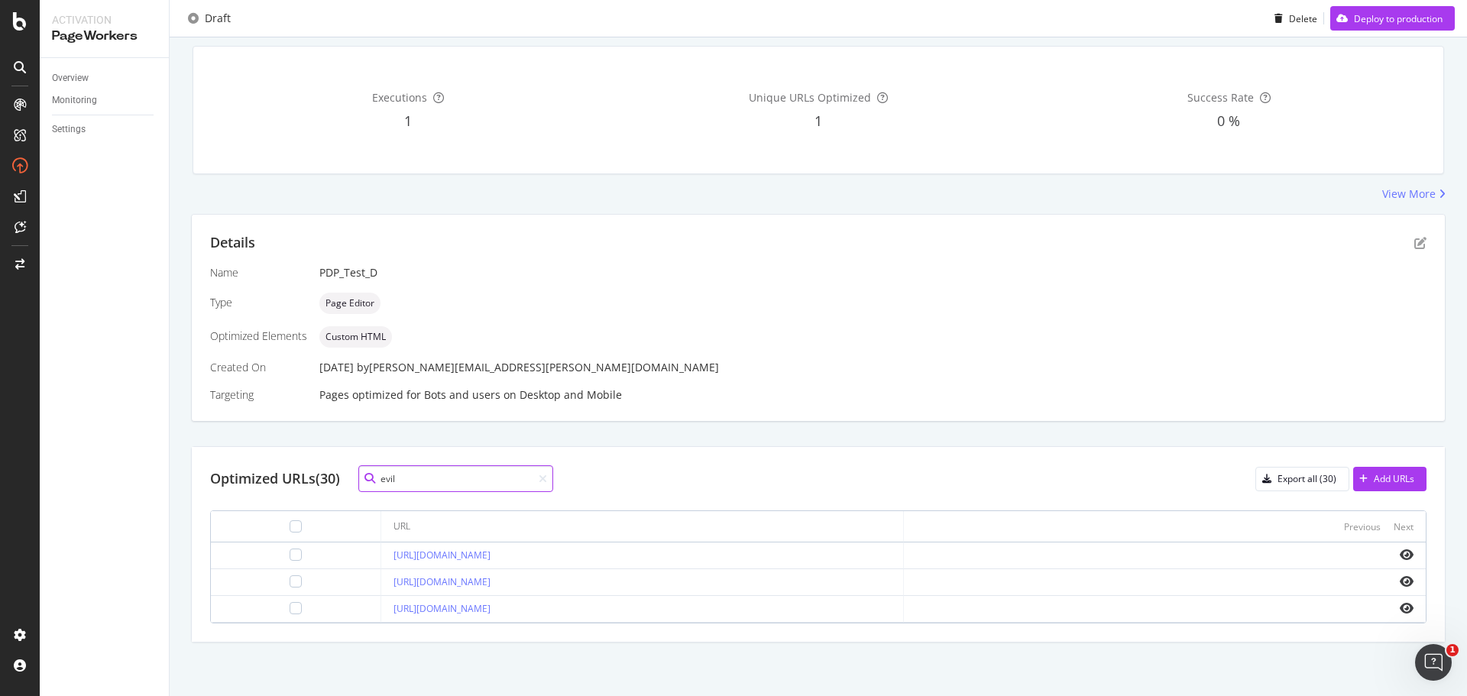
scroll to position [128, 0]
type input "evil"
click at [290, 610] on div at bounding box center [296, 608] width 12 height 12
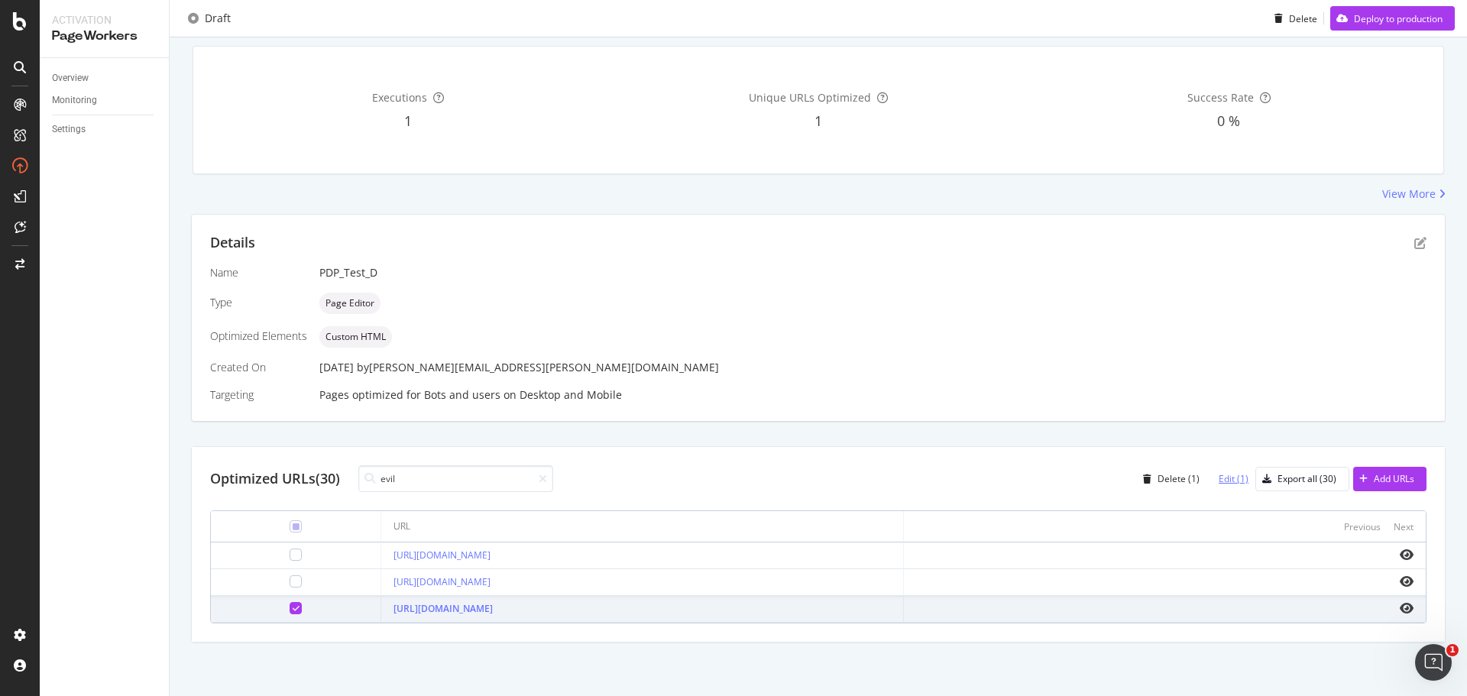
click at [1219, 480] on div "Edit (1)" at bounding box center [1234, 478] width 30 height 13
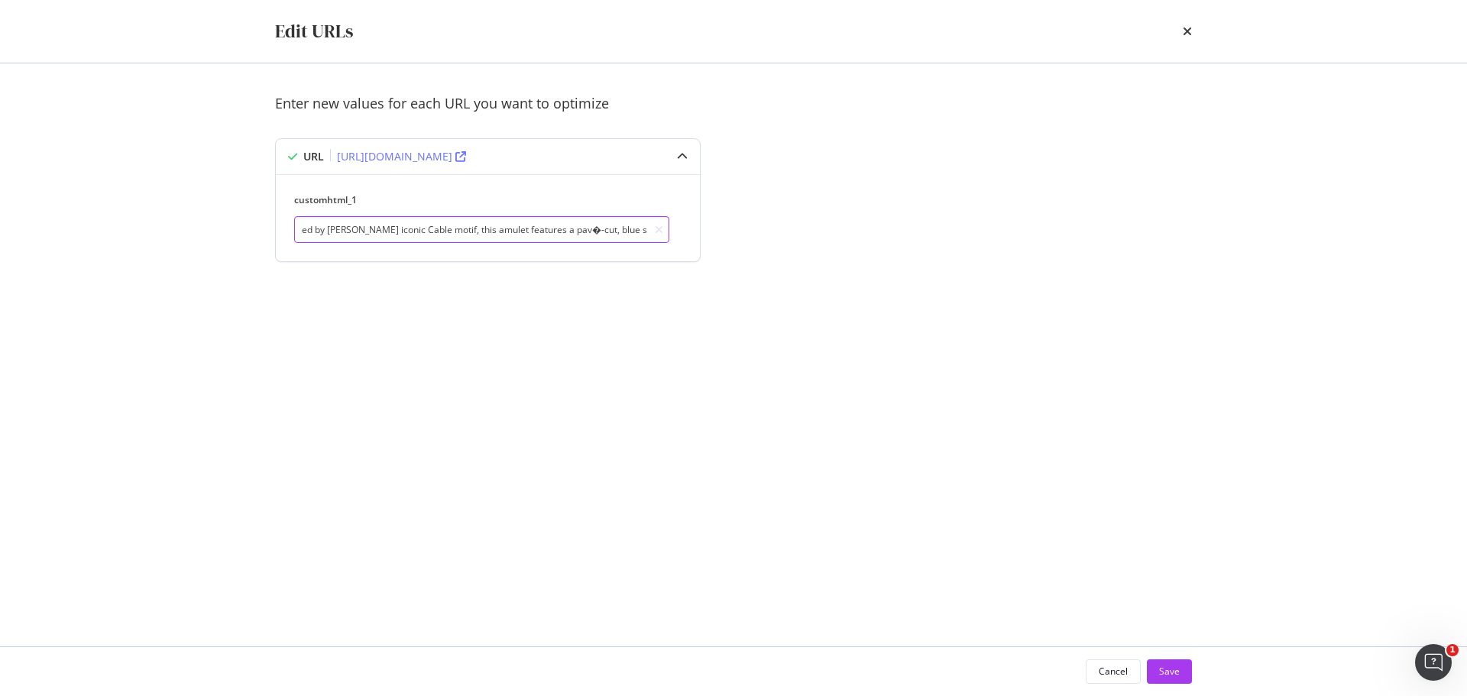
scroll to position [0, 908]
drag, startPoint x: 417, startPoint y: 225, endPoint x: 562, endPoint y: 217, distance: 144.6
click at [619, 222] on input "This Cable Collectibles® 18K yellow gold Evil Eye Necklace is a timeless symbol…" at bounding box center [481, 229] width 375 height 27
click at [523, 233] on input "This Cable Collectibles® 18K yellow gold Evil Eye Necklace is a timeless symbol…" at bounding box center [481, 229] width 375 height 27
click at [527, 227] on input "This Cable Collectibles® 18K yellow gold Evil Eye Necklace is a timeless symbol…" at bounding box center [481, 229] width 375 height 27
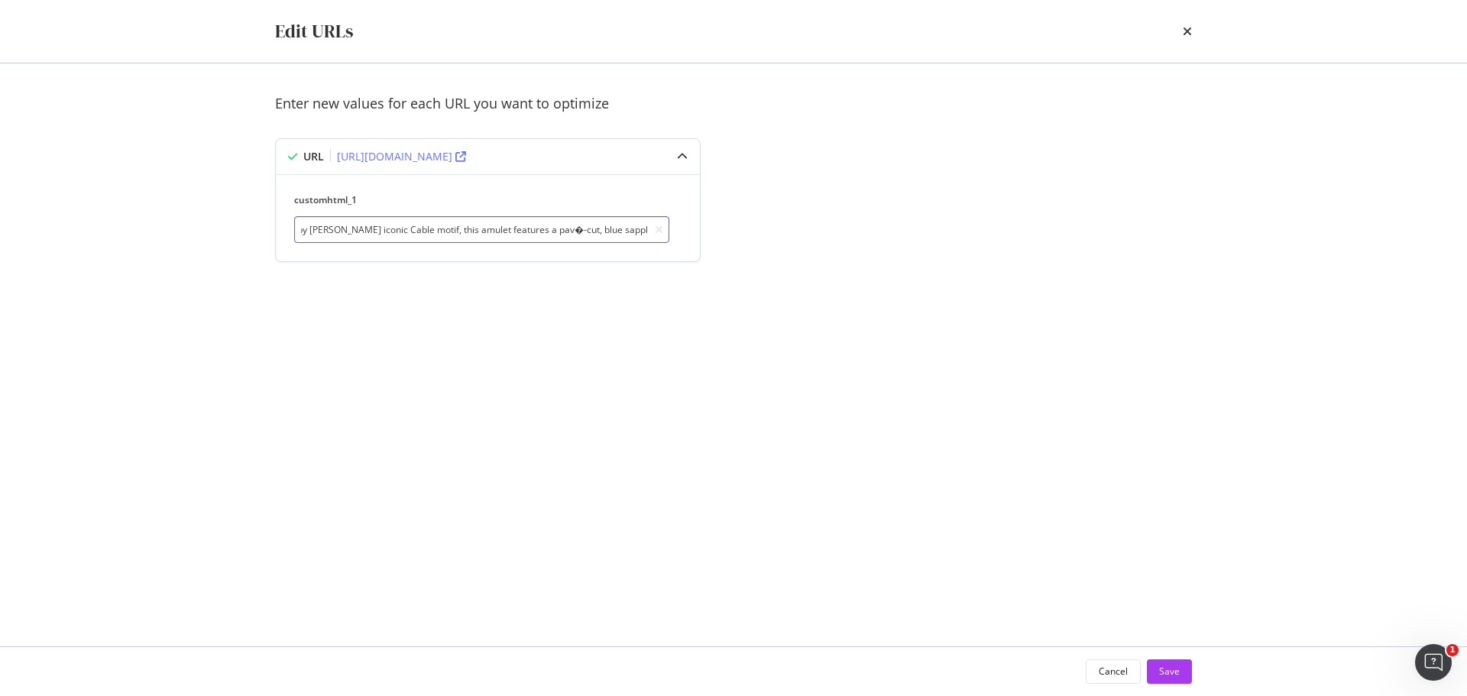
paste input "é"
type input "This Cable Collectibles® 18K yellow gold Evil Eye Necklace is a timeless symbol…"
click at [1181, 669] on button "Save" at bounding box center [1169, 672] width 45 height 24
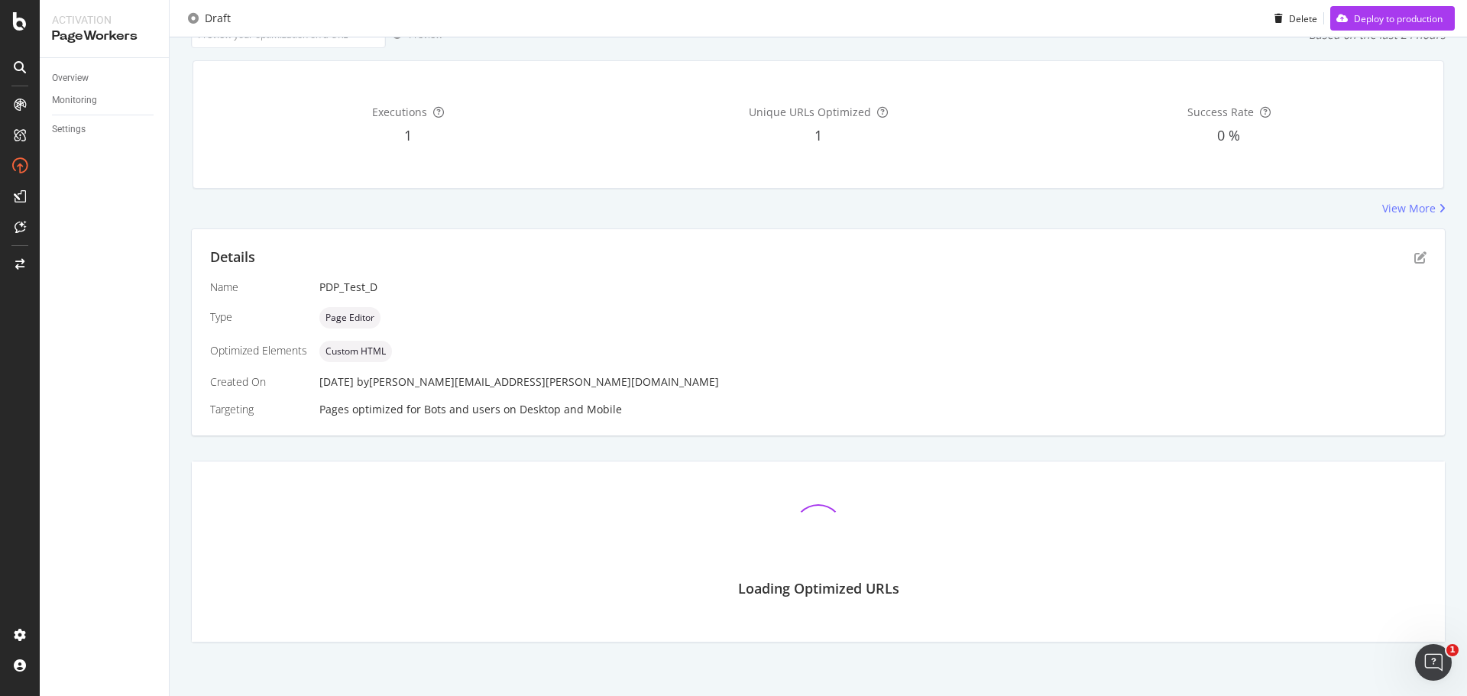
scroll to position [128, 0]
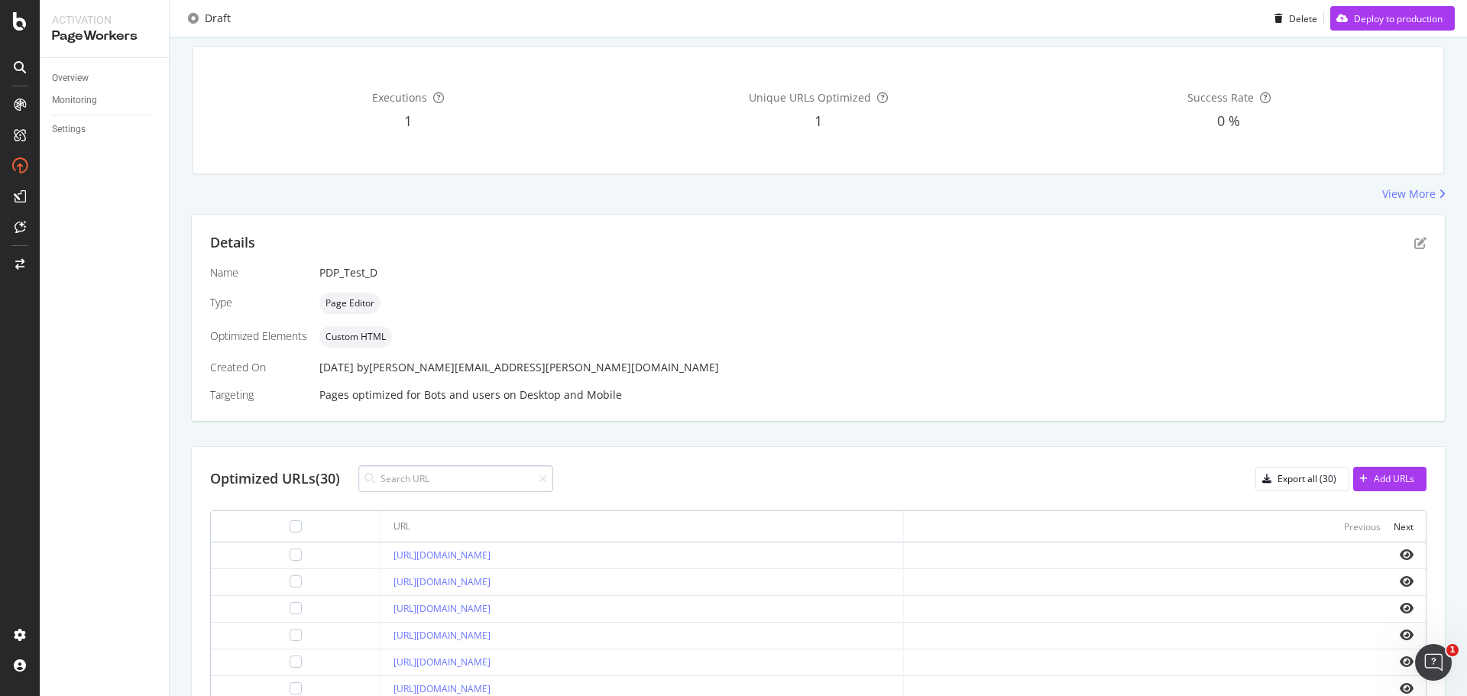
click at [456, 476] on input at bounding box center [455, 478] width 195 height 27
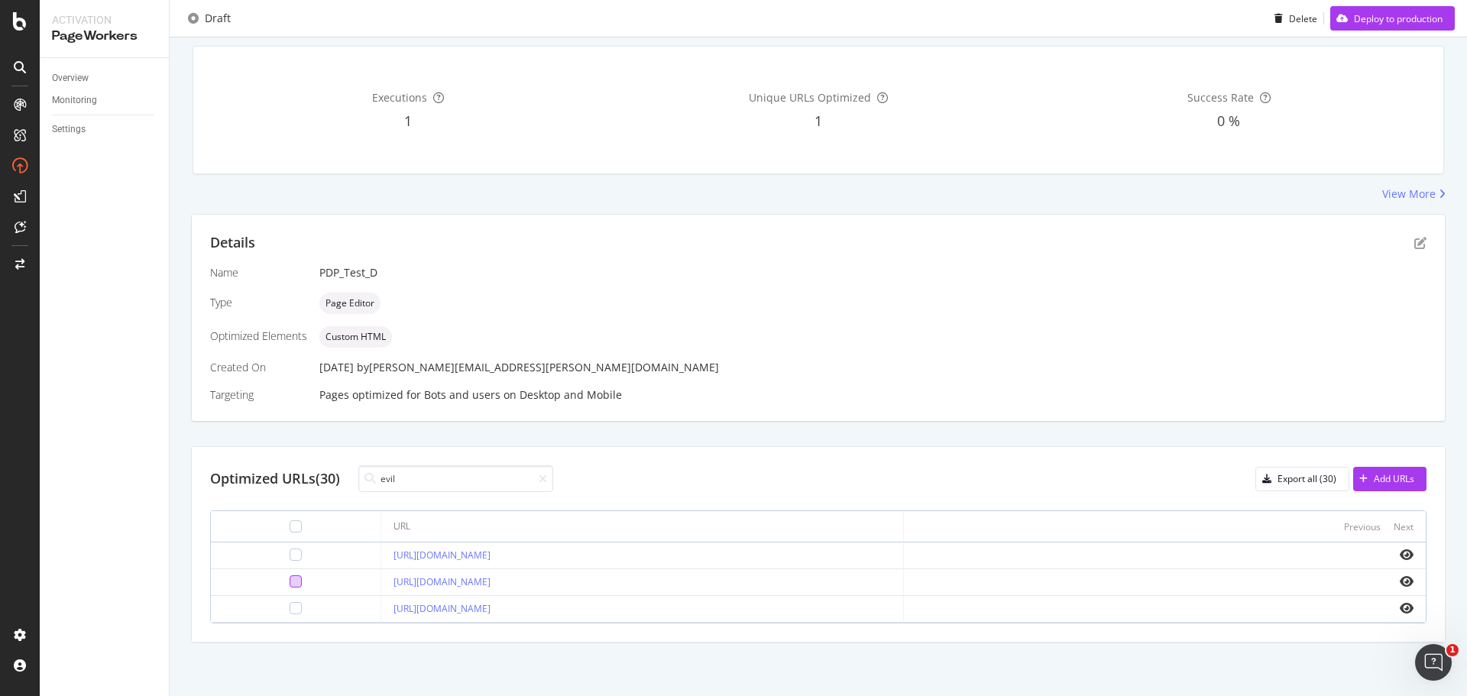
type input "evil"
click at [290, 581] on div at bounding box center [296, 581] width 12 height 12
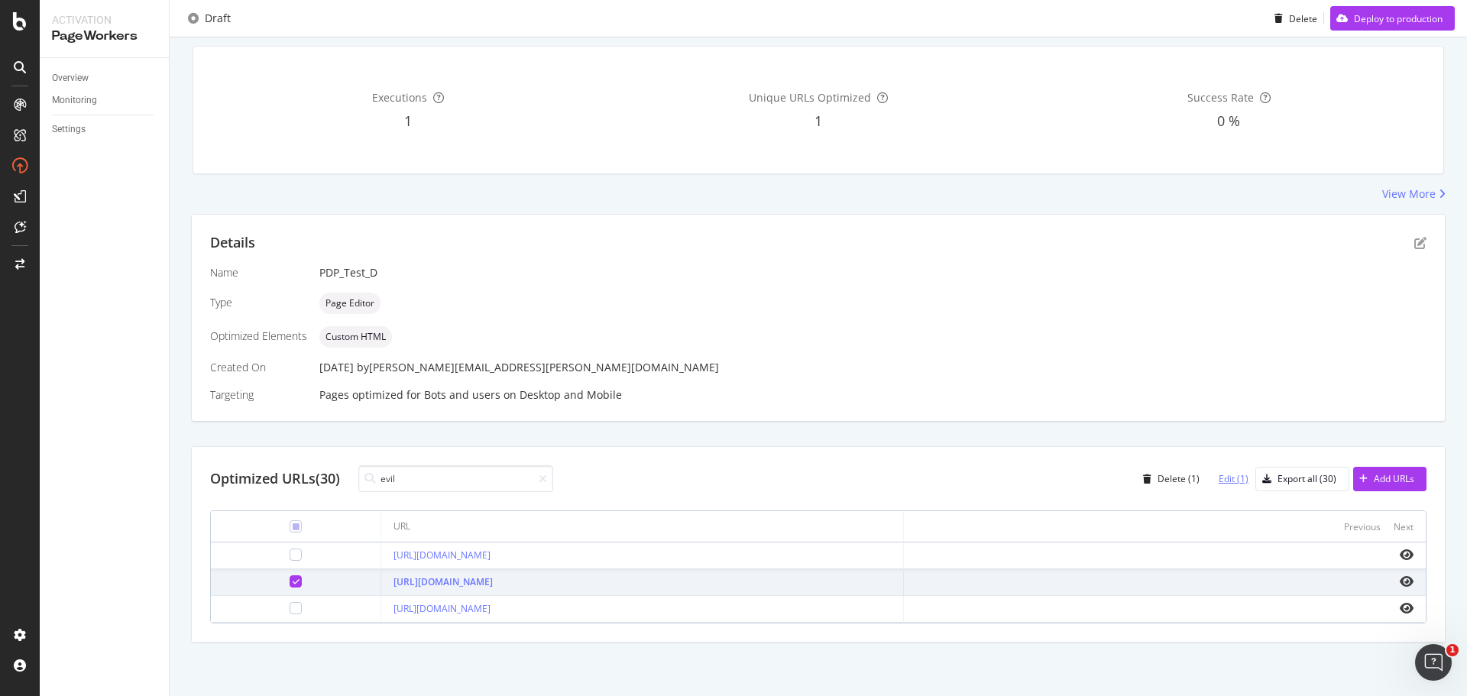
click at [1224, 481] on div "Edit (1)" at bounding box center [1234, 478] width 30 height 13
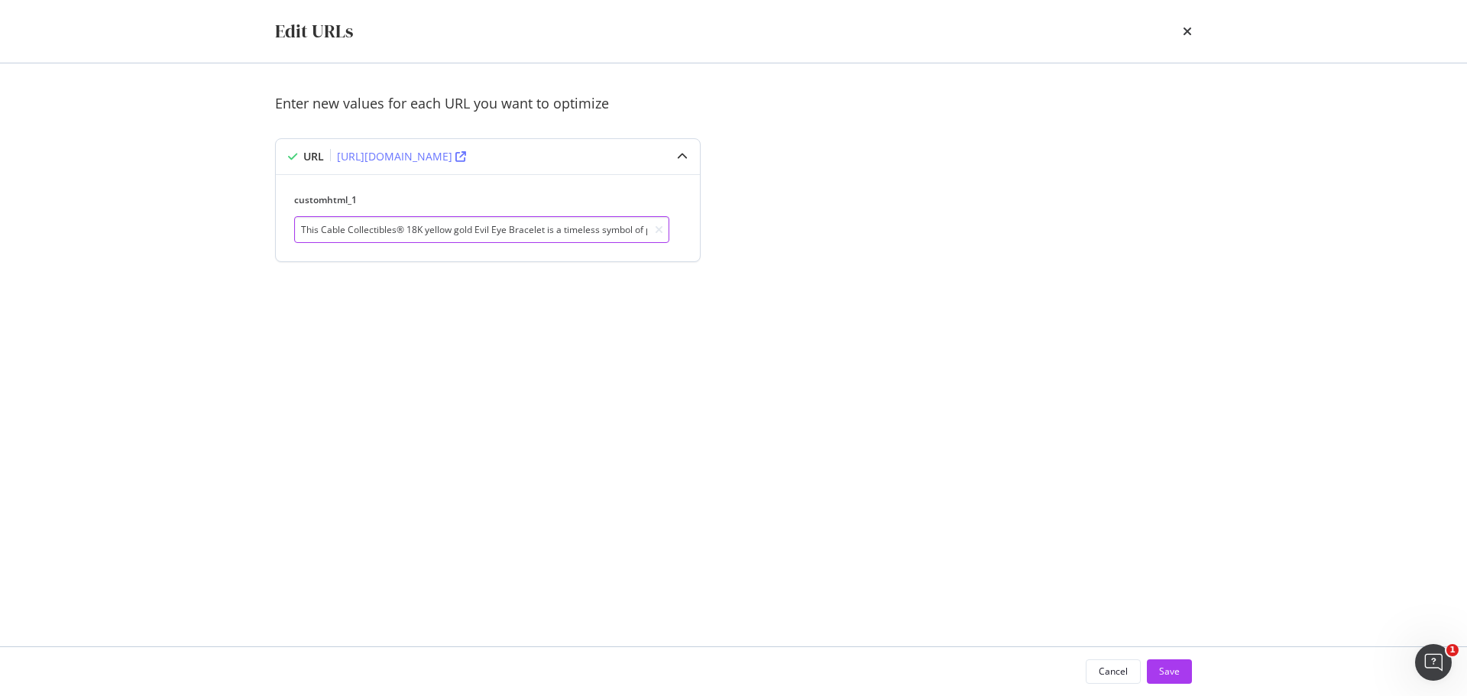
click at [411, 241] on input "This Cable Collectibles® 18K yellow gold Evil Eye Bracelet is a timeless symbol…" at bounding box center [481, 229] width 375 height 27
click at [454, 227] on input "This Cable Collectibles® 18K yellow gold Evil Eye Bracelet is a timeless symbol…" at bounding box center [481, 229] width 375 height 27
type input "This Cable Collectibles® 18K yellow gold Evil Eye Bracelet is a timeless symbol…"
click at [1185, 668] on button "Save" at bounding box center [1169, 672] width 45 height 24
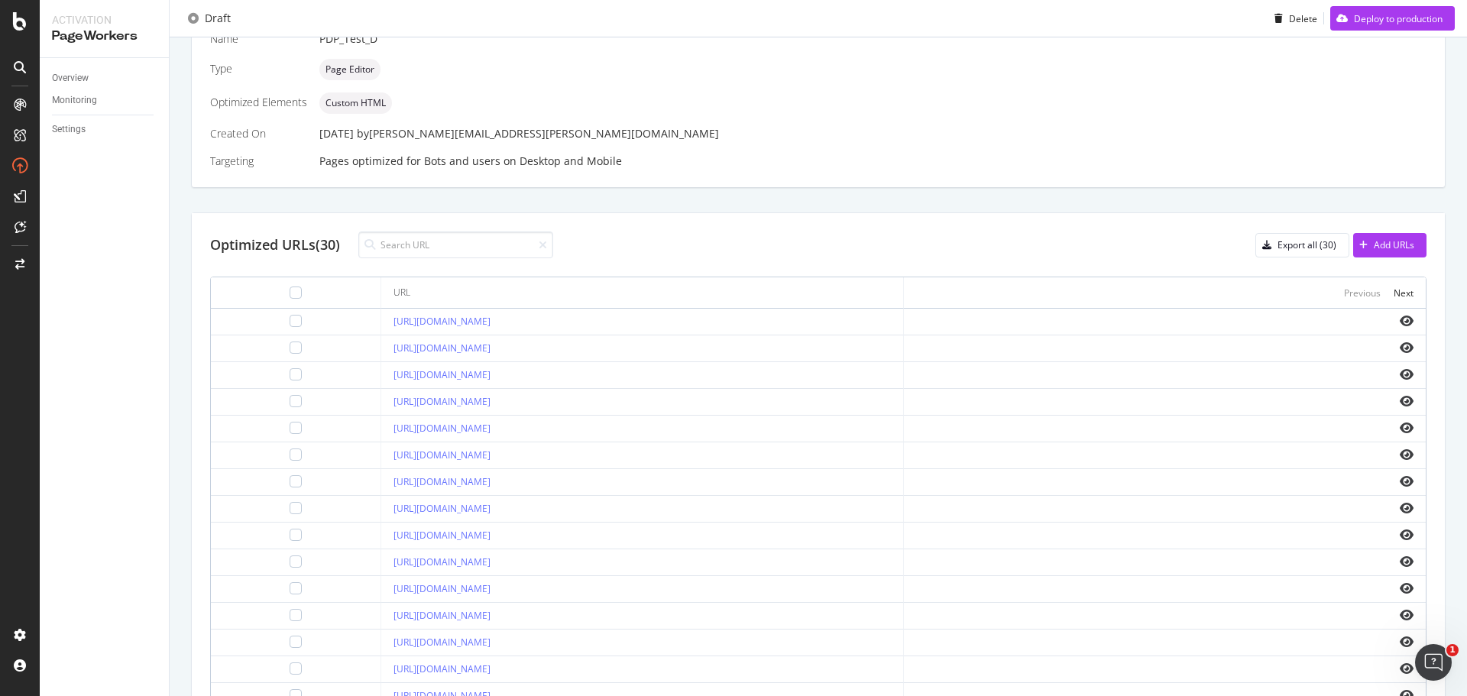
scroll to position [433, 0]
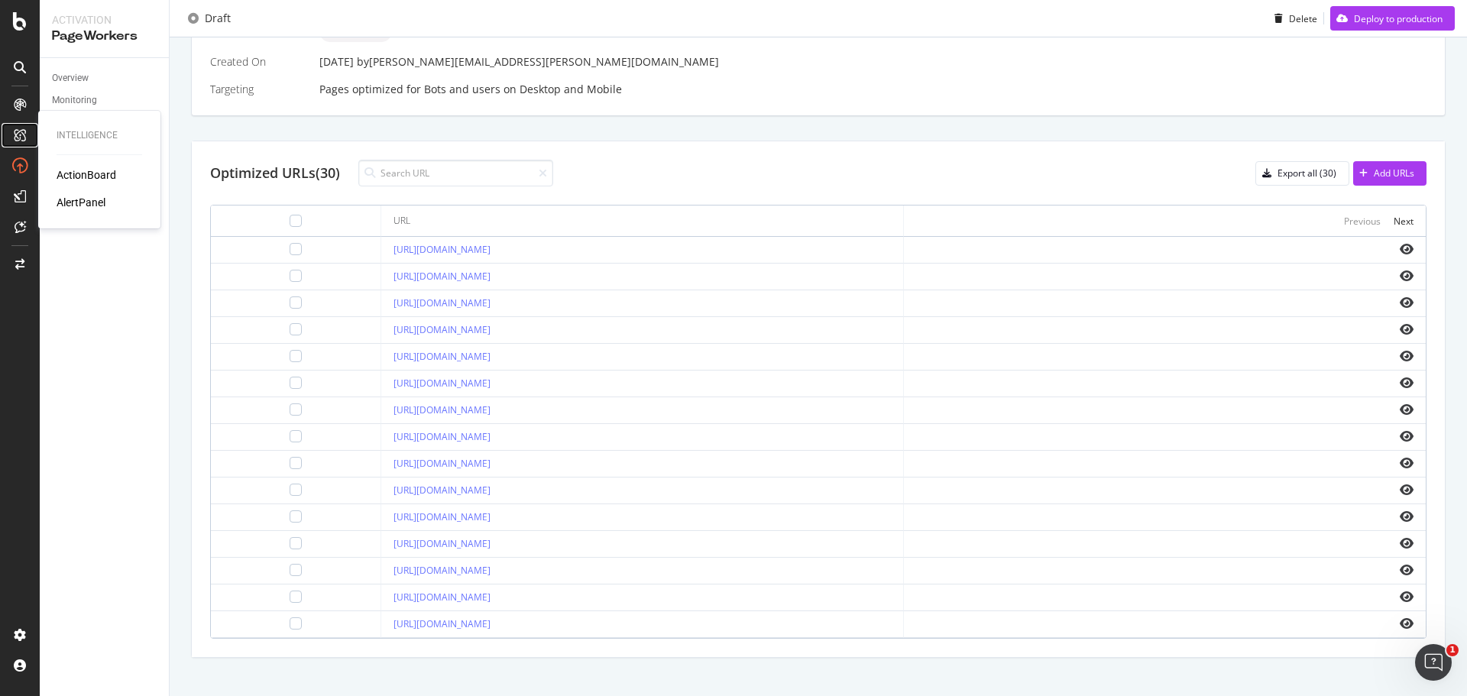
click at [21, 138] on icon at bounding box center [20, 135] width 12 height 12
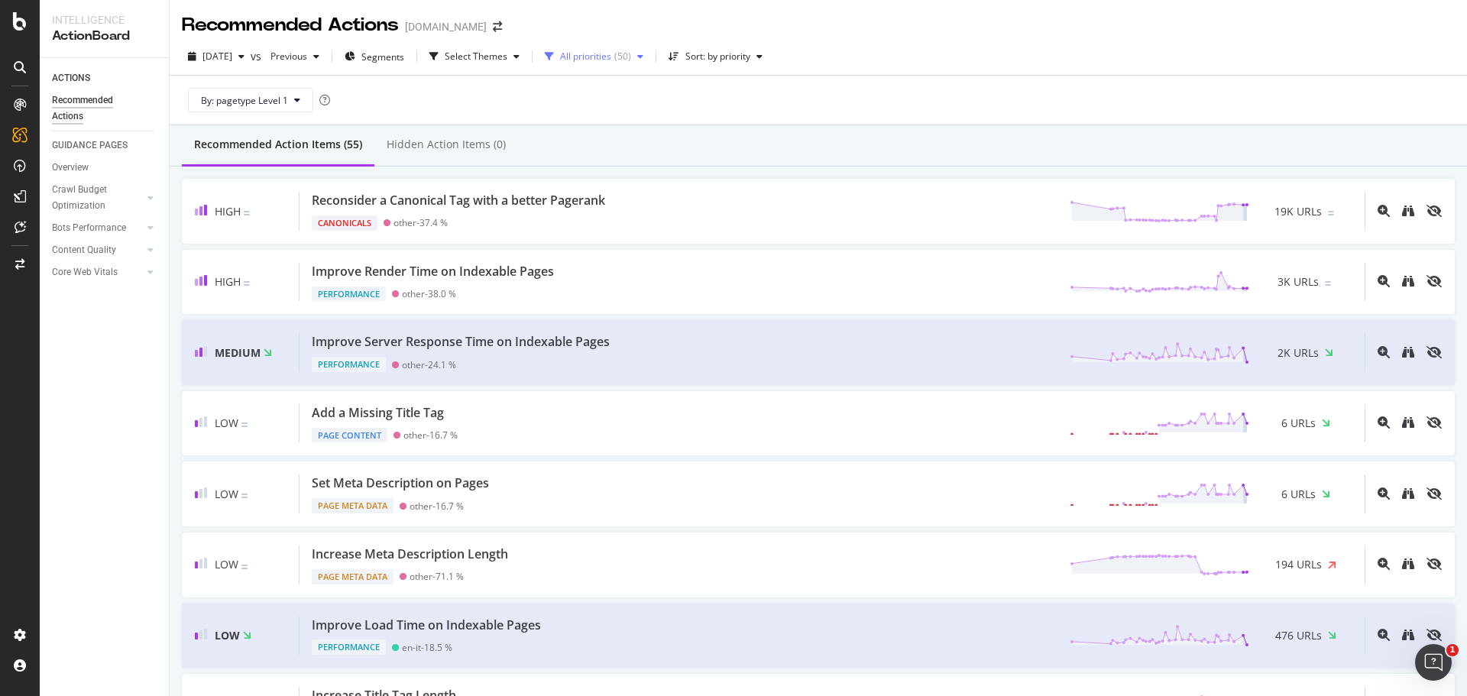
click at [611, 60] on div "All priorities" at bounding box center [585, 56] width 51 height 9
click at [1057, 43] on div "2025 Sep. 8th vs Previous Segments Select Themes All priorities ( 50 ) Sort: by…" at bounding box center [819, 81] width 1298 height 87
click at [611, 57] on div "All priorities" at bounding box center [585, 56] width 51 height 9
click at [860, 66] on div "2025 Sep. 8th vs Previous Segments Select Themes All priorities ( 50 ) Sort: by…" at bounding box center [819, 59] width 1298 height 31
click at [307, 61] on span "Previous" at bounding box center [285, 56] width 43 height 13
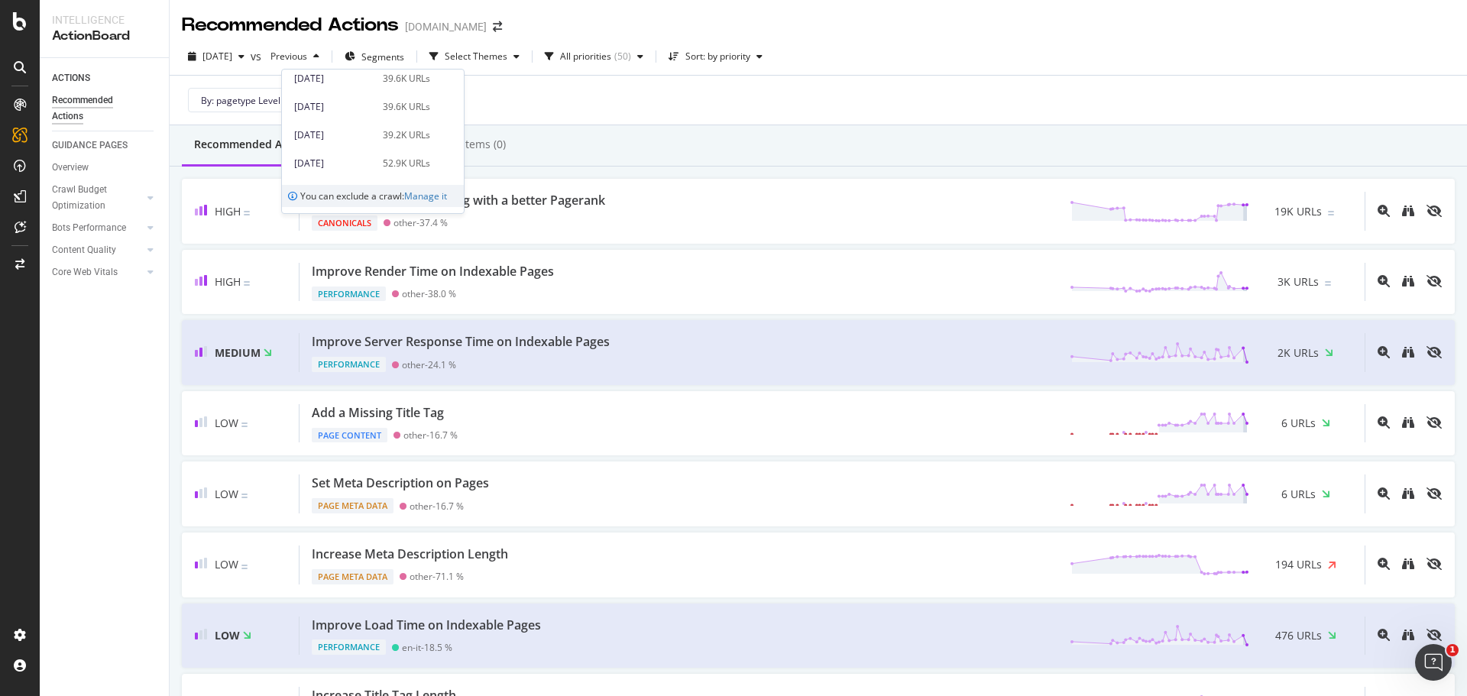
scroll to position [306, 0]
click at [413, 116] on div "39.6K URLs" at bounding box center [406, 113] width 47 height 14
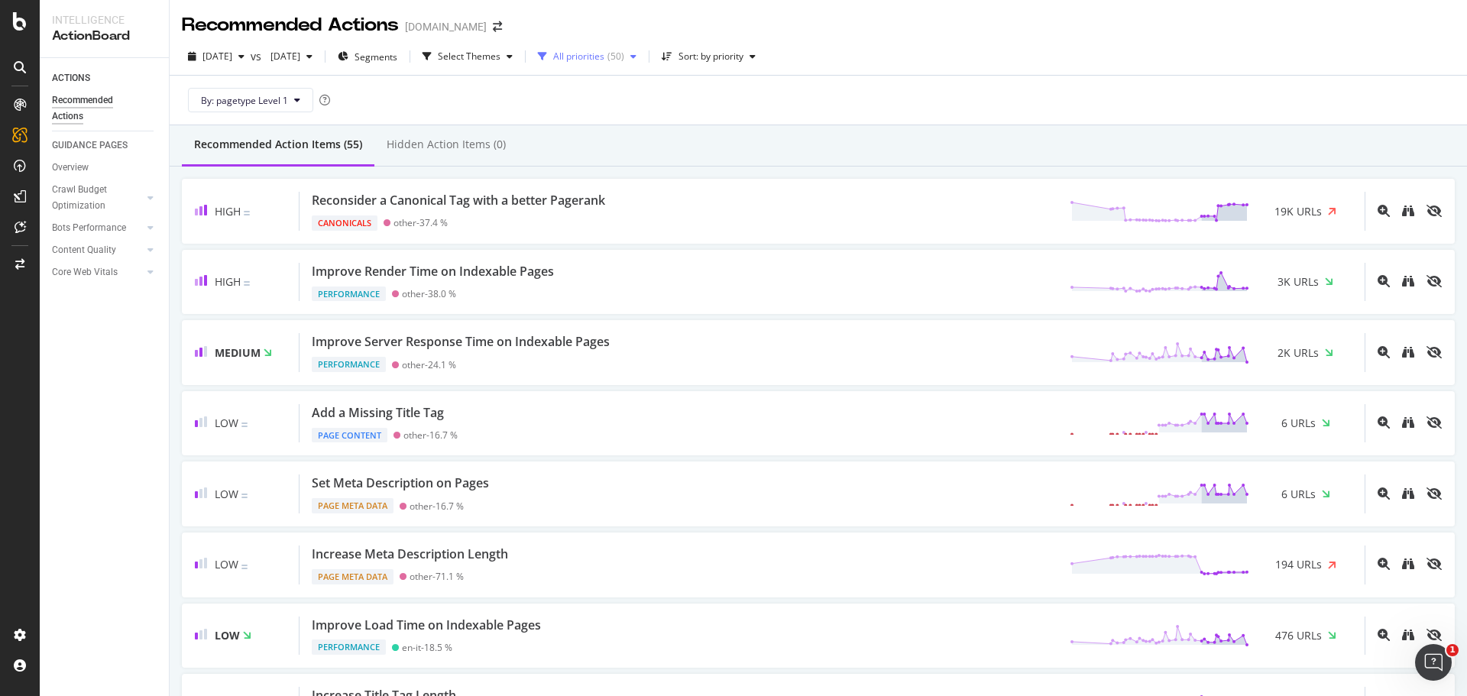
click at [604, 56] on div "All priorities" at bounding box center [578, 56] width 51 height 9
click at [1248, 107] on div "By: pagetype Level 1" at bounding box center [818, 100] width 1273 height 49
click at [636, 63] on div "All priorities ( 50 )" at bounding box center [587, 56] width 111 height 23
click at [601, 118] on div at bounding box center [602, 114] width 12 height 12
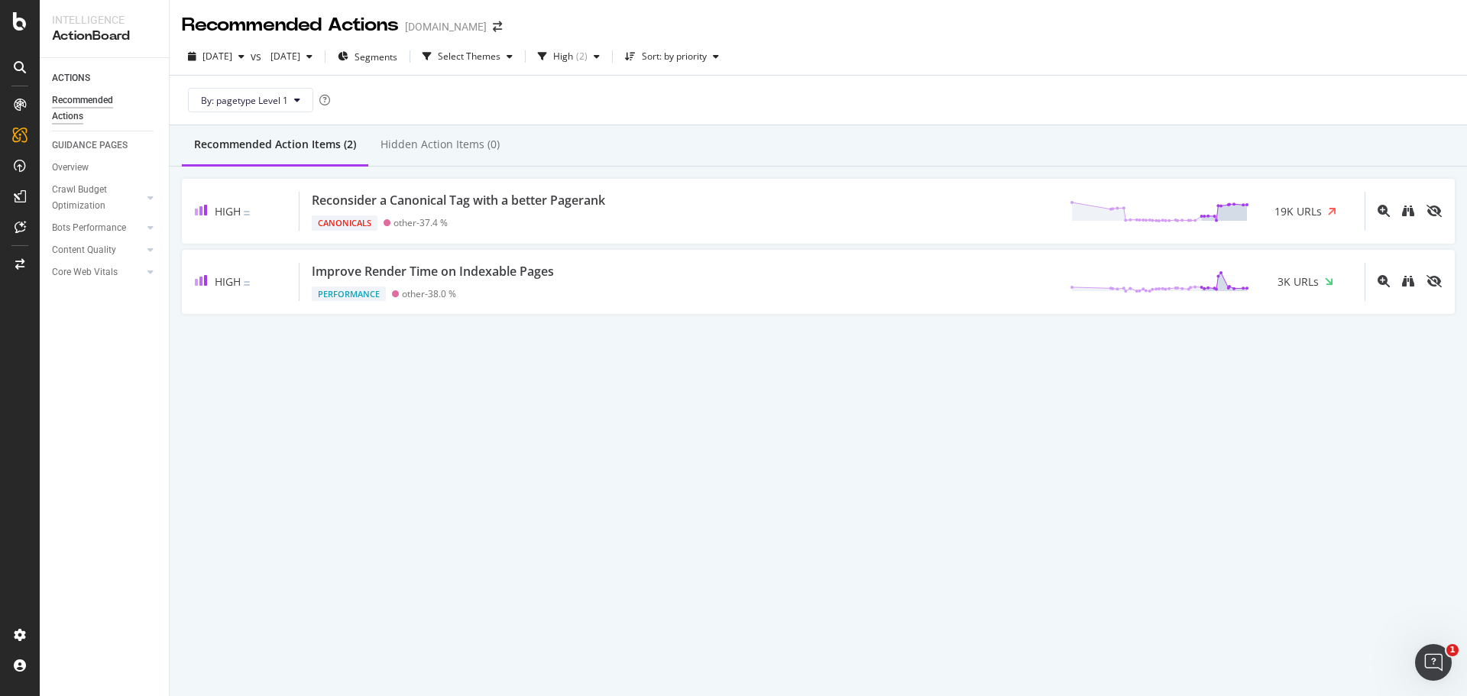
click at [968, 91] on div "By: pagetype Level 1" at bounding box center [818, 100] width 1273 height 49
click at [232, 60] on span "[DATE]" at bounding box center [218, 56] width 30 height 13
click at [656, 632] on div "Recommended Actions davidyurman.com 2025 Sep. 8th vs 2025 Jul. 21st Segments Se…" at bounding box center [819, 348] width 1298 height 696
